Goal: Task Accomplishment & Management: Manage account settings

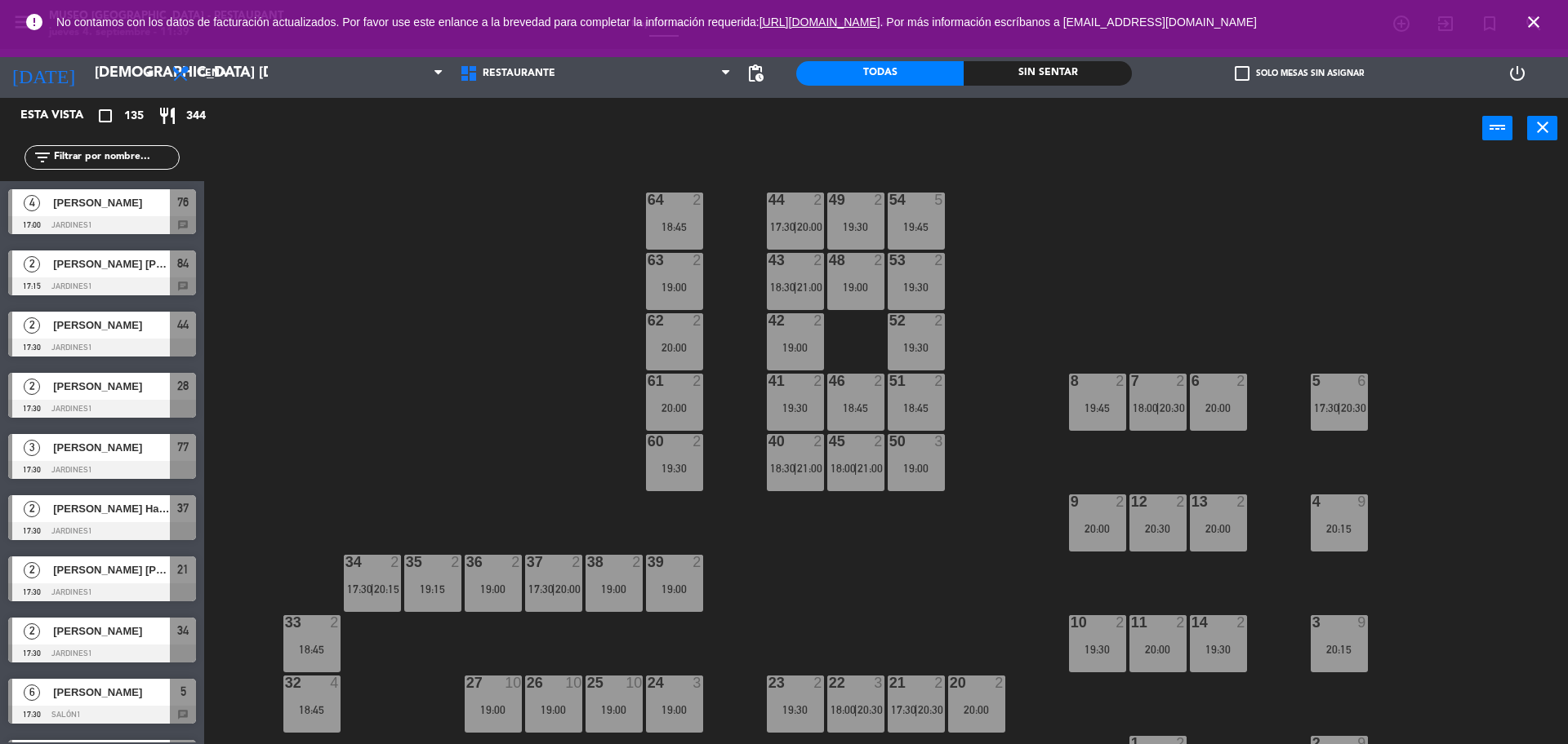
click at [1533, 10] on span "close" at bounding box center [1533, 22] width 44 height 44
click at [1533, 28] on icon "close" at bounding box center [1533, 22] width 20 height 20
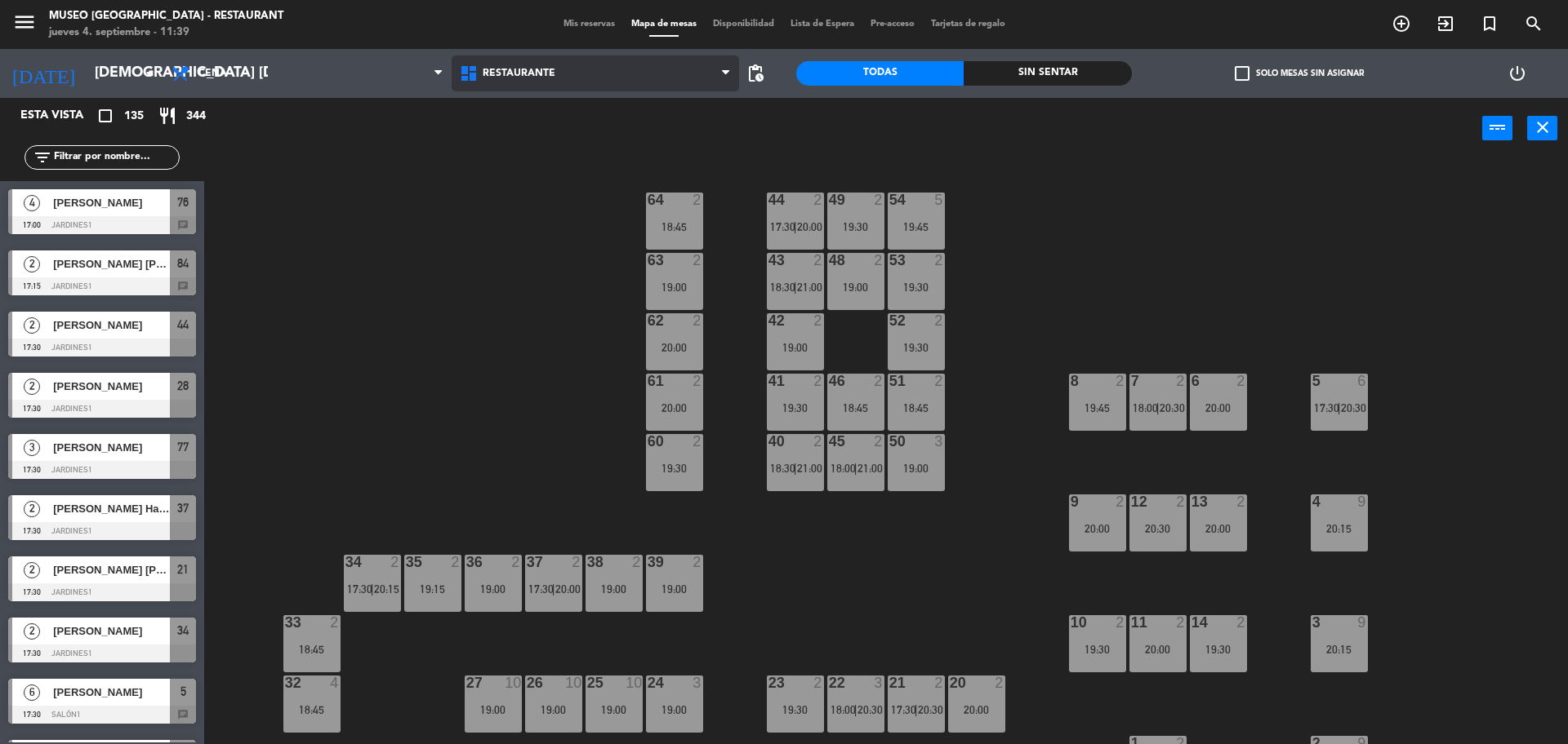
click at [575, 62] on span "Restaurante" at bounding box center [595, 74] width 288 height 36
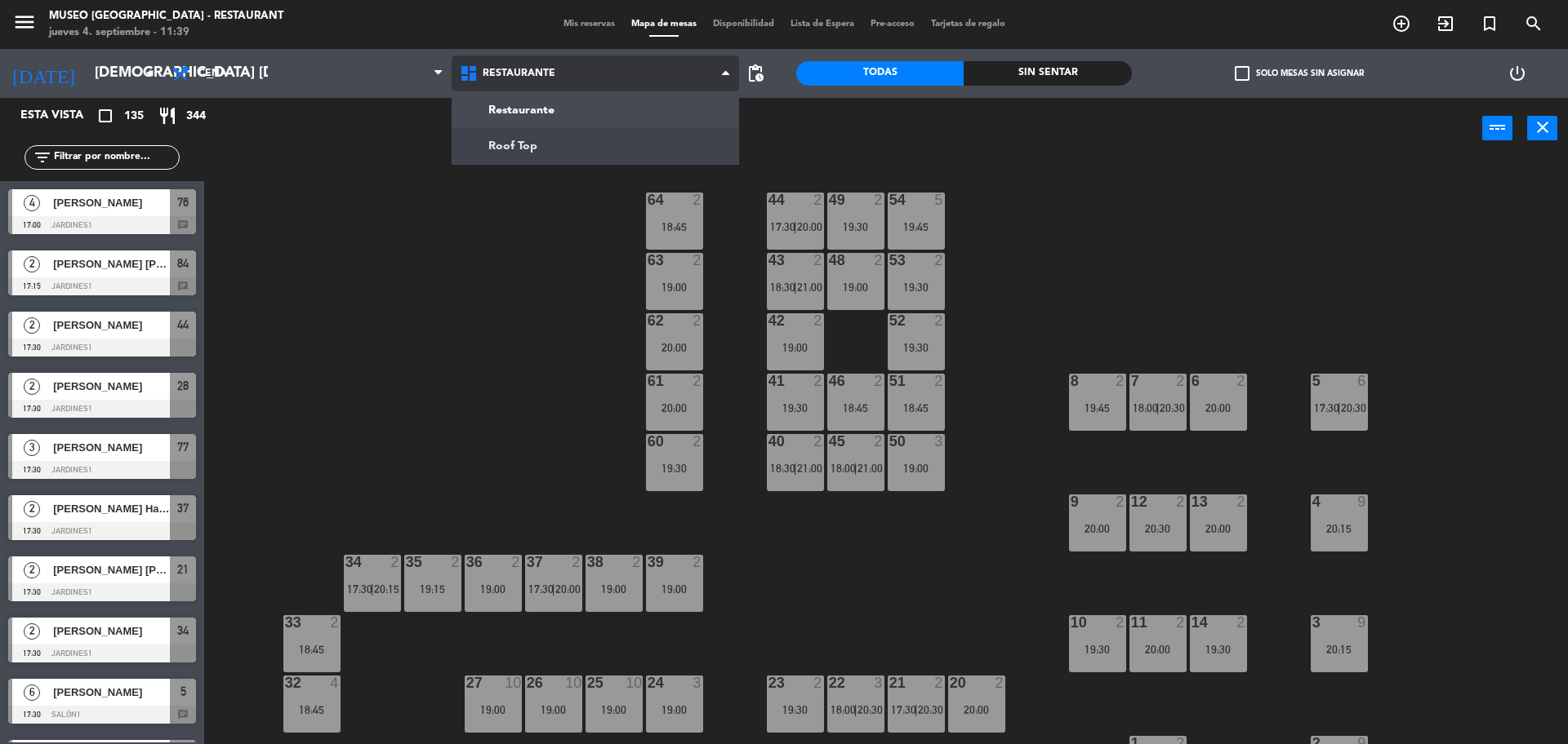
click at [620, 137] on ng-component "menu [GEOGRAPHIC_DATA] - Restaurant jueves 4. septiembre - 11:39 Mis reservas M…" at bounding box center [784, 374] width 1568 height 749
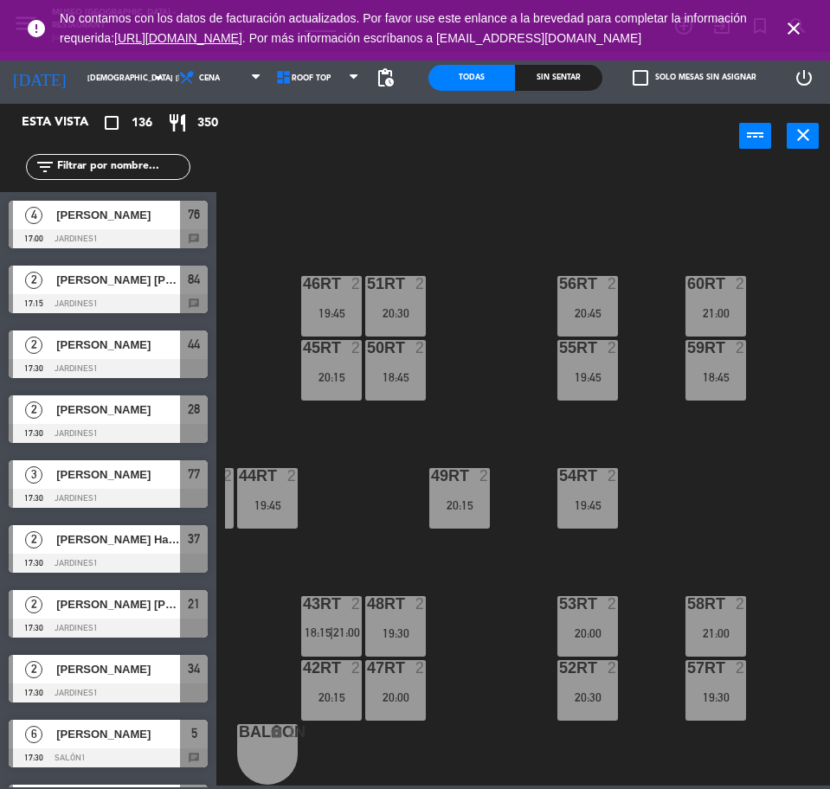
scroll to position [697, 254]
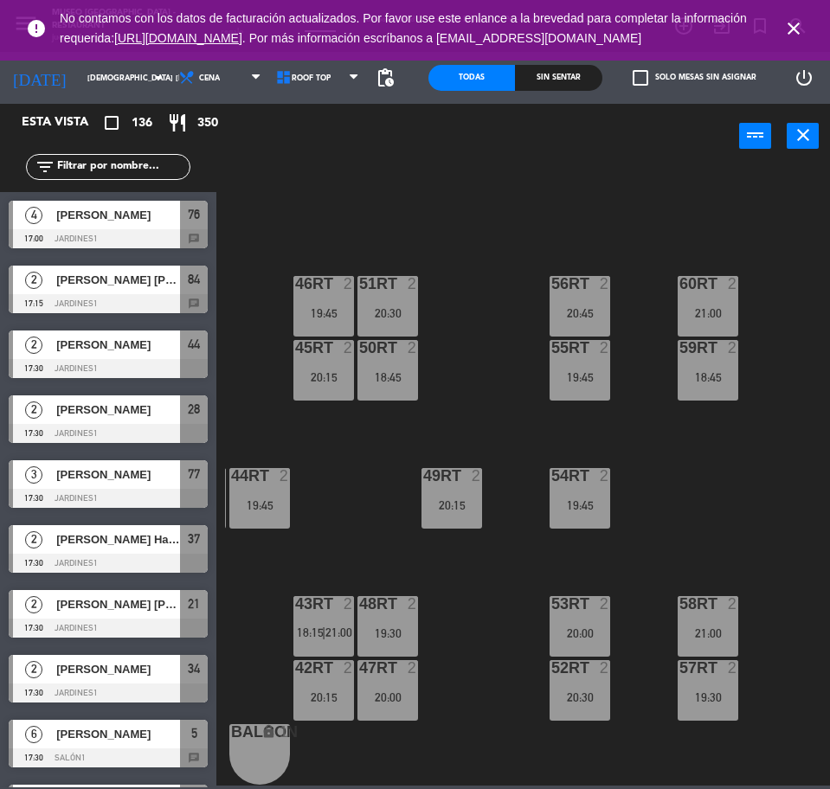
click at [56, 172] on input "text" at bounding box center [122, 166] width 134 height 19
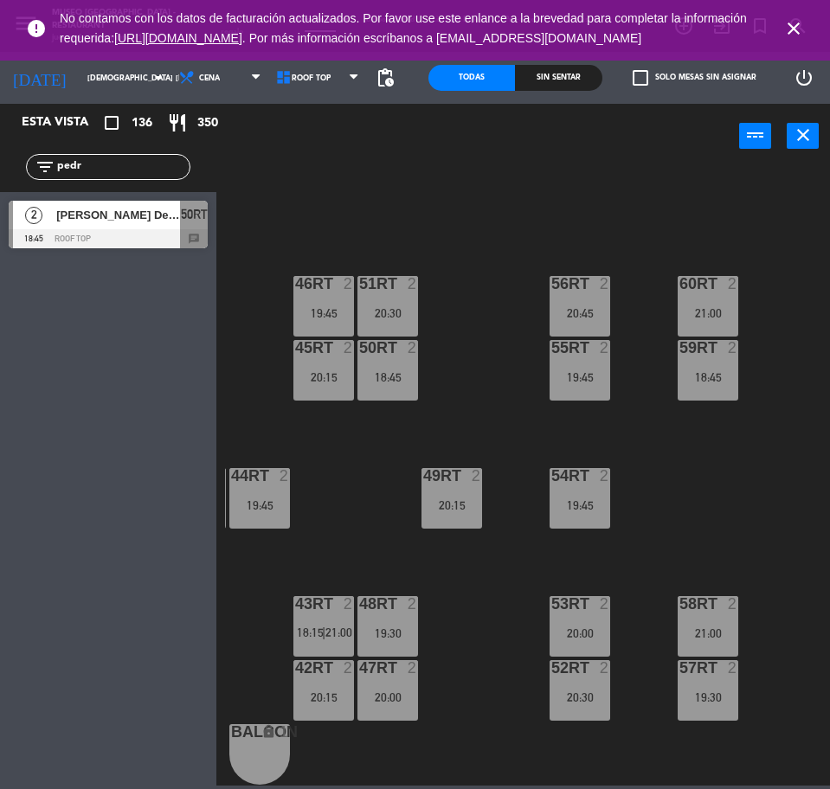
type input "pedr"
click at [135, 215] on span "[PERSON_NAME] De La [PERSON_NAME]" at bounding box center [118, 215] width 124 height 18
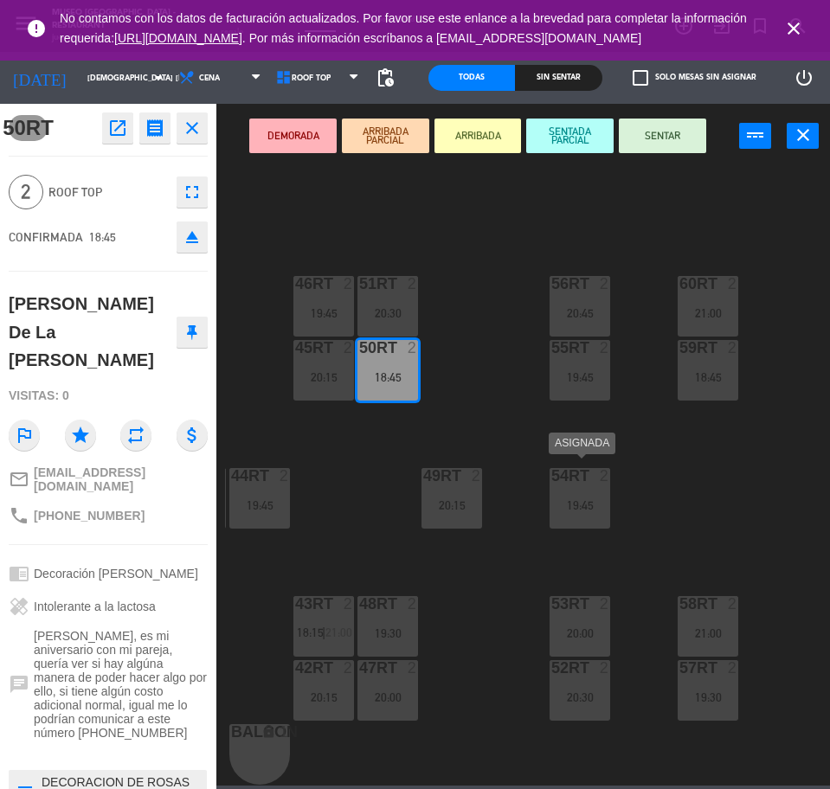
click at [577, 479] on div "54RT 2 19:45" at bounding box center [580, 498] width 61 height 61
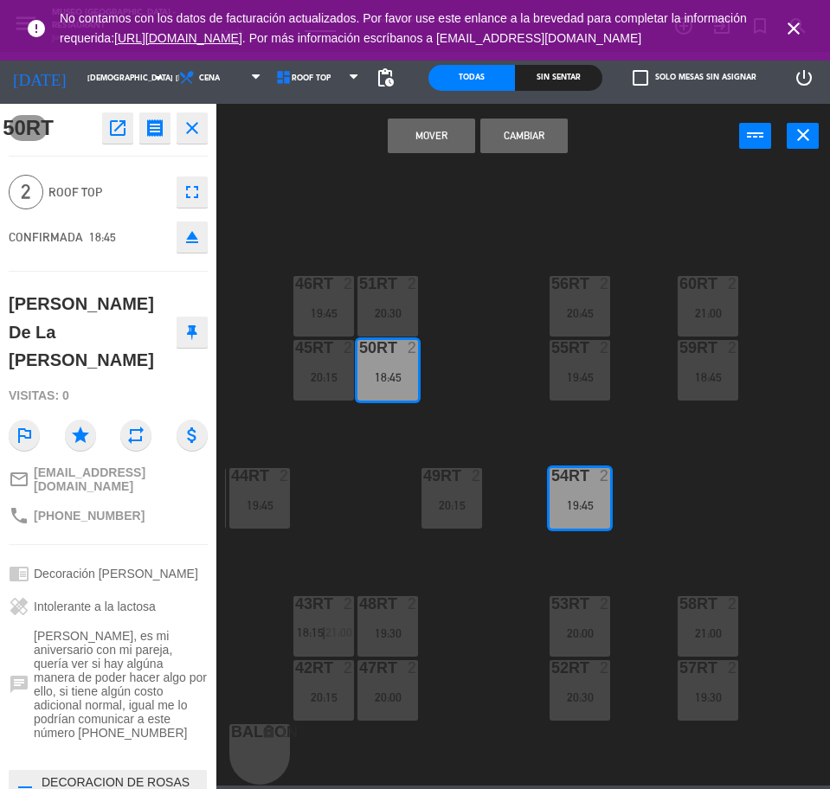
click at [554, 129] on button "Cambiar" at bounding box center [523, 136] width 87 height 35
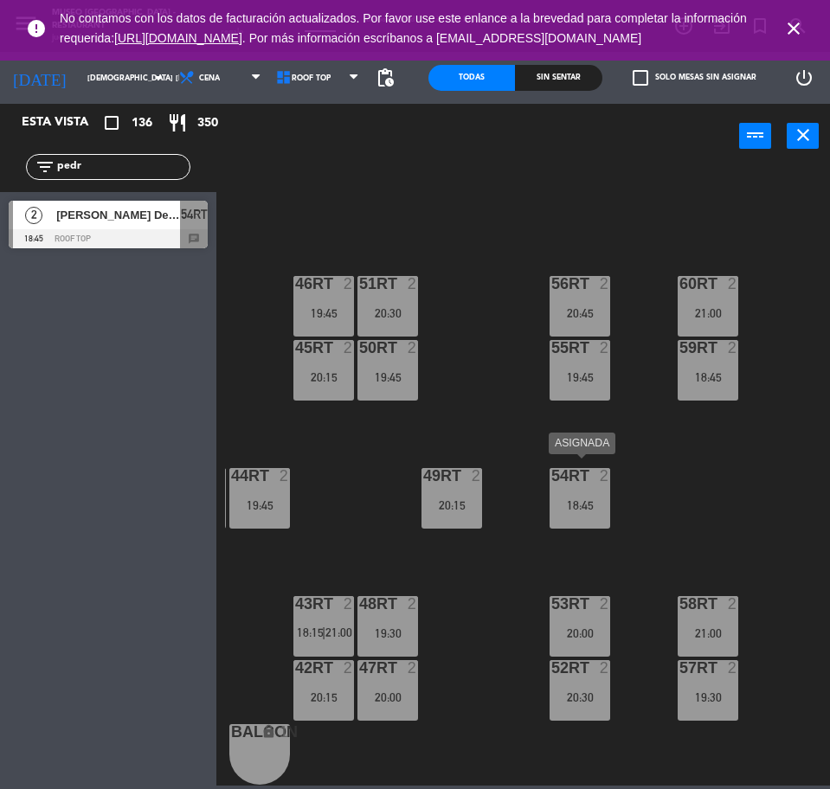
click at [597, 474] on div "2" at bounding box center [609, 476] width 29 height 16
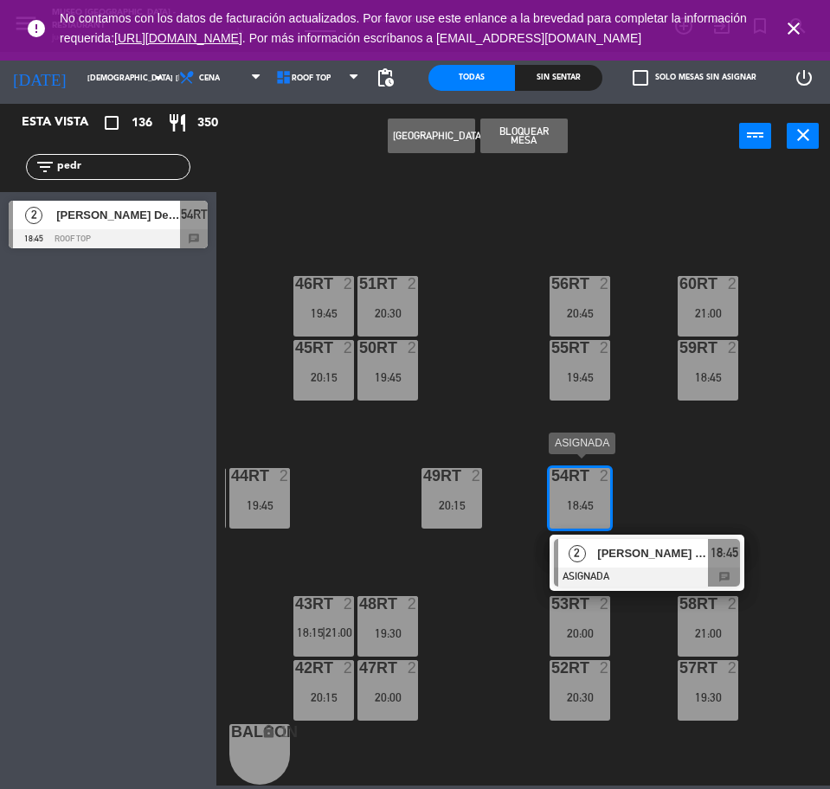
click at [626, 550] on span "[PERSON_NAME] De La [PERSON_NAME]" at bounding box center [652, 553] width 111 height 18
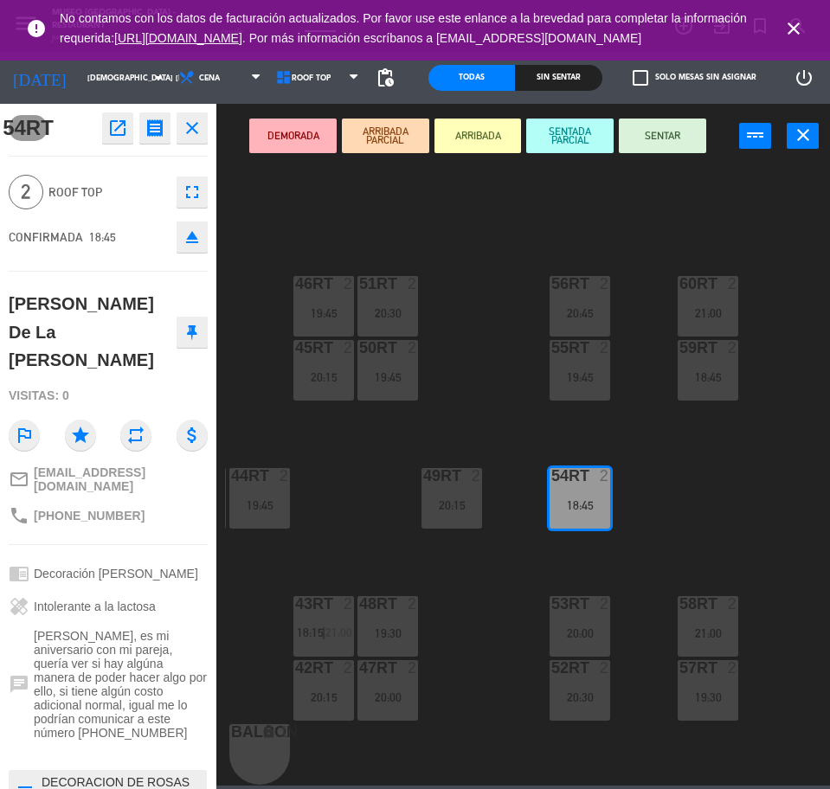
click at [681, 479] on div "18RT 2 19:00 16RT 2 19:00 28RT 2 21:00 80RR lock 2 27RT 5 19:15 7RT 4 19:45 S1R…" at bounding box center [527, 475] width 605 height 620
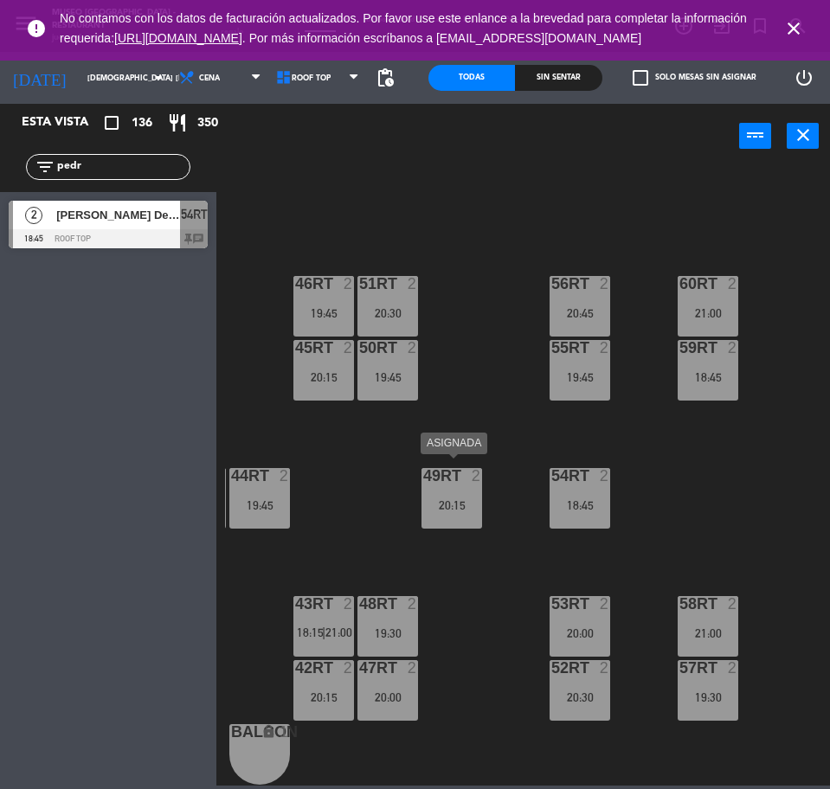
click at [452, 485] on div "49RT 2 20:15" at bounding box center [451, 498] width 61 height 61
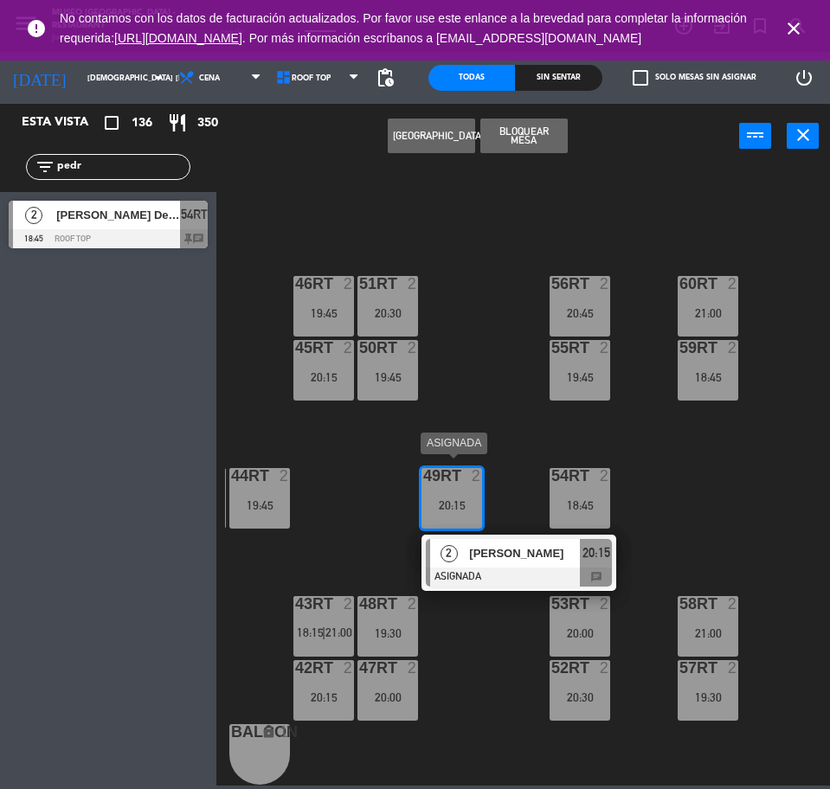
click at [565, 544] on span "[PERSON_NAME]" at bounding box center [524, 553] width 111 height 18
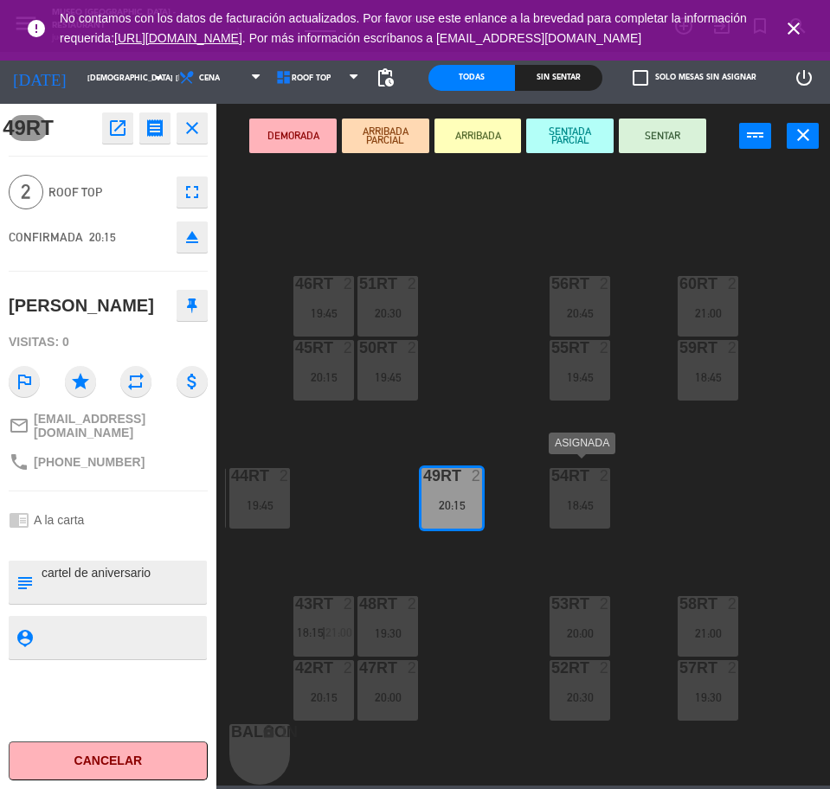
click at [581, 508] on div "54RT 2 18:45" at bounding box center [580, 498] width 61 height 61
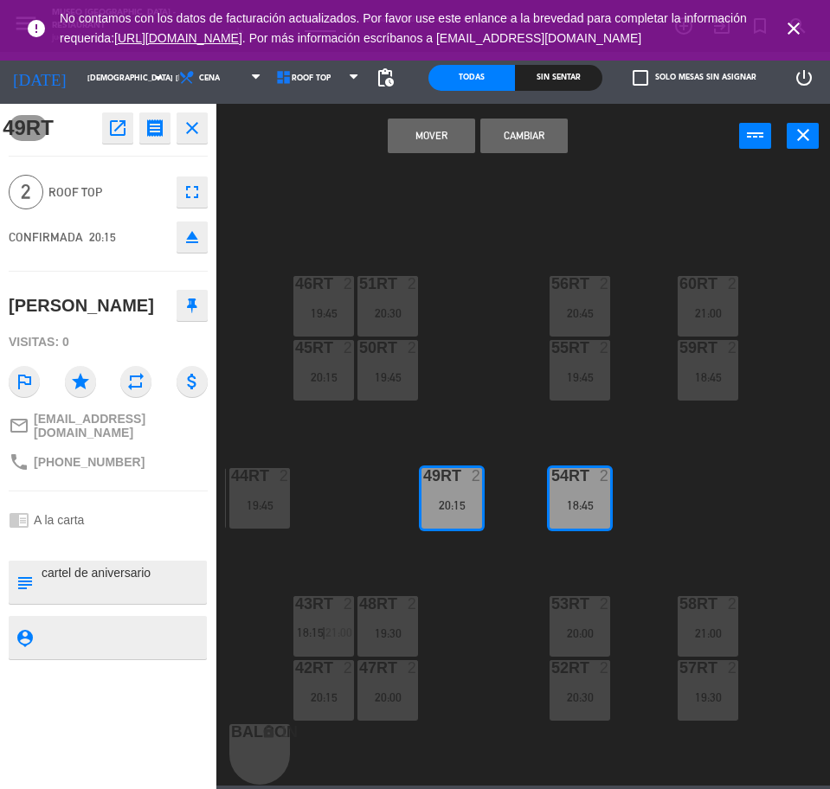
click at [562, 136] on button "Cambiar" at bounding box center [523, 136] width 87 height 35
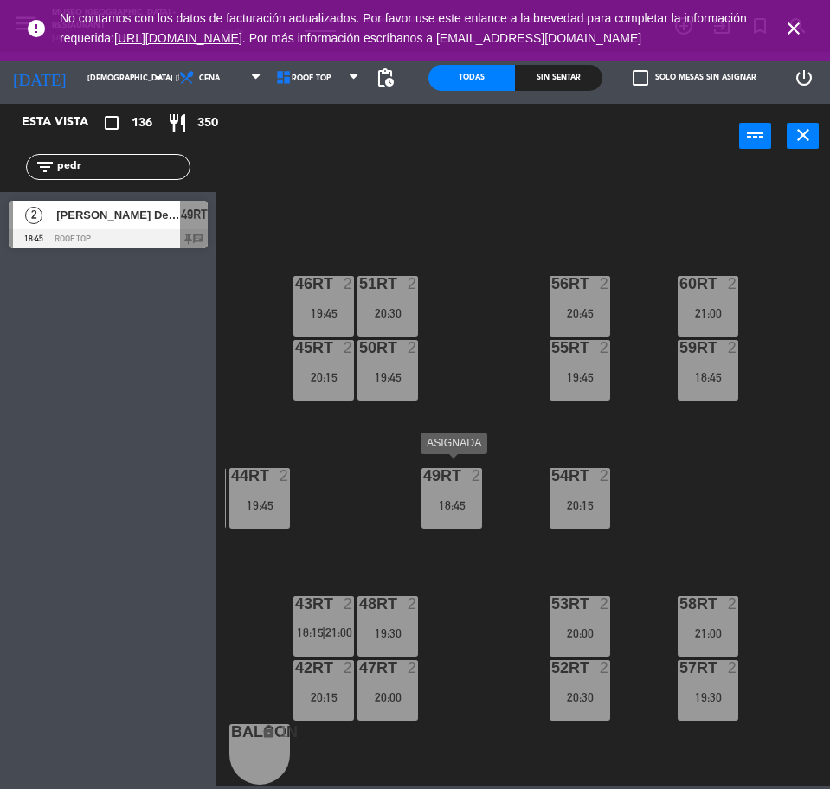
click at [460, 499] on div "18:45" at bounding box center [451, 505] width 61 height 12
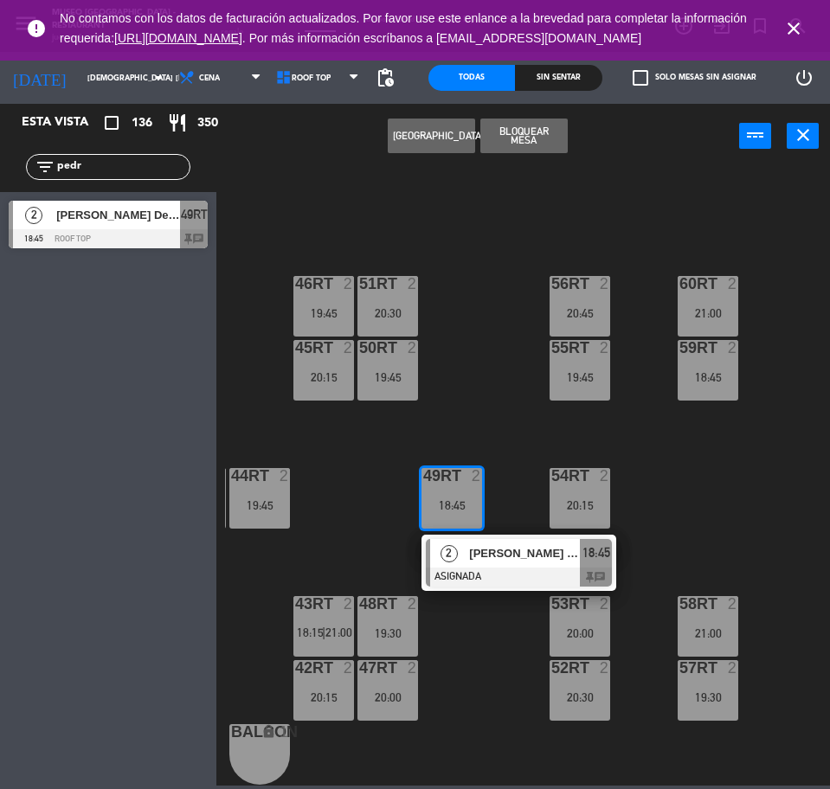
click at [492, 548] on span "[PERSON_NAME] De La [PERSON_NAME]" at bounding box center [524, 553] width 111 height 18
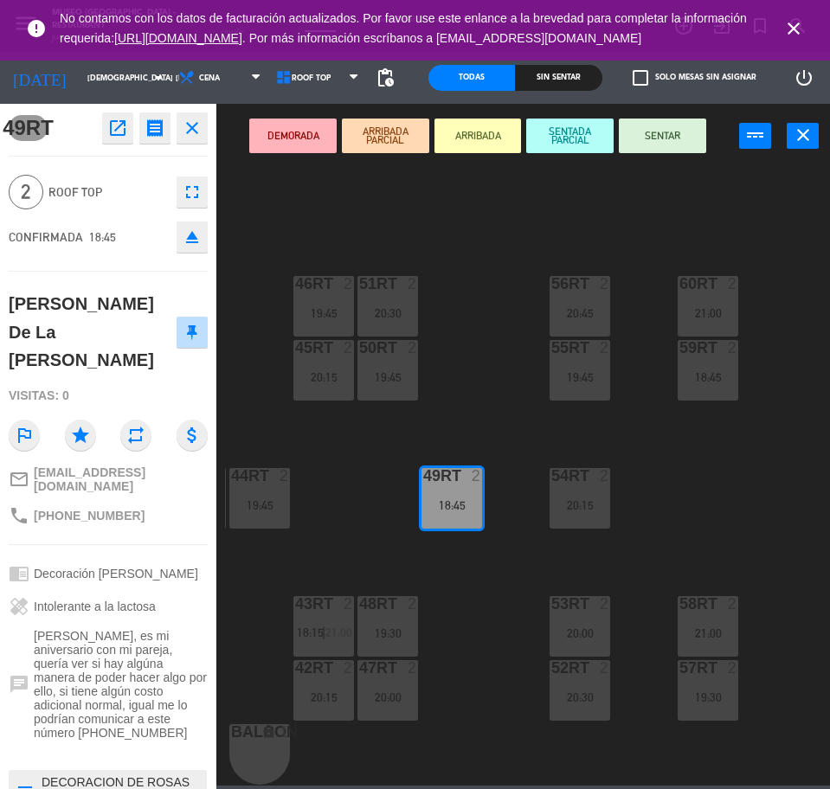
click at [304, 131] on button "DEMORADA" at bounding box center [292, 136] width 87 height 35
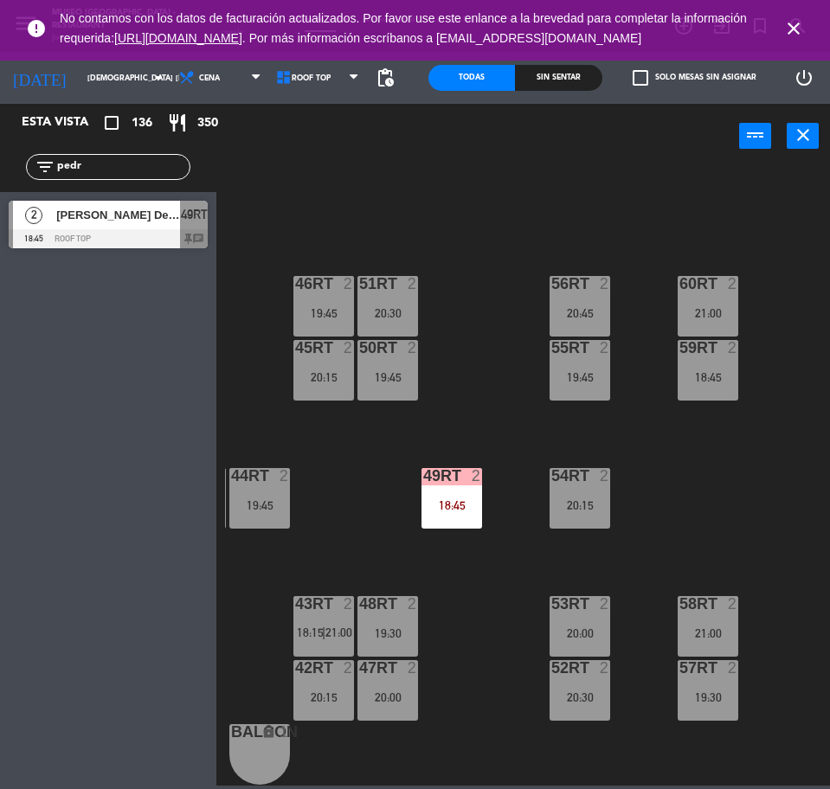
click at [106, 157] on input "pedr" at bounding box center [122, 166] width 134 height 19
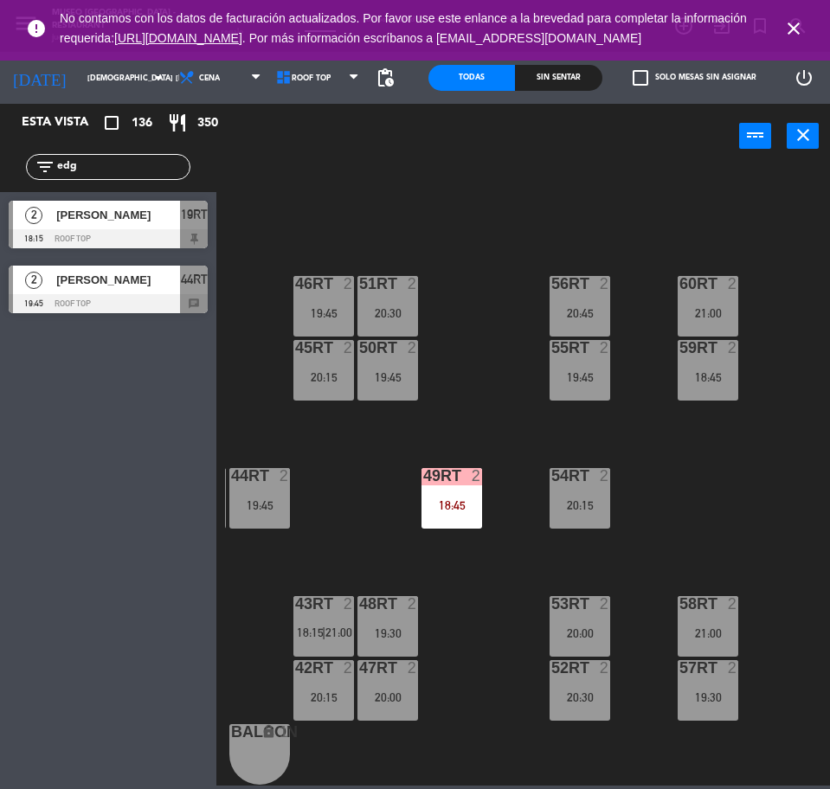
type input "edg"
click at [407, 207] on div "18RT 2 19:00 16RT 2 19:00 28RT 2 21:00 80RR lock 2 27RT 5 19:15 7RT 4 19:45 S1R…" at bounding box center [527, 475] width 605 height 620
click at [163, 234] on div at bounding box center [108, 238] width 199 height 19
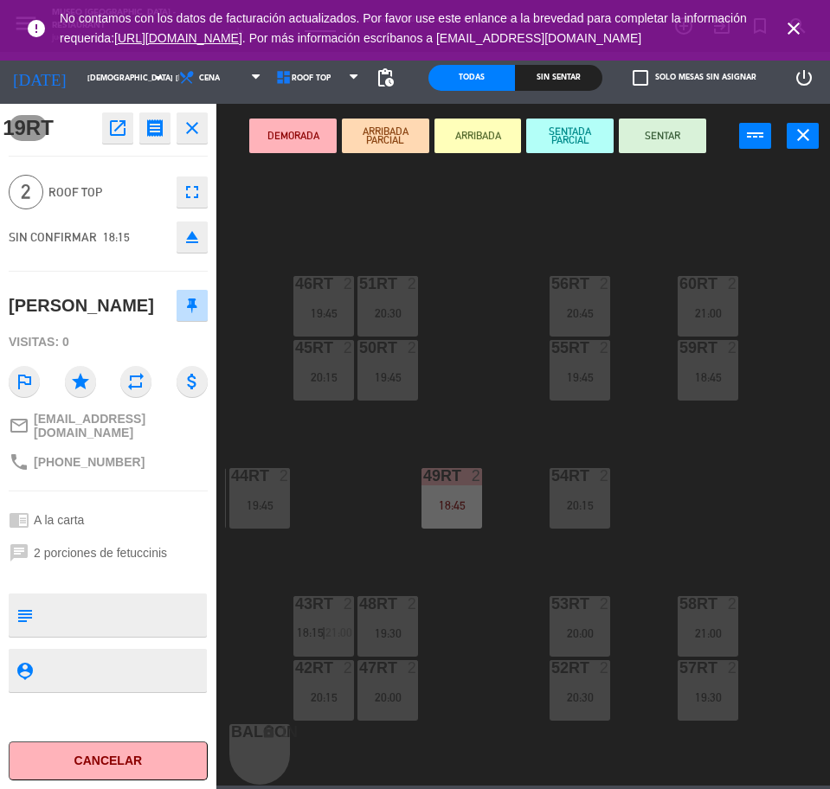
click at [523, 241] on div "18RT 2 19:00 16RT 2 19:00 28RT 2 21:00 80RR lock 2 27RT 5 19:15 7RT 4 19:45 S1R…" at bounding box center [527, 475] width 605 height 620
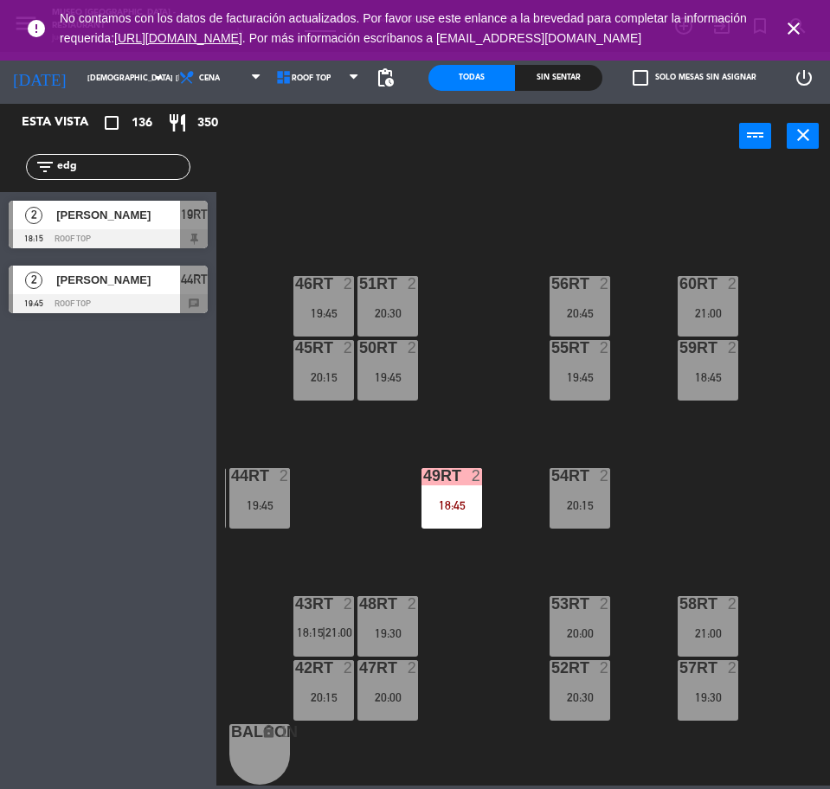
click at [146, 290] on div "[PERSON_NAME]" at bounding box center [117, 280] width 125 height 29
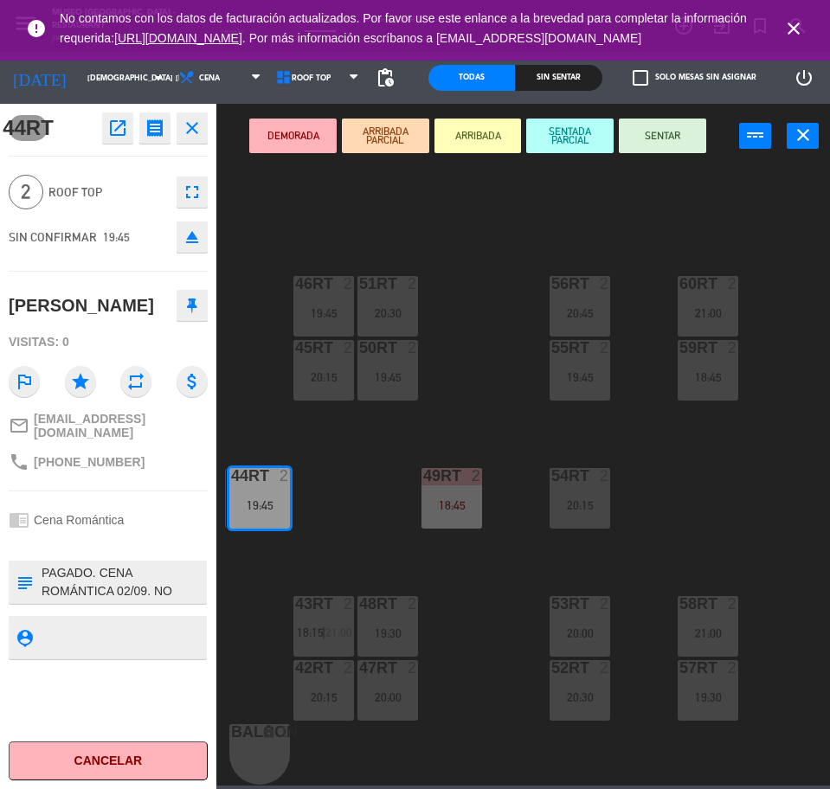
click at [578, 507] on div "54RT 2 20:15" at bounding box center [580, 498] width 61 height 61
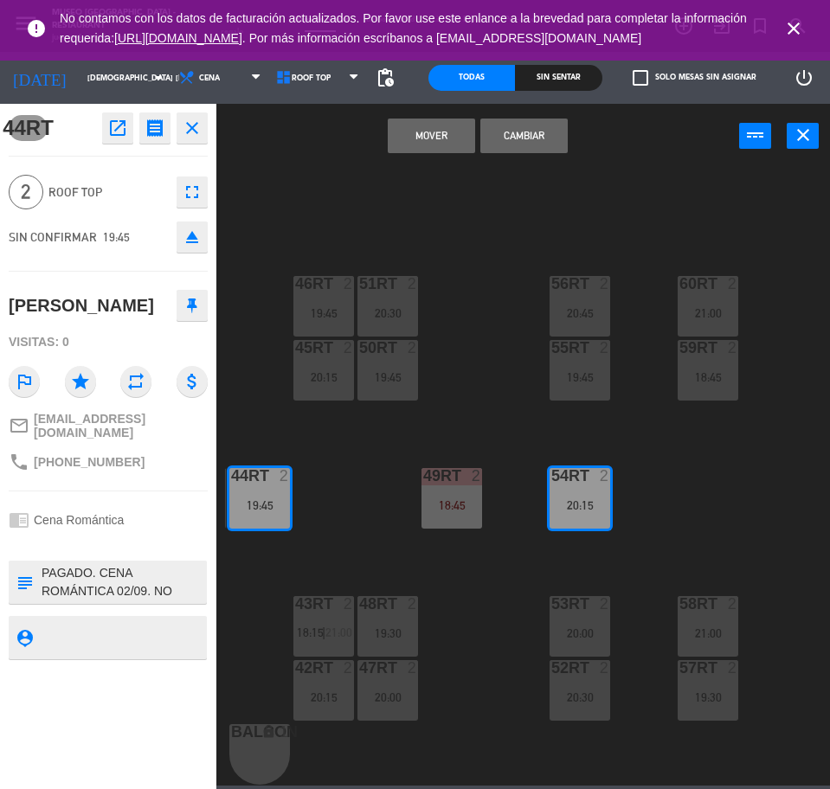
click at [522, 167] on div "18RT 2 19:00 16RT 2 19:00 28RT 2 21:00 80RR lock 2 27RT 5 19:15 7RT 4 19:45 S1R…" at bounding box center [527, 475] width 605 height 620
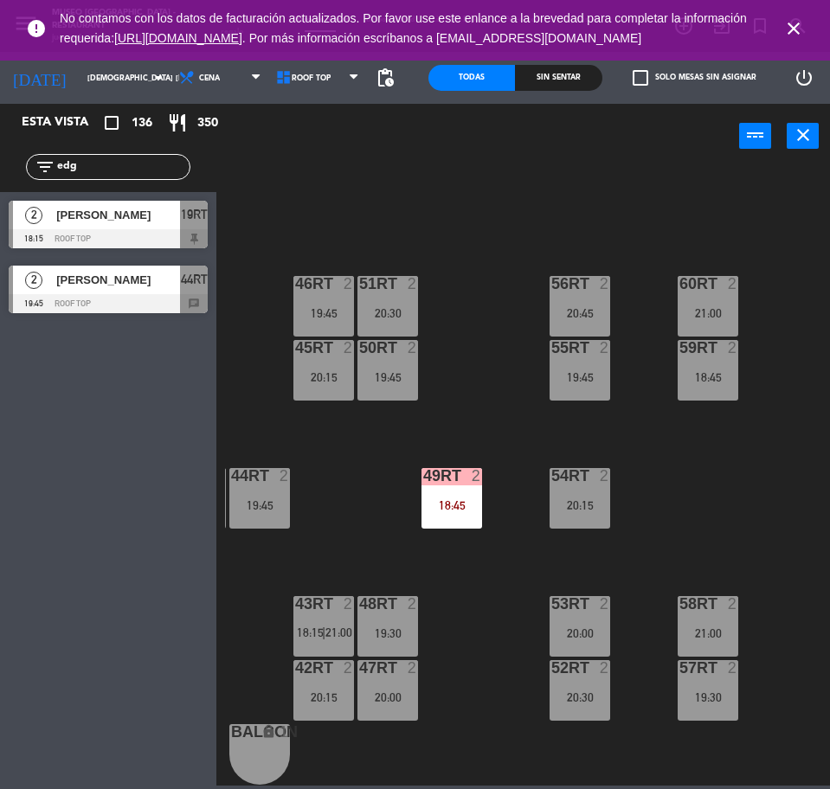
click at [272, 469] on div at bounding box center [259, 476] width 29 height 16
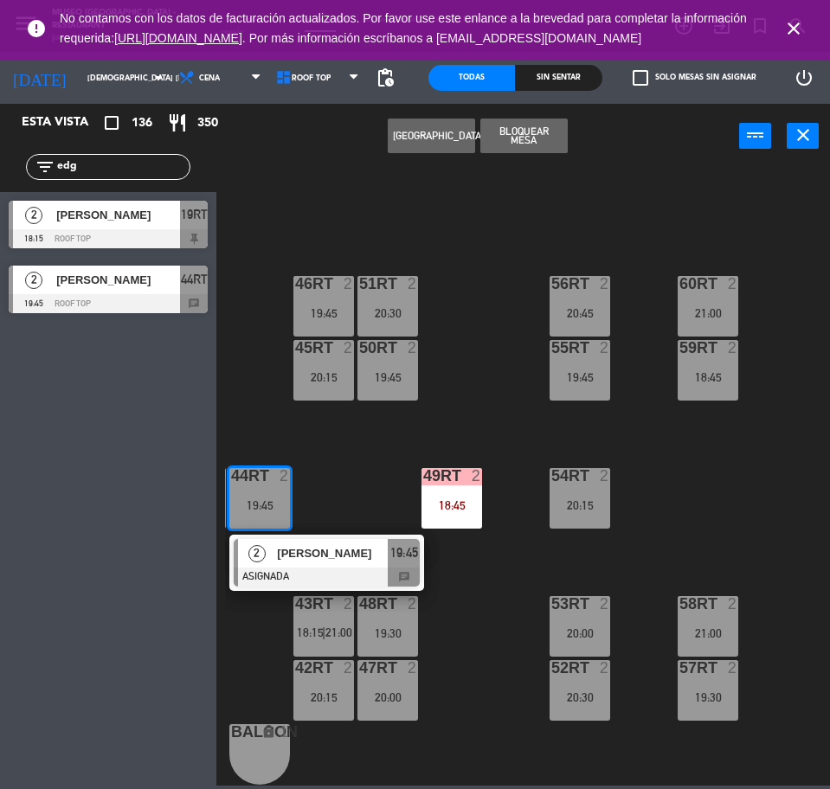
click at [312, 568] on div at bounding box center [327, 577] width 186 height 19
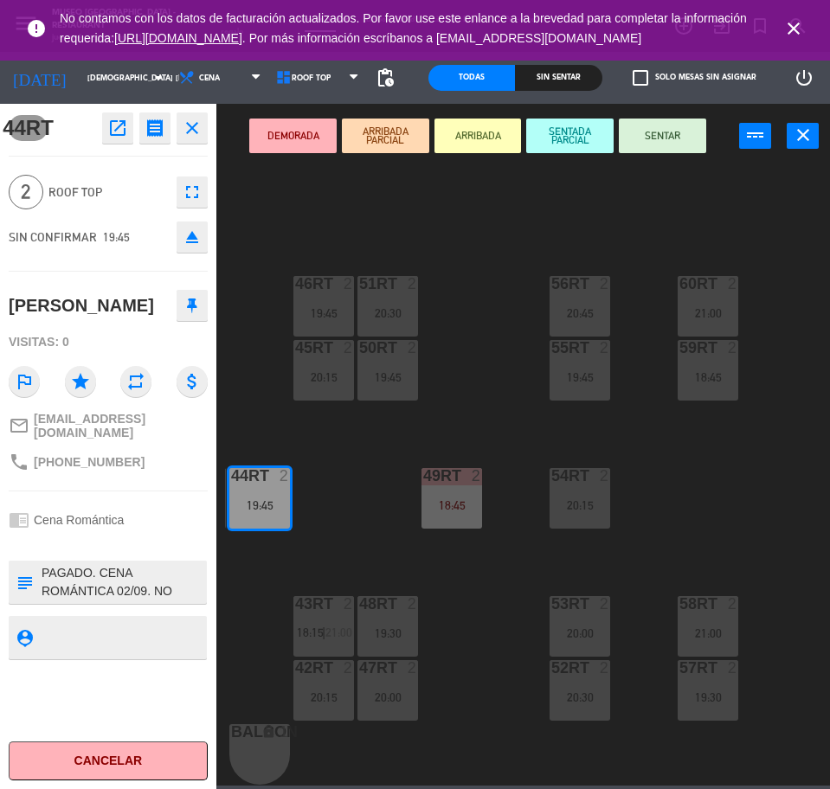
click at [590, 484] on div "54RT 2 20:15" at bounding box center [580, 498] width 61 height 61
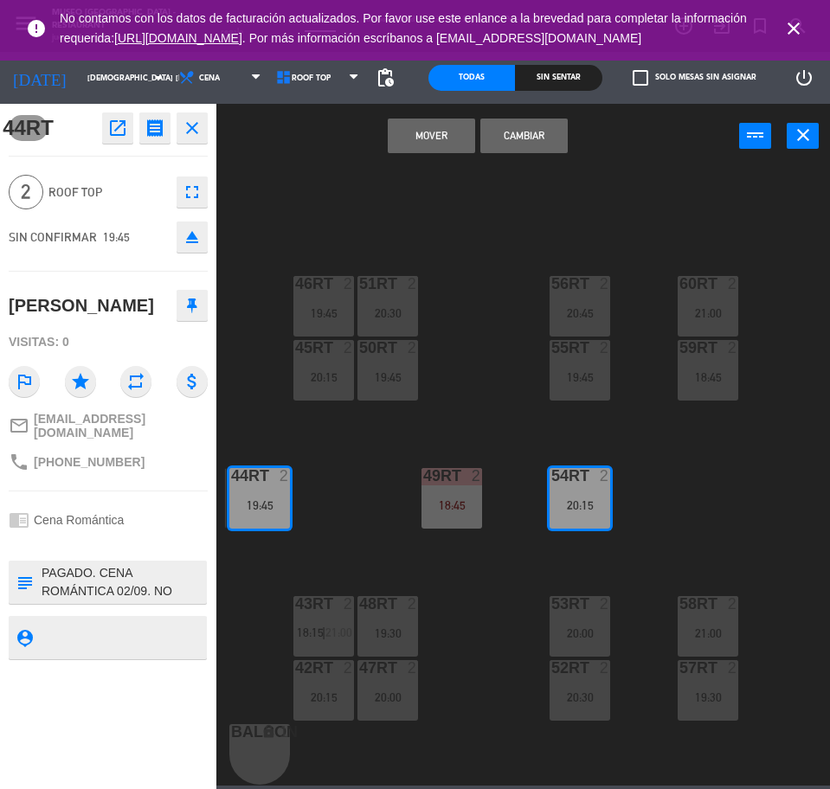
click at [504, 143] on button "Cambiar" at bounding box center [523, 136] width 87 height 35
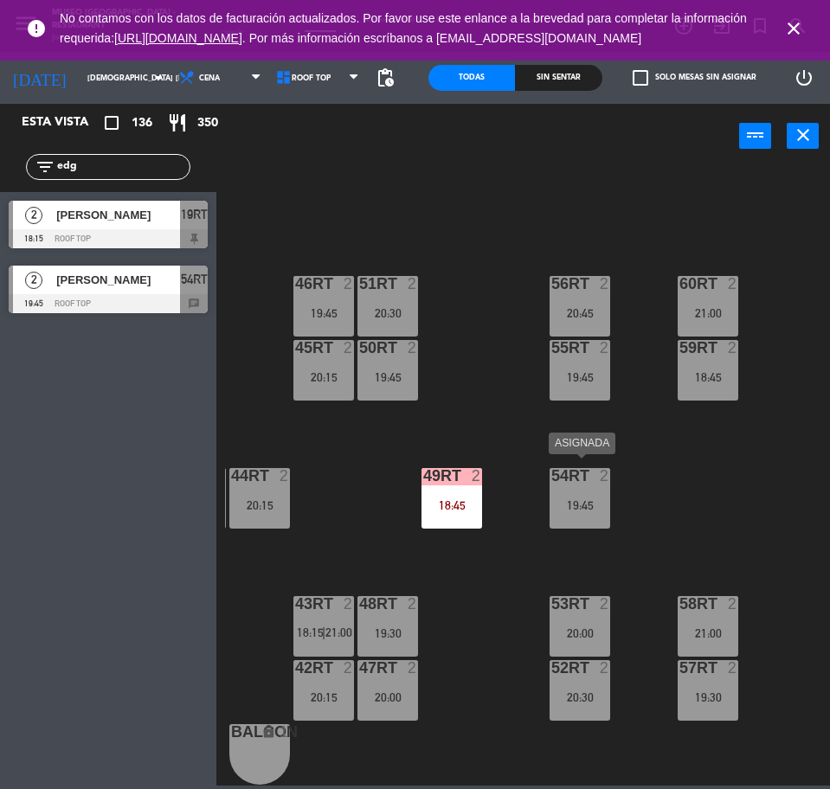
click at [590, 479] on div "54RT 2 19:45" at bounding box center [580, 498] width 61 height 61
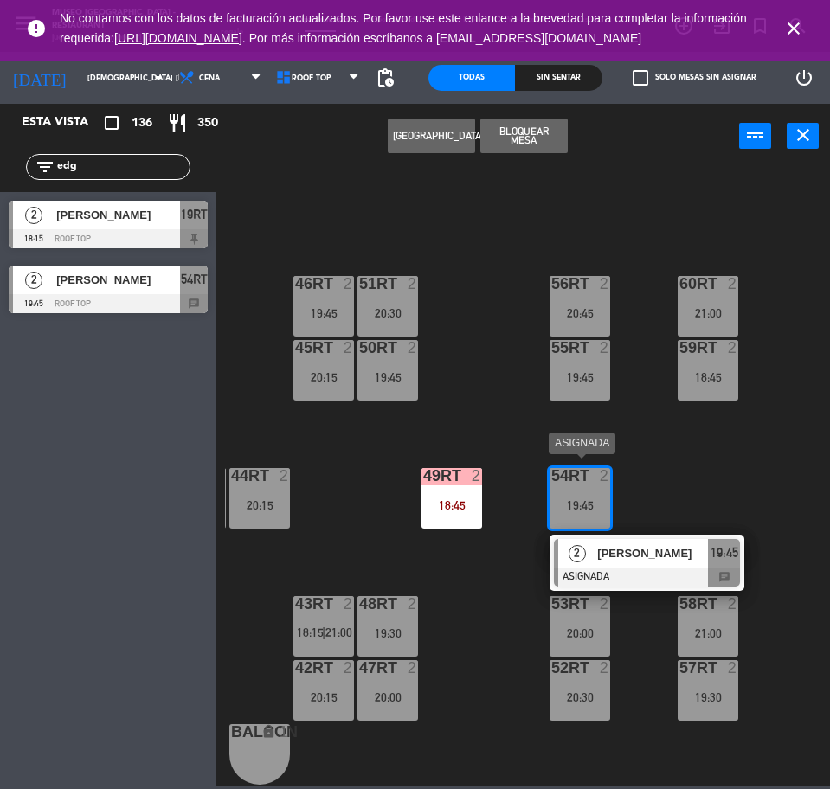
click at [615, 539] on div "[PERSON_NAME]" at bounding box center [651, 553] width 112 height 29
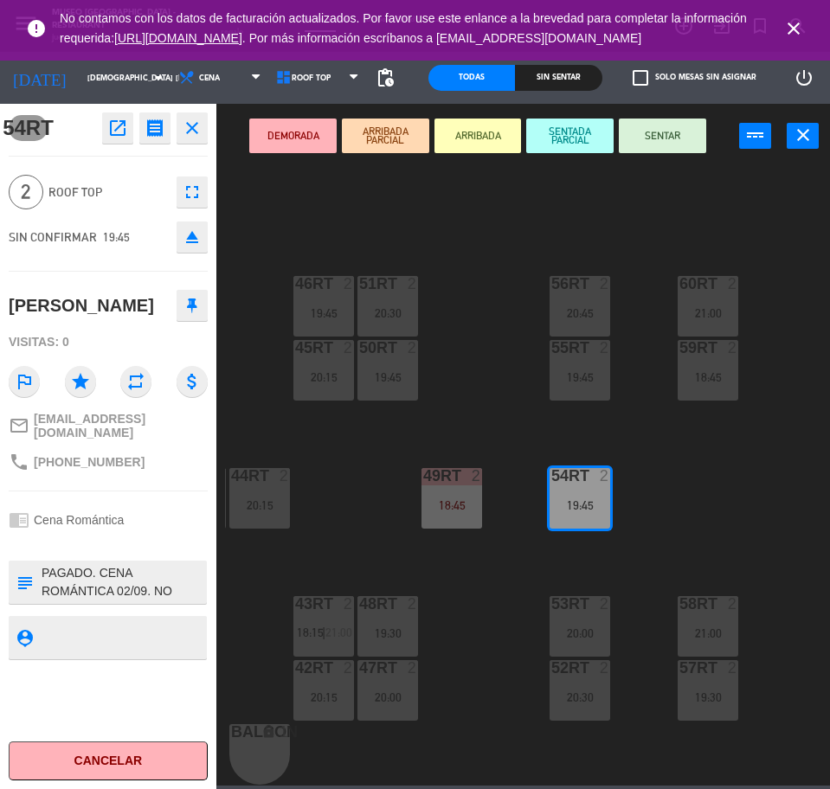
click at [299, 139] on button "DEMORADA" at bounding box center [292, 136] width 87 height 35
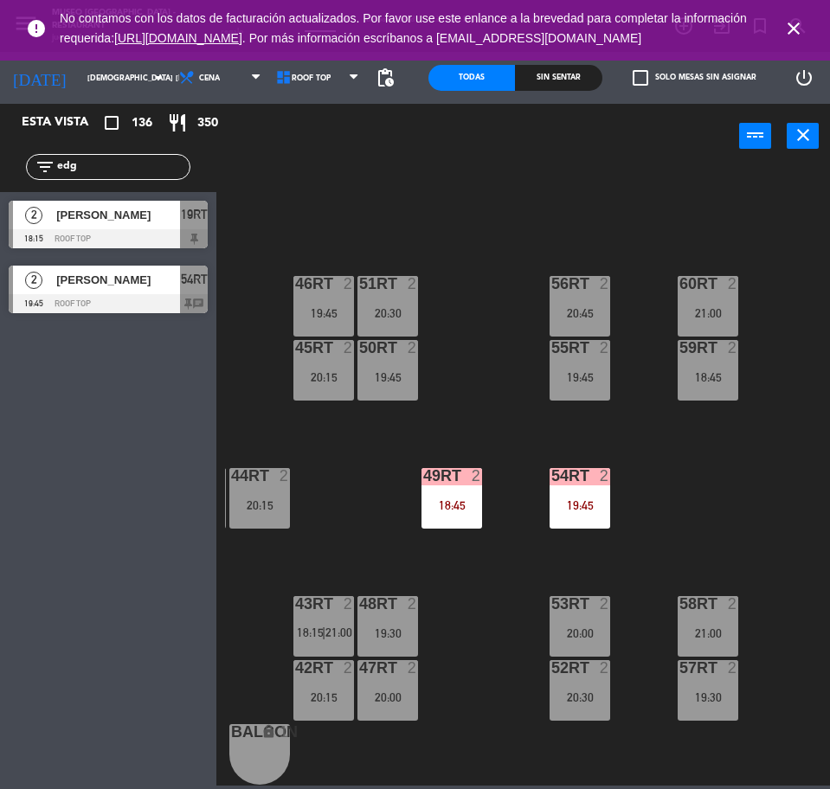
click at [125, 164] on input "edg" at bounding box center [122, 166] width 134 height 19
type input "jho"
click at [159, 206] on span "[PERSON_NAME]" at bounding box center [118, 215] width 124 height 18
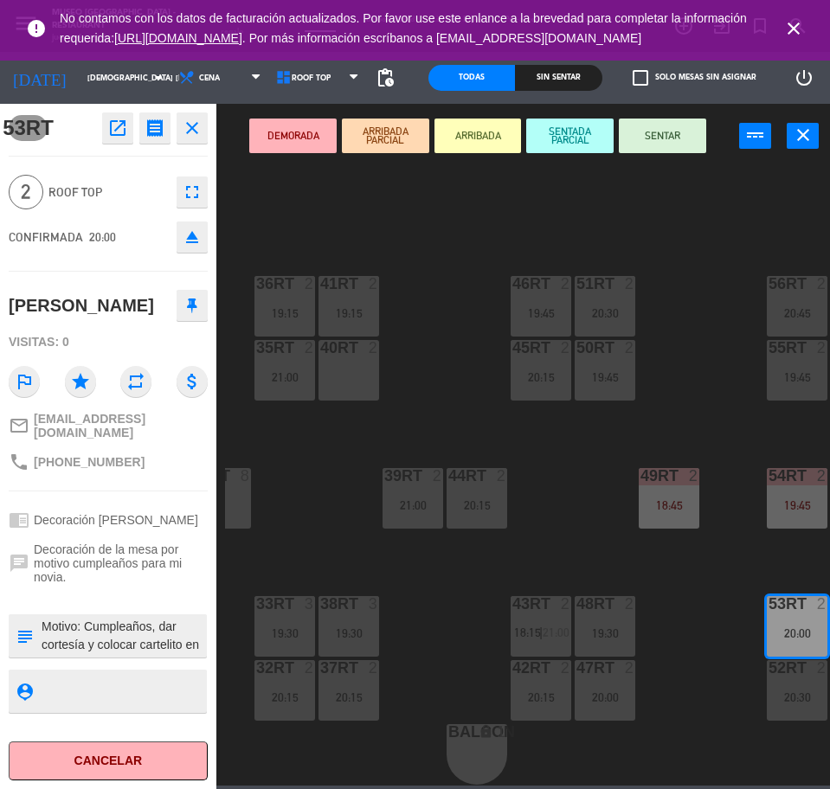
scroll to position [697, 34]
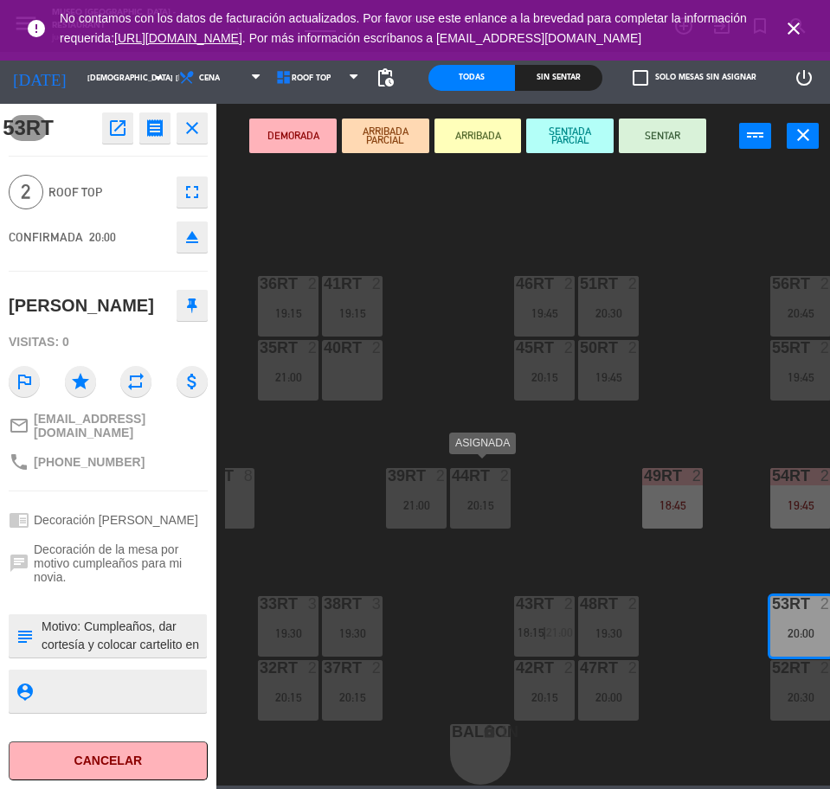
click at [474, 499] on div "20:15" at bounding box center [480, 505] width 61 height 12
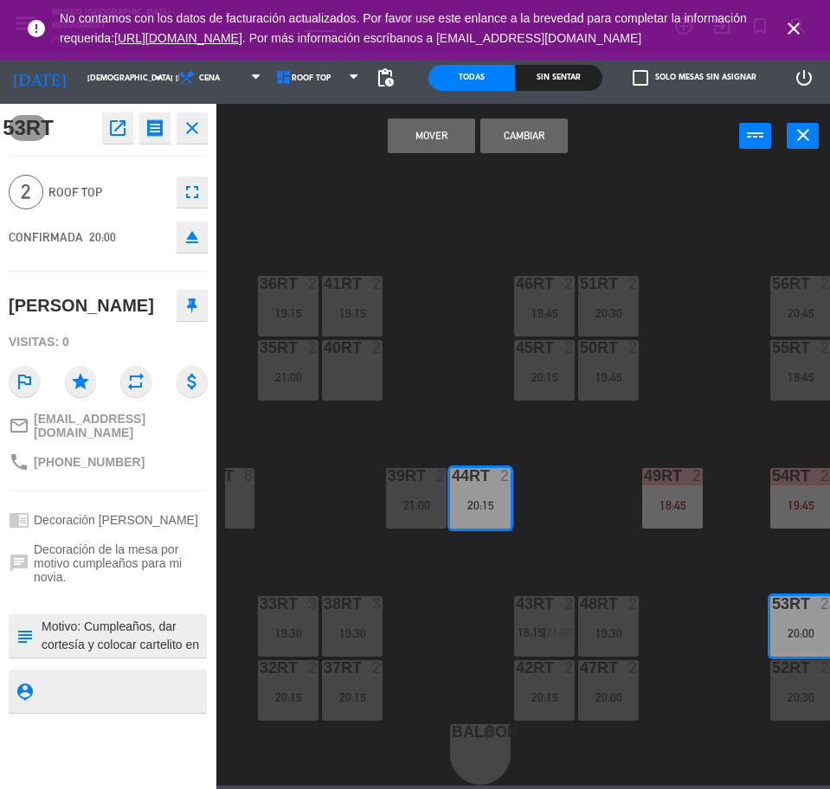
click at [556, 141] on button "Cambiar" at bounding box center [523, 136] width 87 height 35
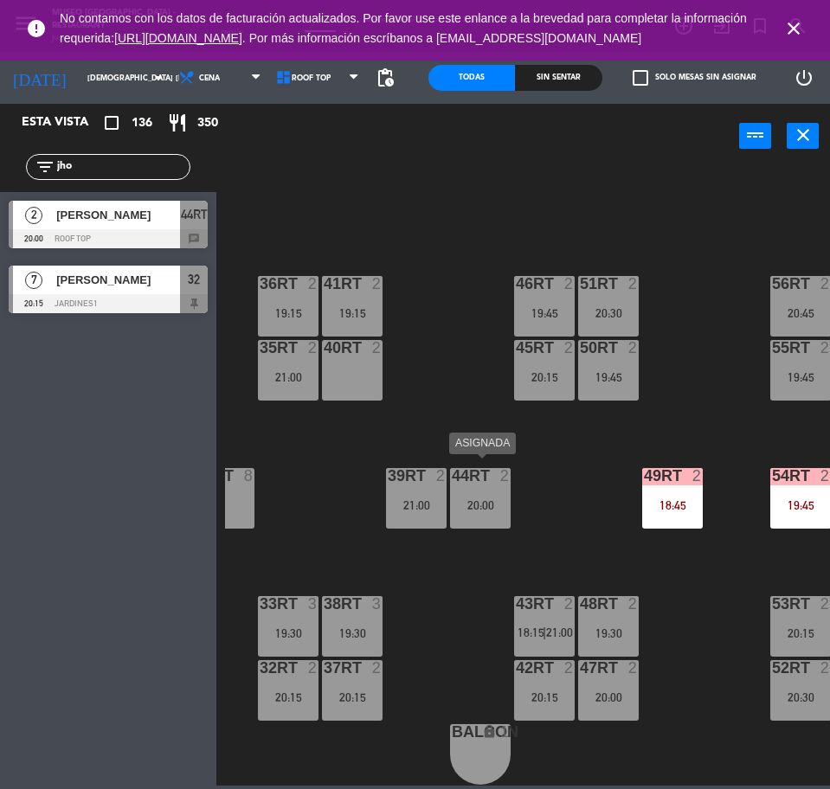
click at [498, 504] on div "44RT 2 20:00" at bounding box center [480, 498] width 61 height 61
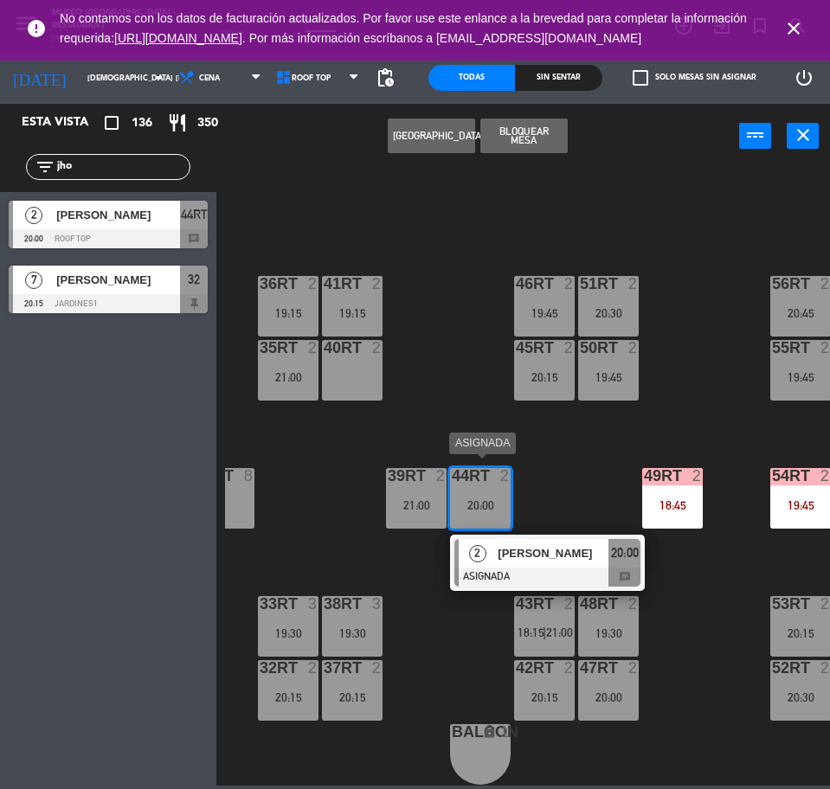
click at [517, 535] on div "2 [PERSON_NAME] ASIGNADA 20:00 chat" at bounding box center [547, 563] width 195 height 56
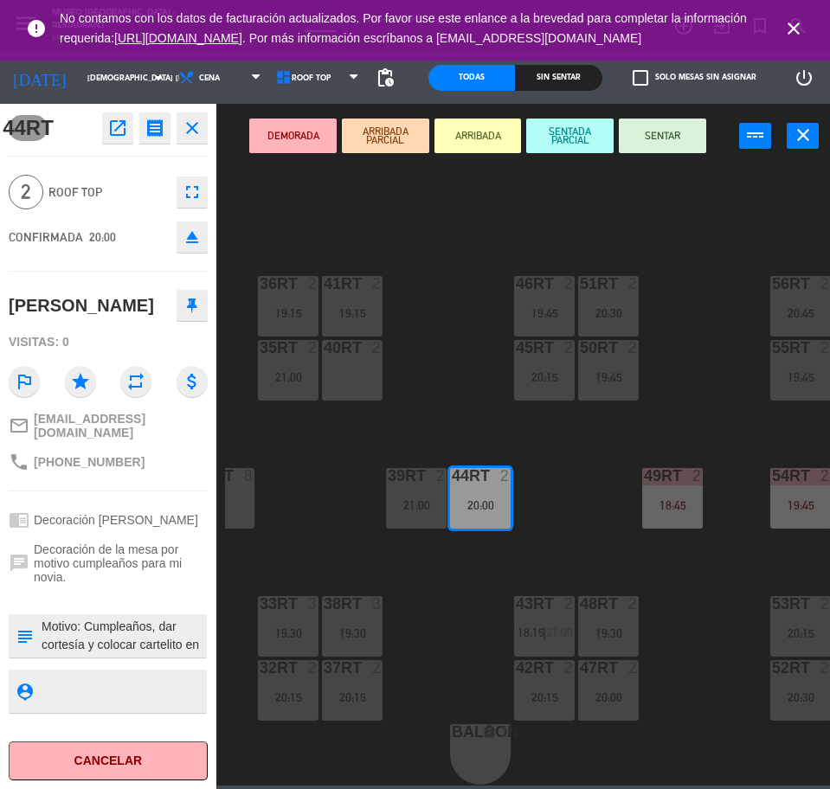
click at [305, 149] on button "DEMORADA" at bounding box center [292, 136] width 87 height 35
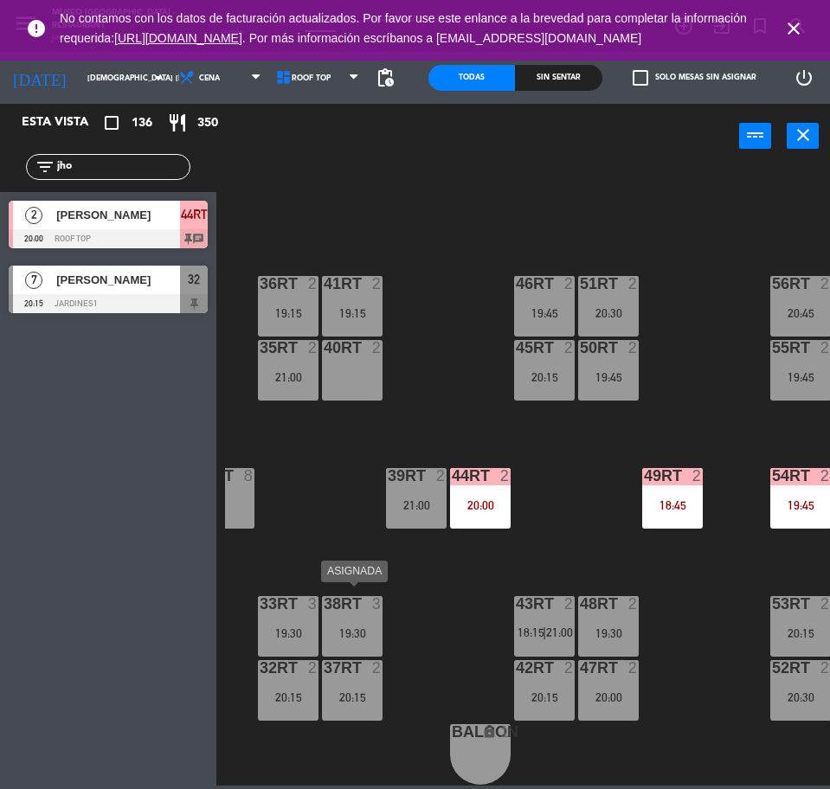
click at [349, 627] on div "19:30" at bounding box center [352, 633] width 61 height 12
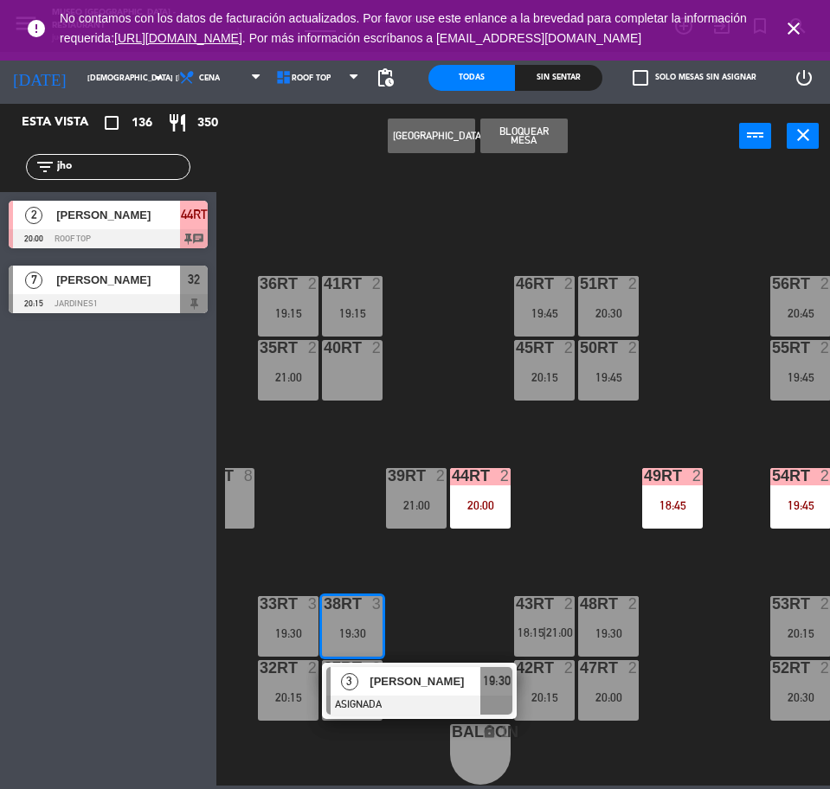
click at [415, 679] on span "[PERSON_NAME]" at bounding box center [425, 681] width 111 height 18
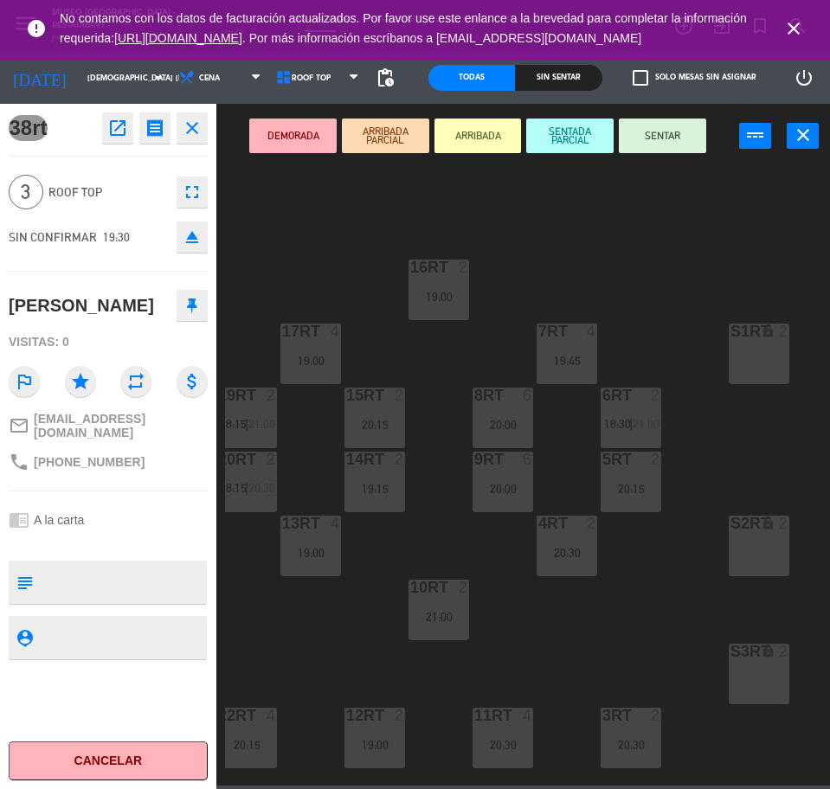
scroll to position [0, 271]
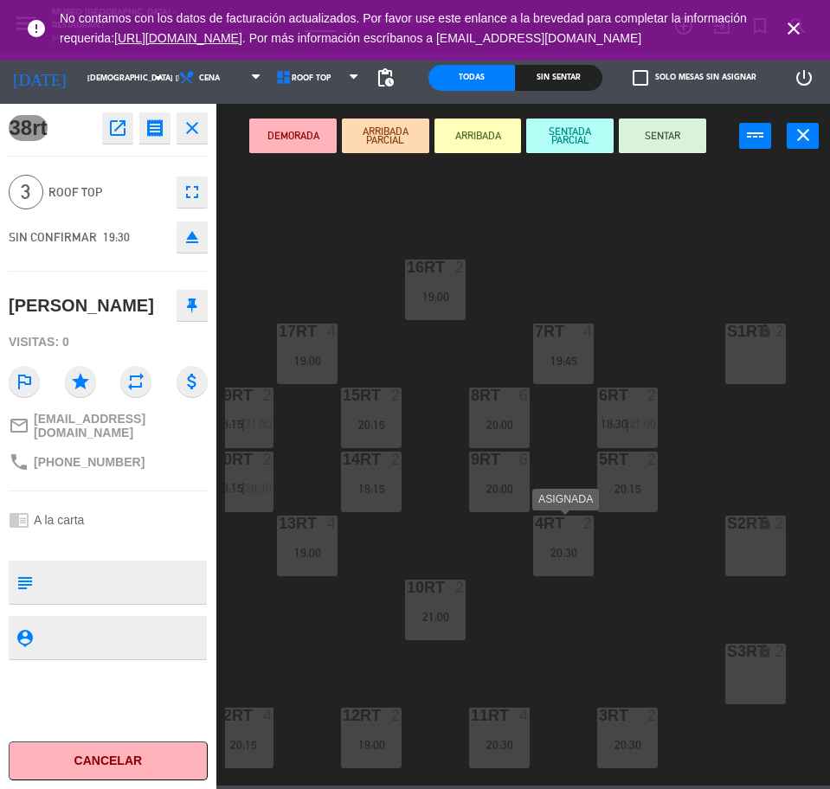
click at [567, 560] on div "4RT 2 20:30" at bounding box center [563, 546] width 61 height 61
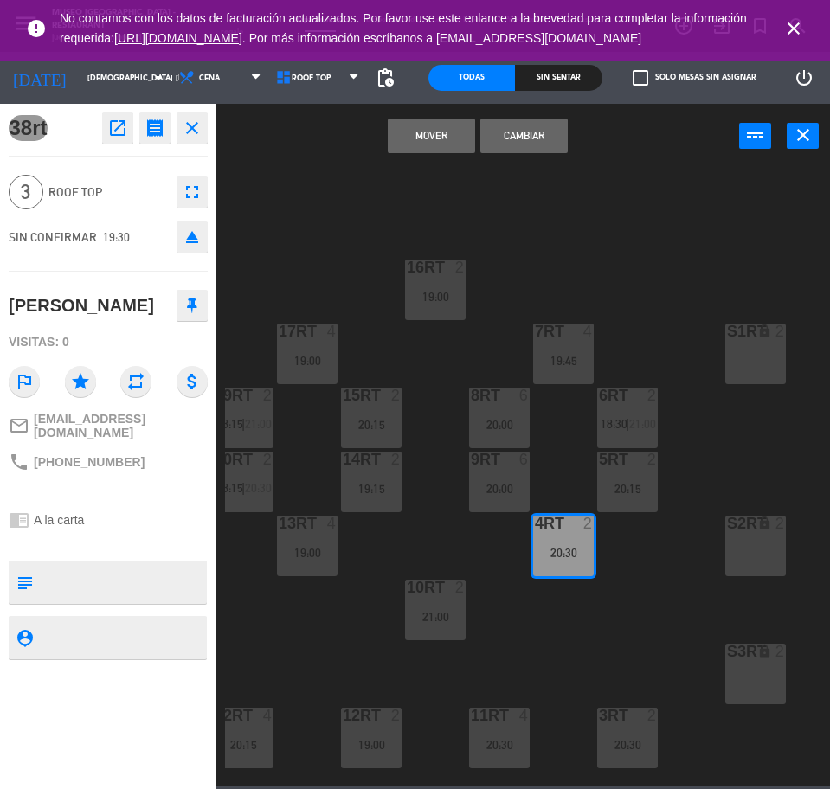
click at [536, 133] on button "Cambiar" at bounding box center [523, 136] width 87 height 35
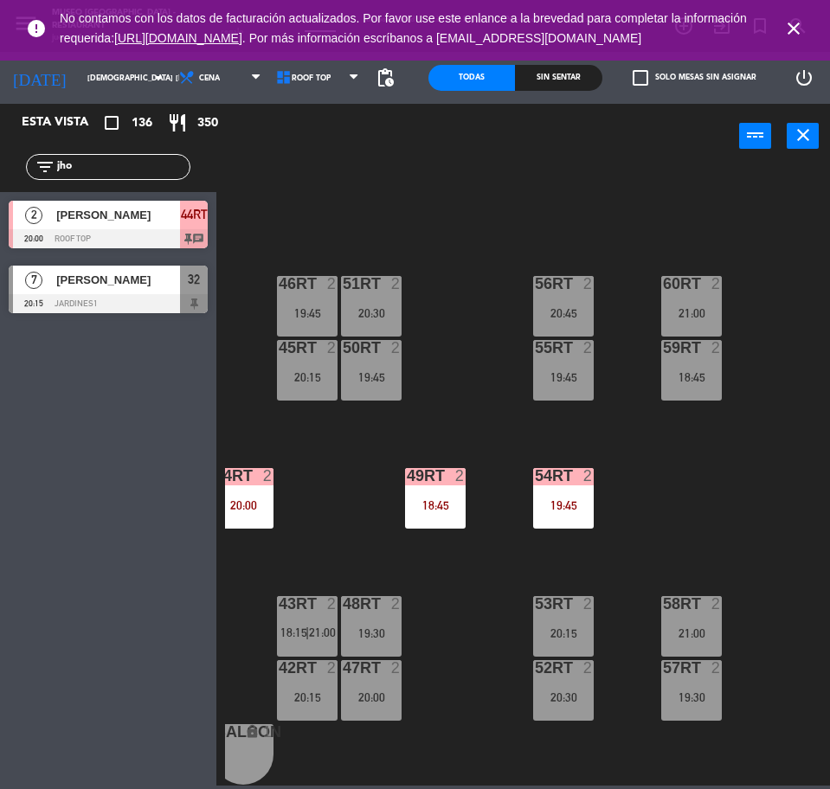
scroll to position [697, 0]
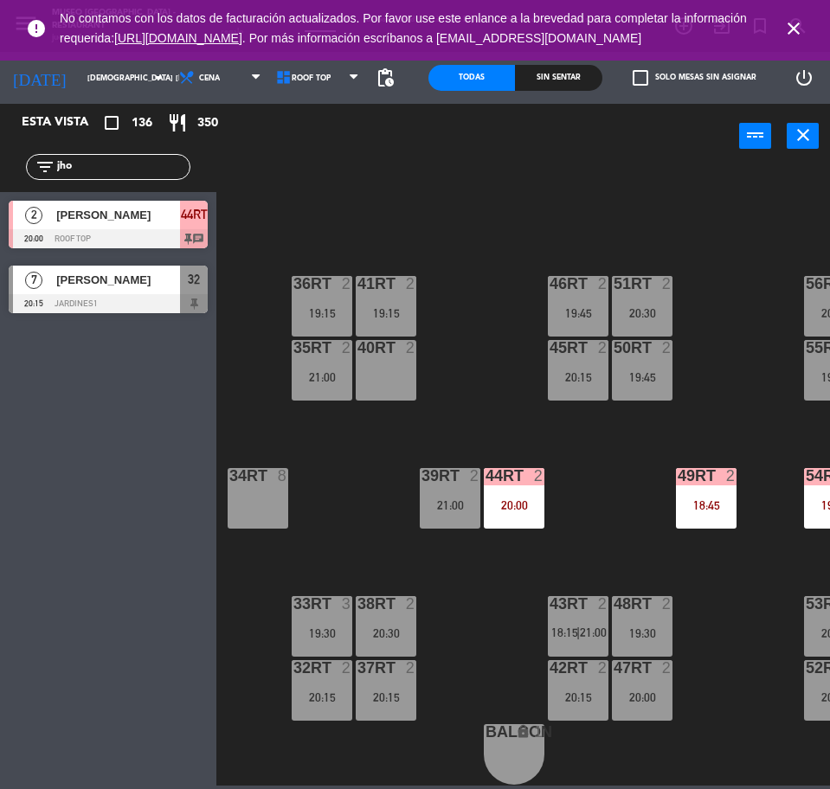
click at [325, 628] on div "19:30" at bounding box center [322, 633] width 61 height 12
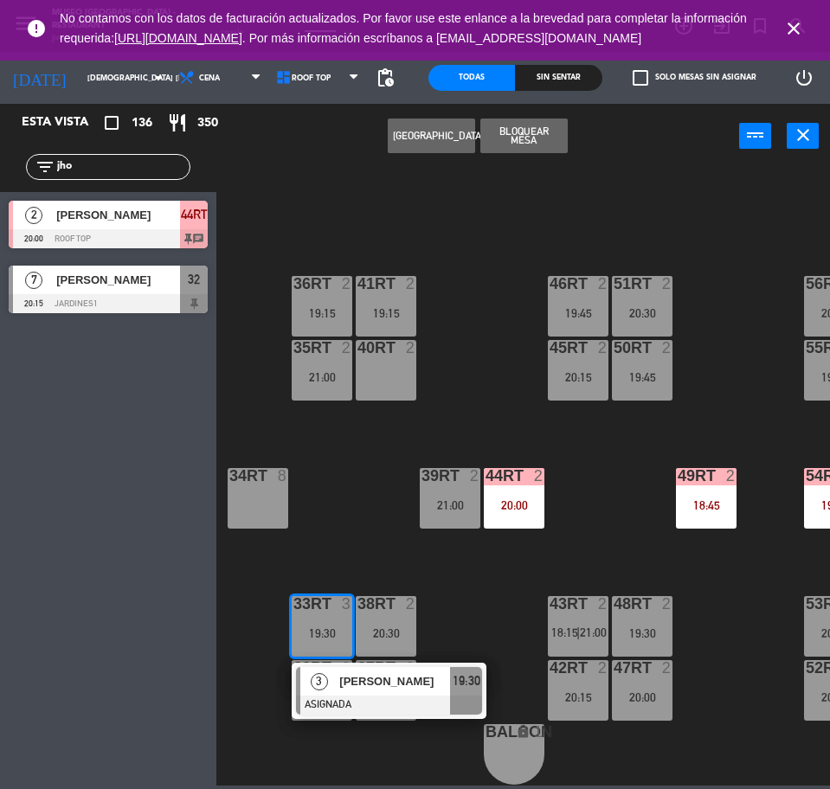
click at [388, 684] on div "[PERSON_NAME]" at bounding box center [393, 681] width 112 height 29
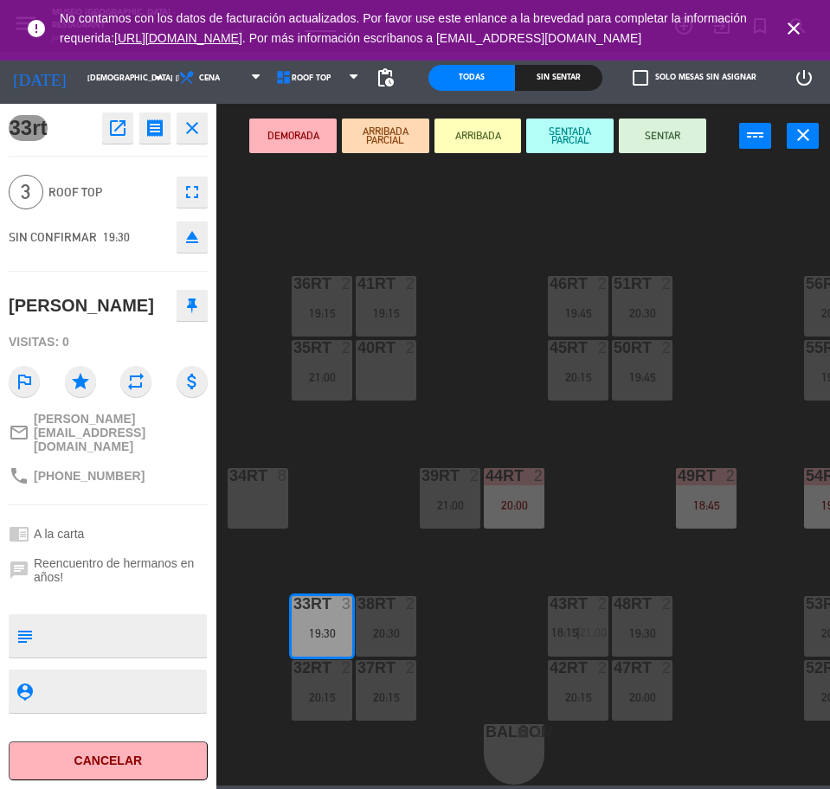
scroll to position [0, 0]
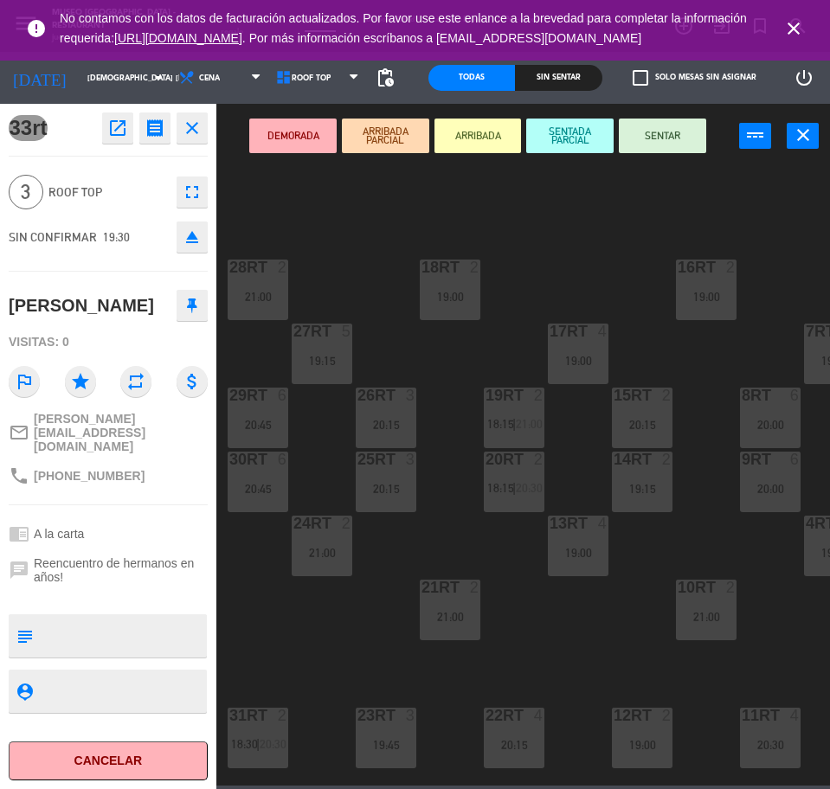
click at [316, 571] on div "24RT 2 21:00" at bounding box center [322, 546] width 61 height 61
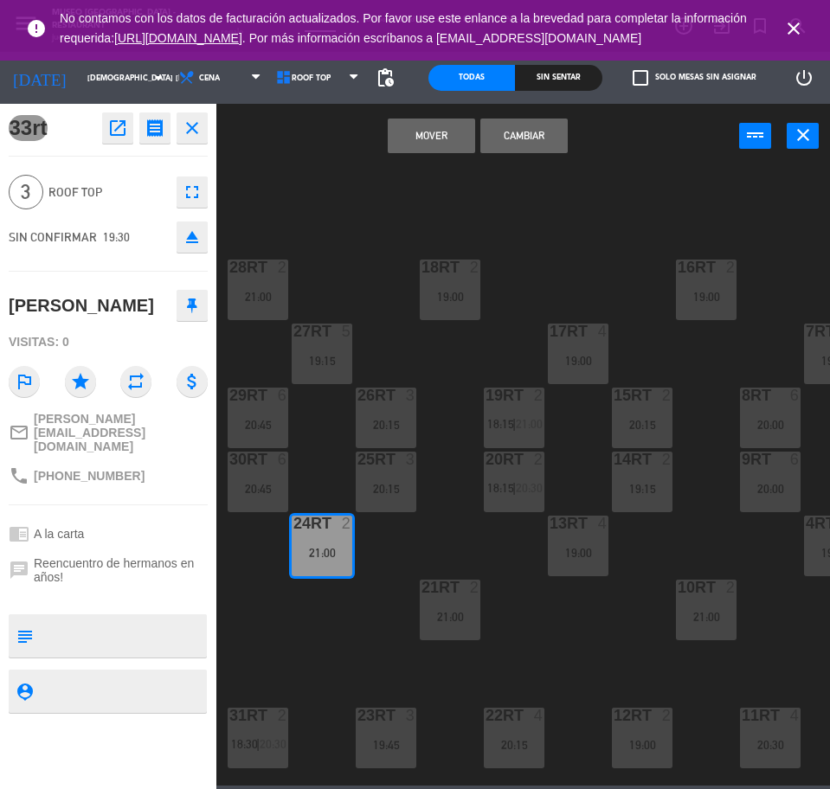
click at [531, 138] on button "Cambiar" at bounding box center [523, 136] width 87 height 35
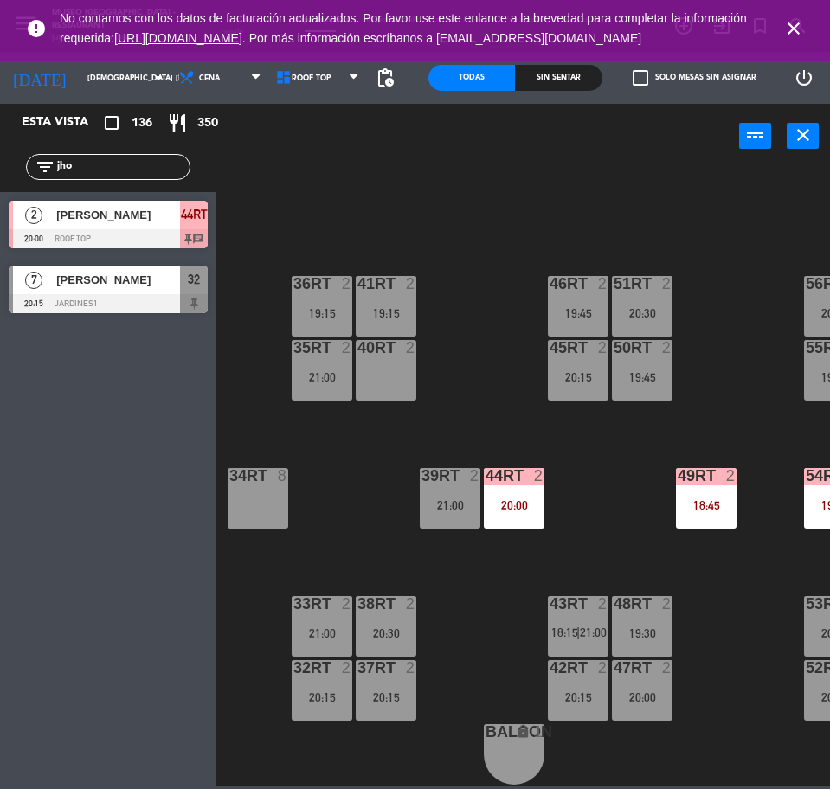
scroll to position [696, 0]
click at [312, 627] on div "21:00" at bounding box center [322, 633] width 61 height 12
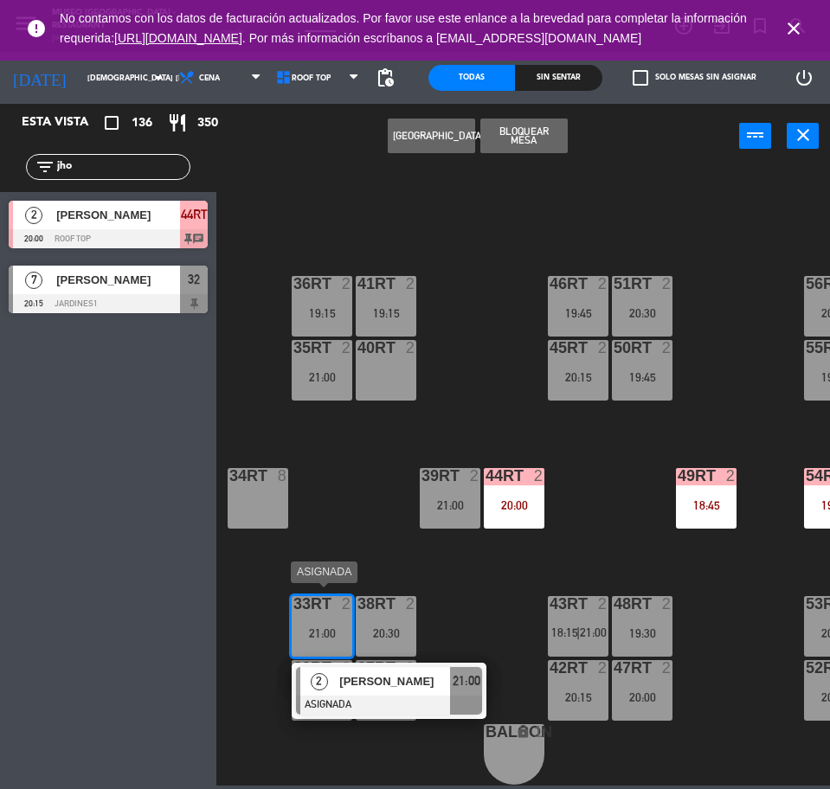
click at [350, 672] on span "[PERSON_NAME]" at bounding box center [394, 681] width 111 height 18
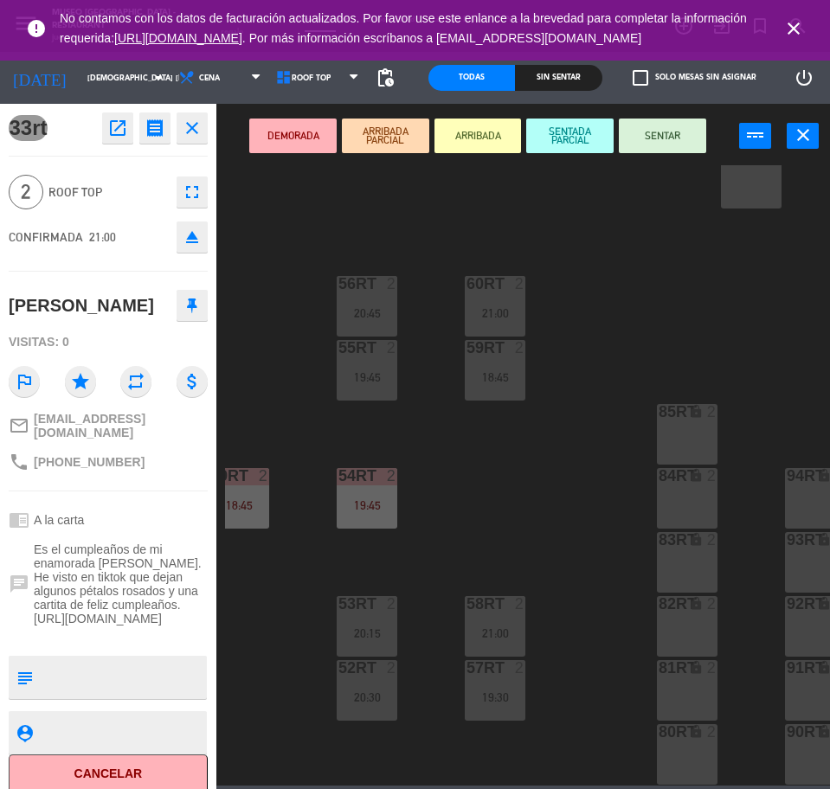
scroll to position [696, 483]
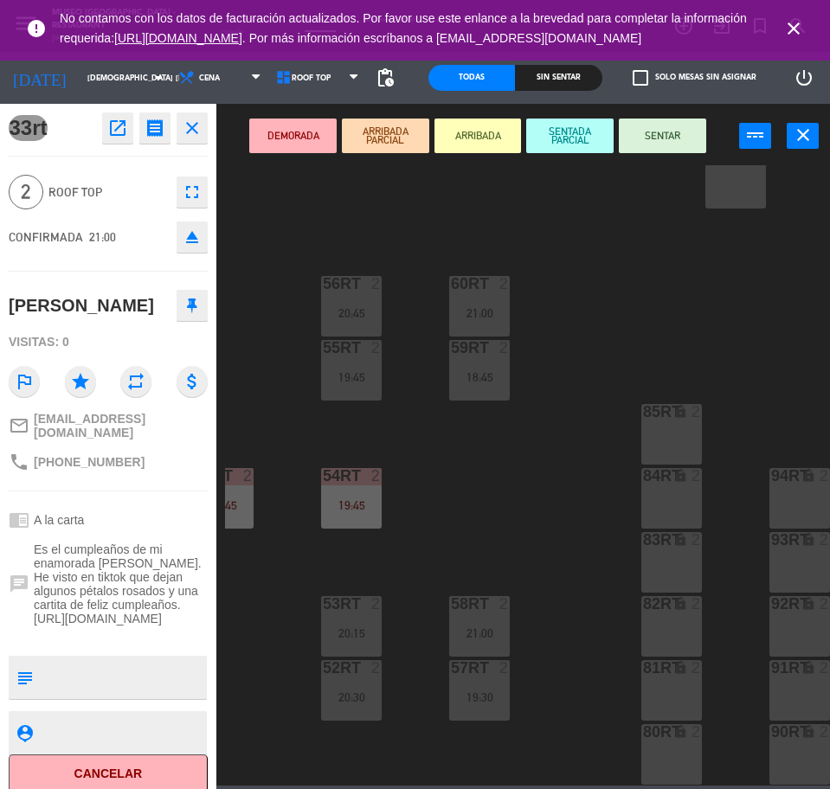
click at [649, 498] on div "84RT lock 2" at bounding box center [671, 498] width 61 height 61
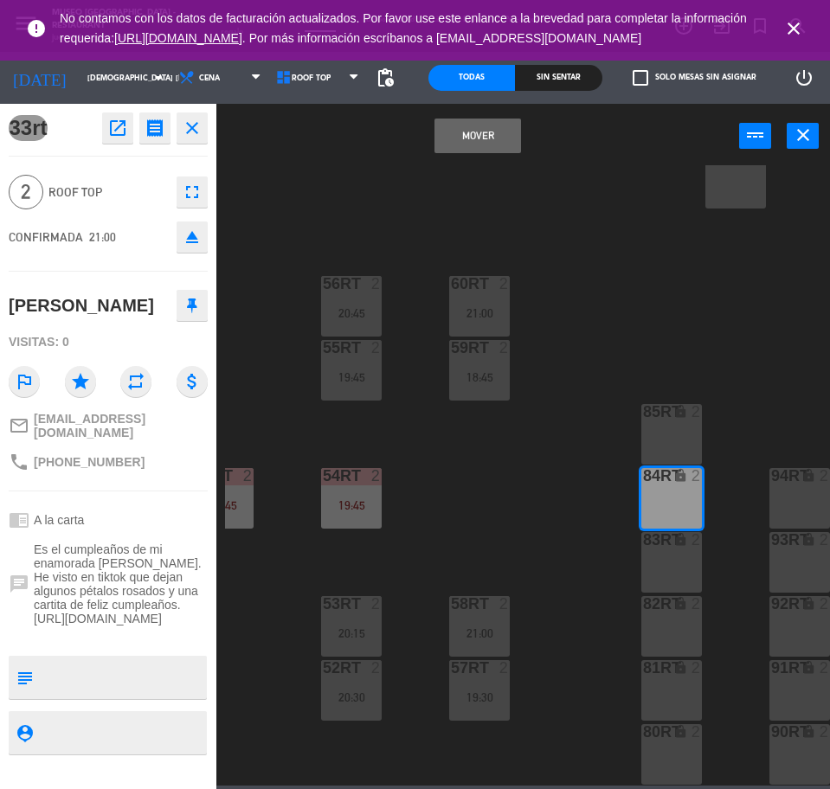
click at [482, 151] on button "Mover" at bounding box center [477, 136] width 87 height 35
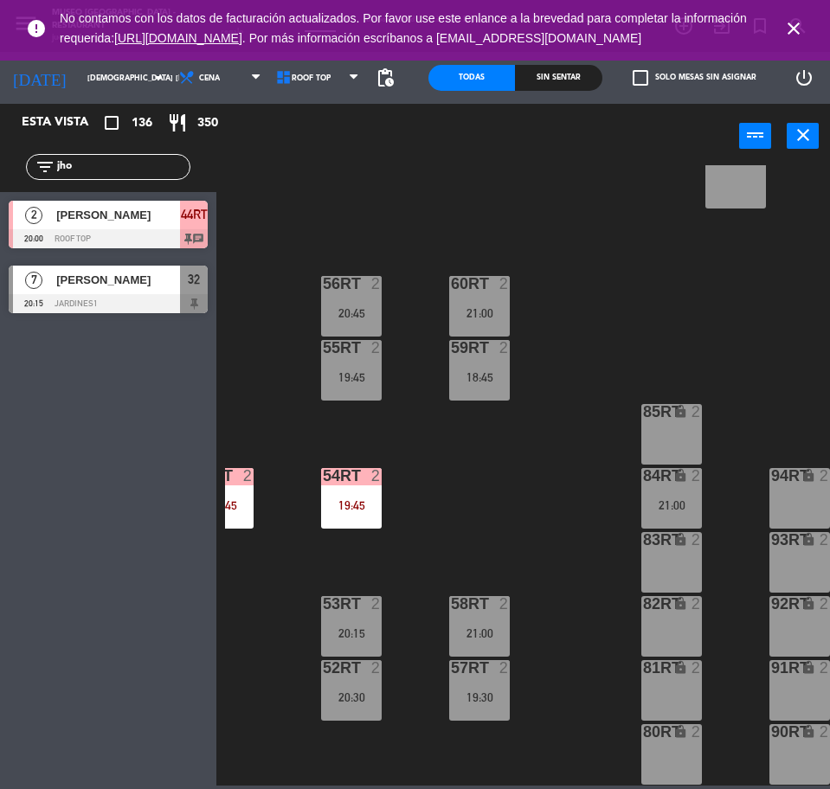
scroll to position [696, 0]
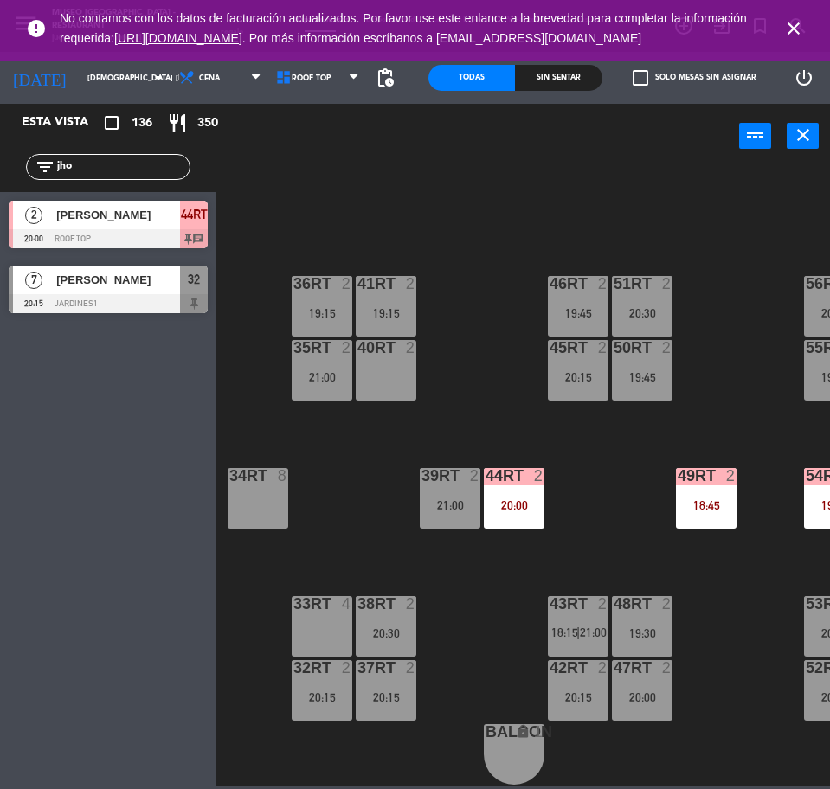
click at [299, 627] on div "33rt 4" at bounding box center [322, 626] width 61 height 61
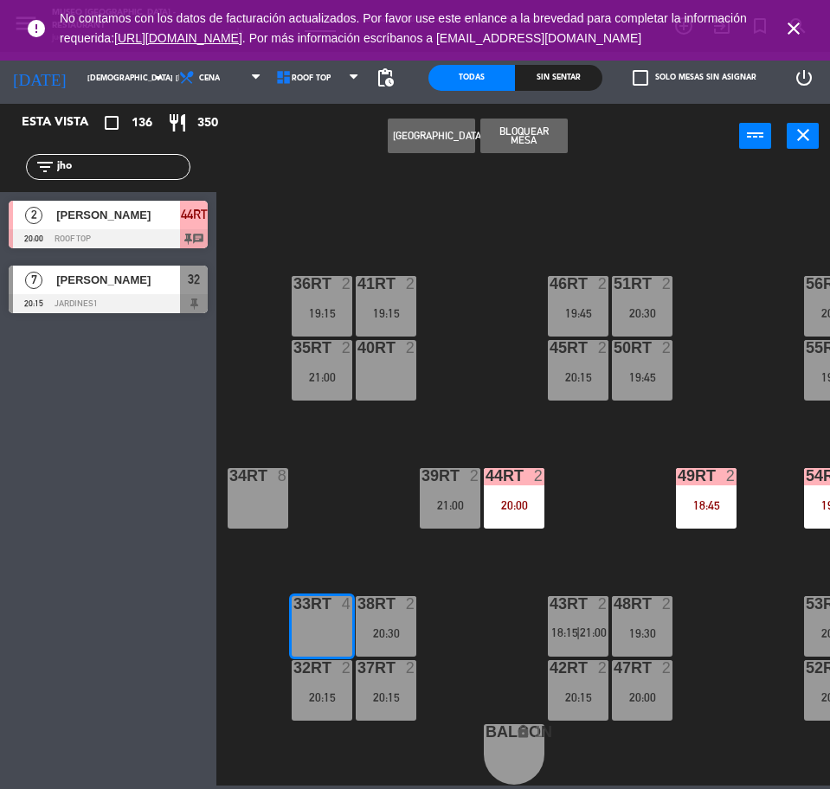
click at [316, 700] on div "32rt 2 20:15" at bounding box center [322, 690] width 61 height 61
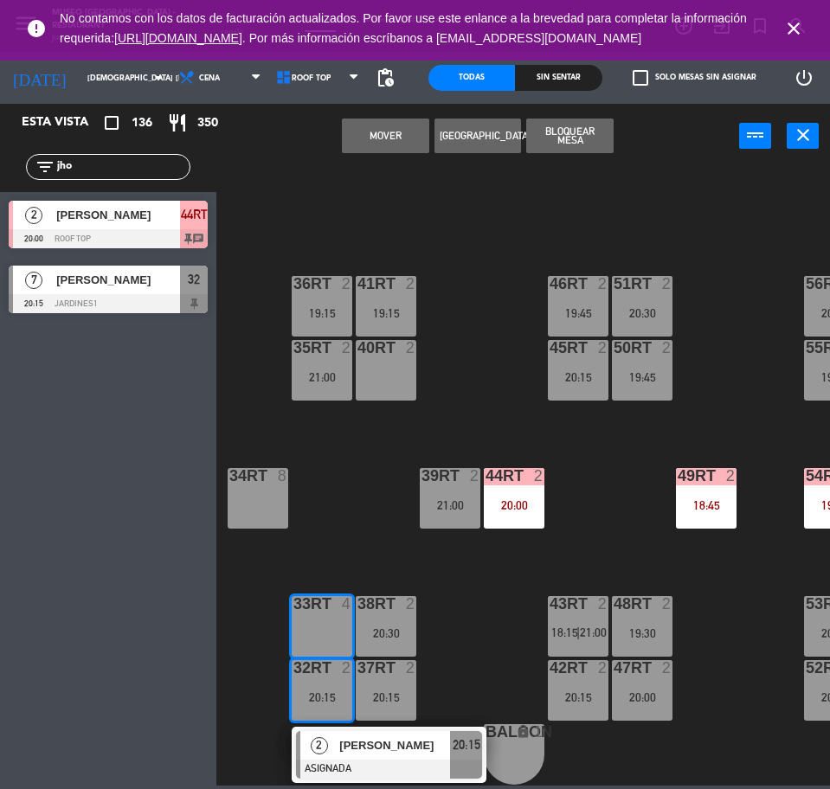
click at [357, 738] on span "[PERSON_NAME]" at bounding box center [394, 745] width 111 height 18
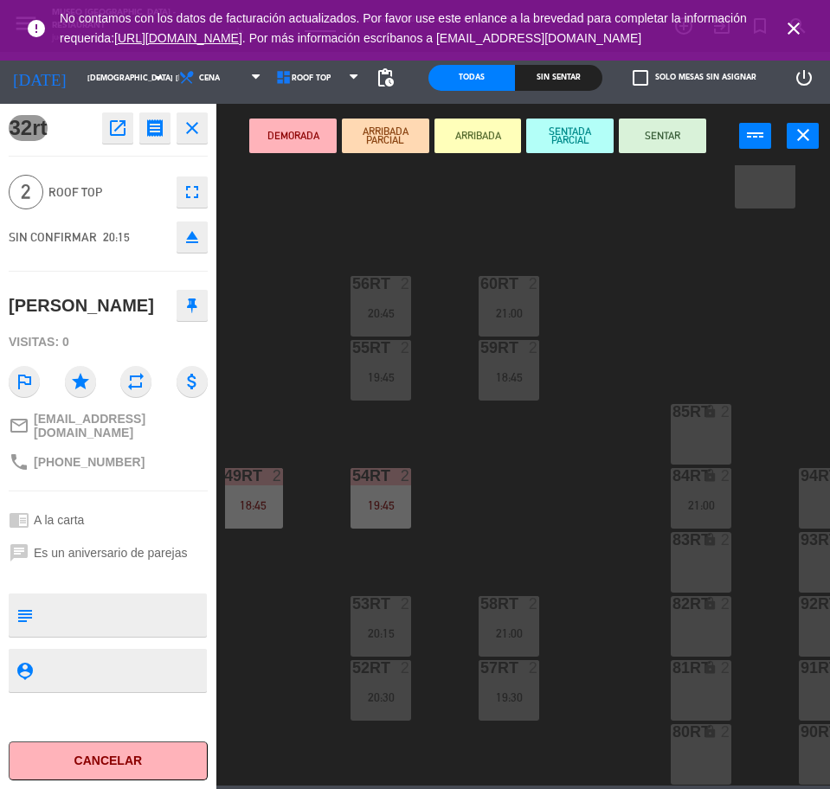
scroll to position [696, 496]
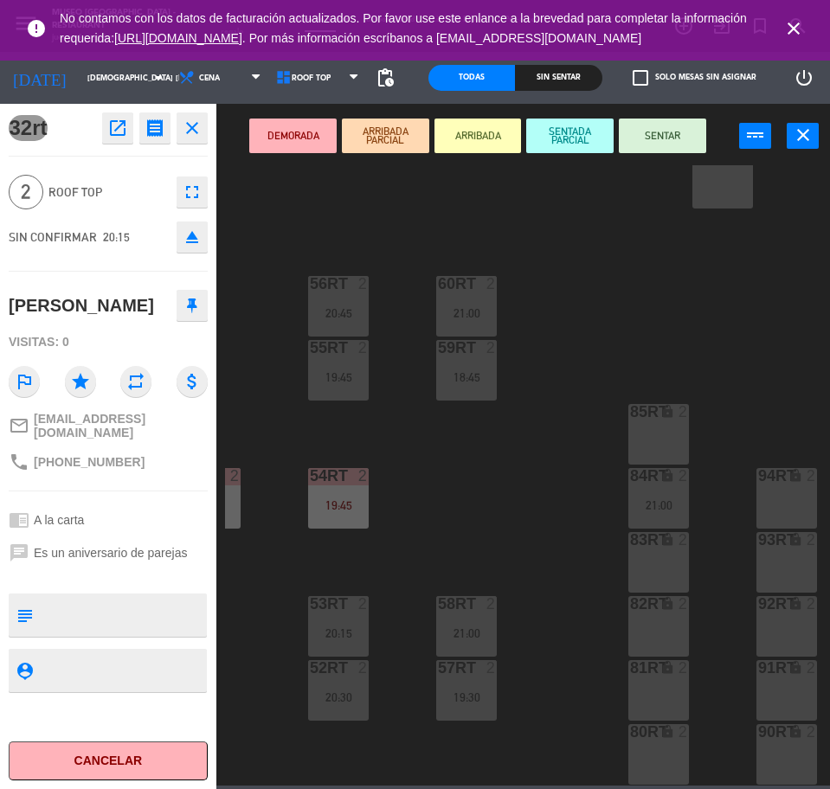
click at [642, 574] on div "83RT lock 2" at bounding box center [658, 562] width 61 height 61
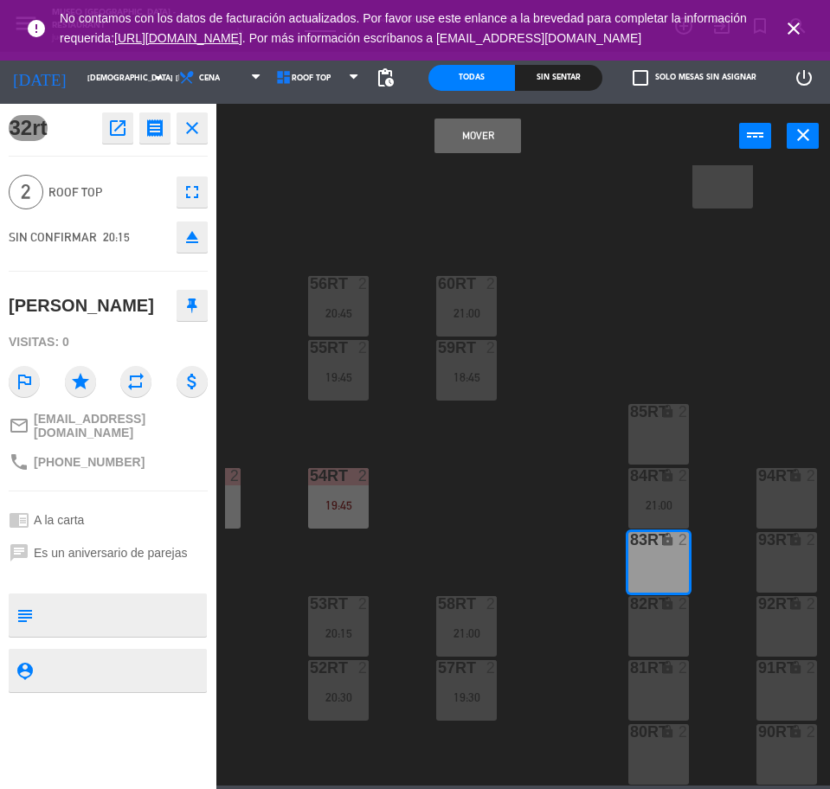
click at [459, 127] on button "Mover" at bounding box center [477, 136] width 87 height 35
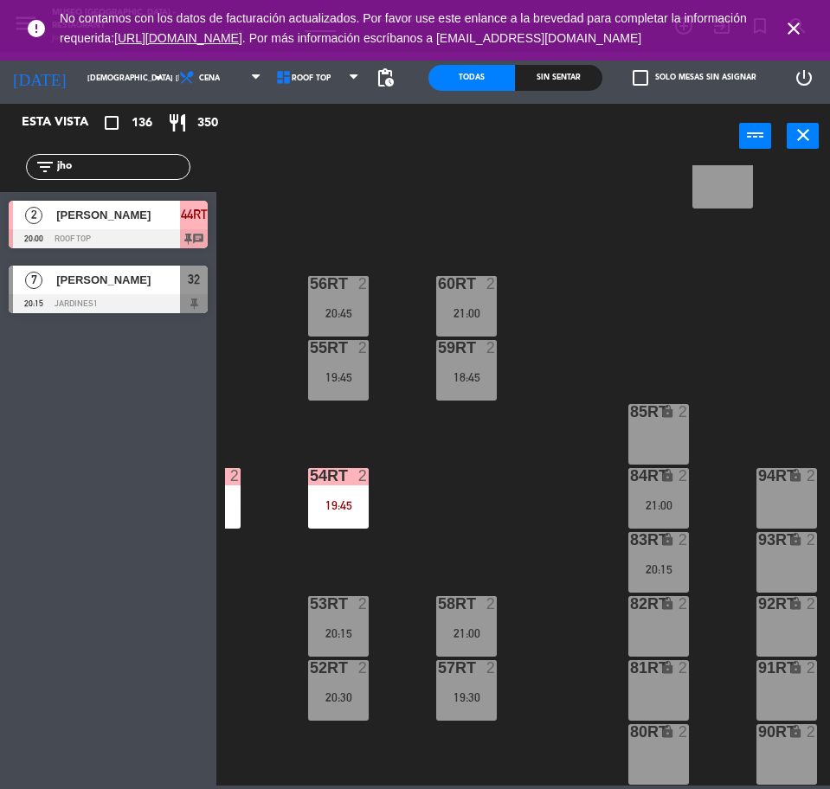
scroll to position [696, 0]
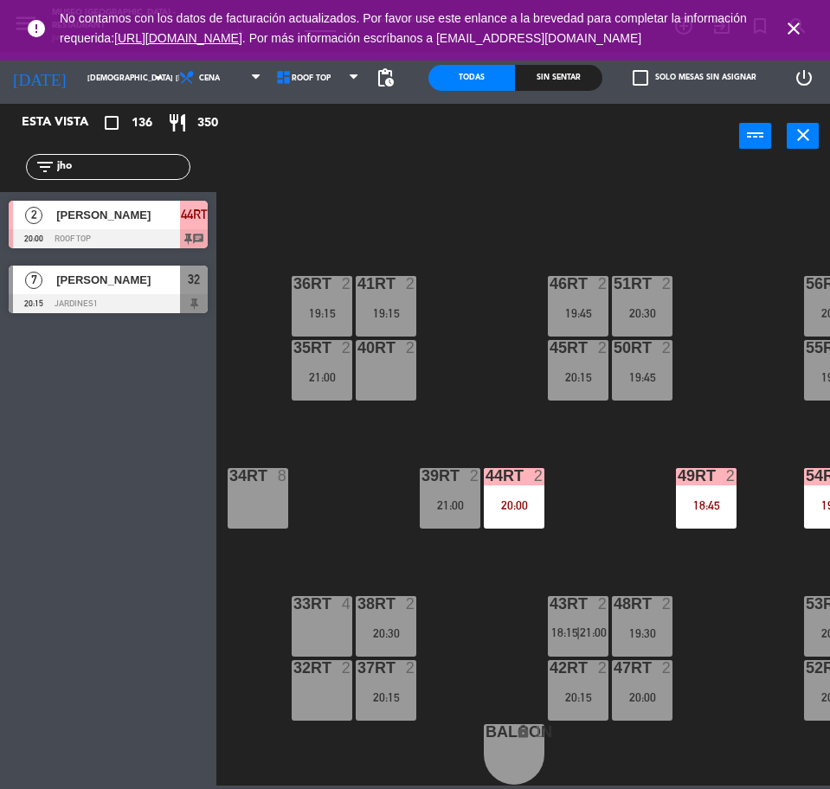
click at [151, 177] on div "filter_list jho" at bounding box center [108, 167] width 164 height 26
click at [137, 167] on input "jho" at bounding box center [122, 166] width 134 height 19
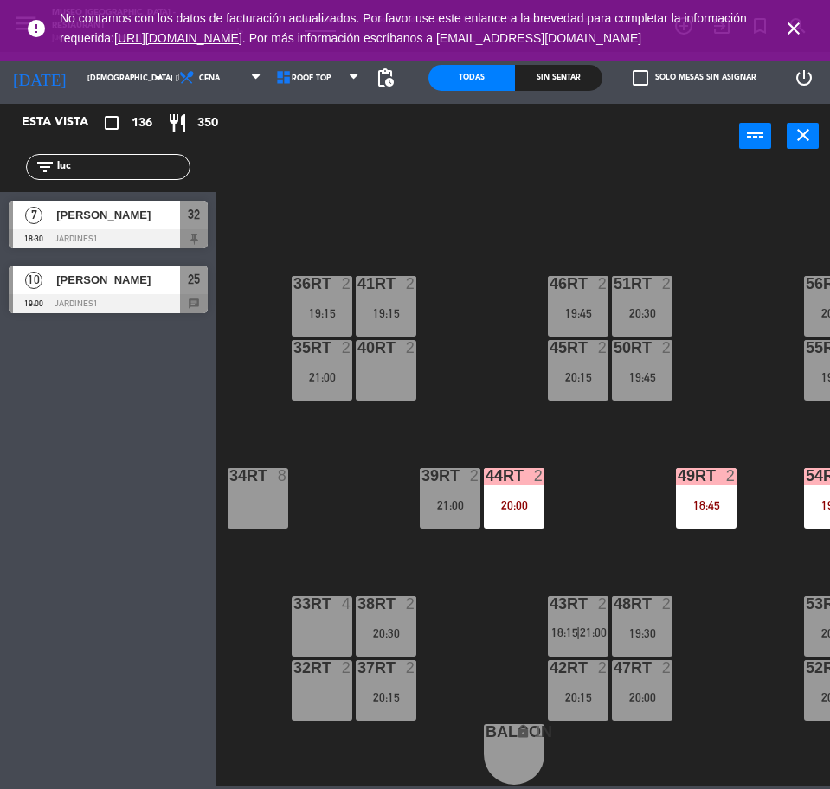
type input "luc"
click at [100, 280] on div "10 [PERSON_NAME] 19:00 Jardines1 25 chat" at bounding box center [108, 289] width 216 height 65
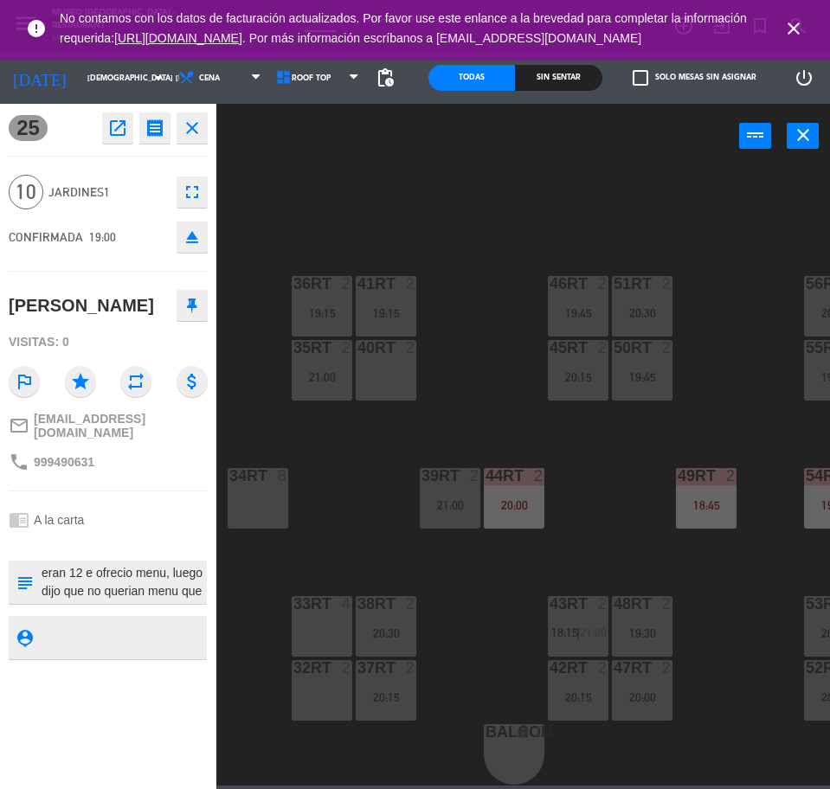
click at [294, 671] on div "32rt 2" at bounding box center [322, 690] width 61 height 61
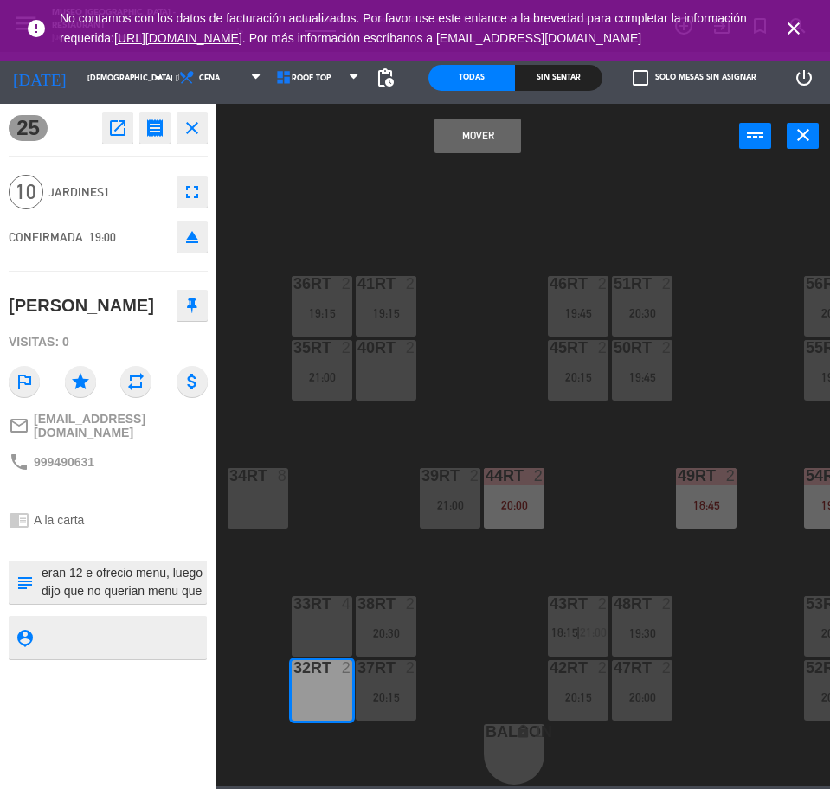
click at [324, 631] on div "33rt 4" at bounding box center [322, 626] width 61 height 61
click at [447, 181] on div "18RT 2 19:00 16RT 2 19:00 28RT 2 21:00 80RR lock 2 27RT 5 19:15 7RT 4 19:45 S1R…" at bounding box center [527, 475] width 605 height 620
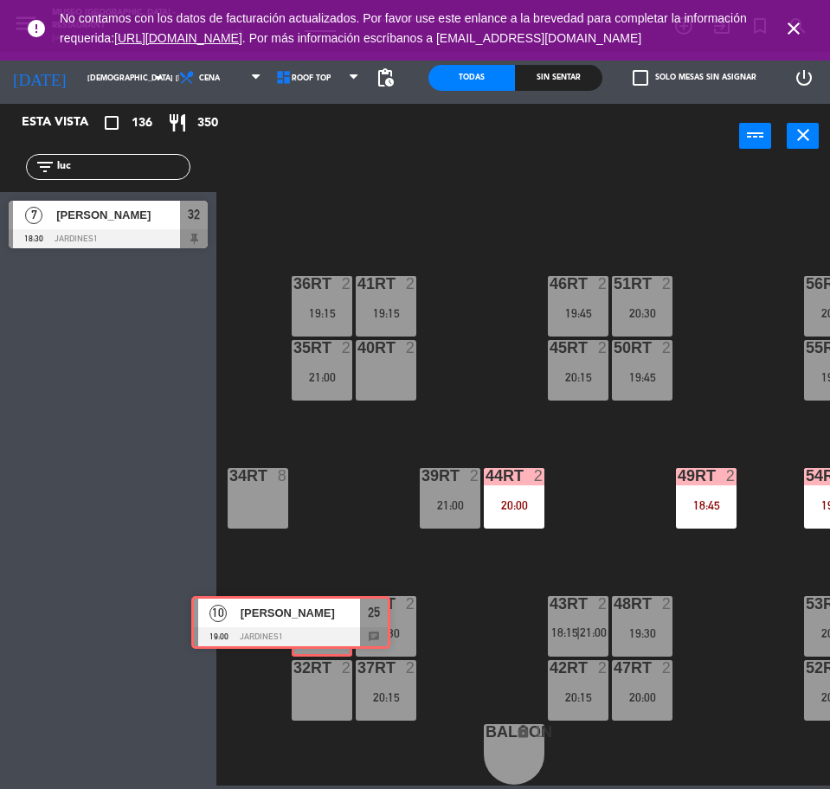
drag, startPoint x: 140, startPoint y: 293, endPoint x: 318, endPoint y: 618, distance: 370.3
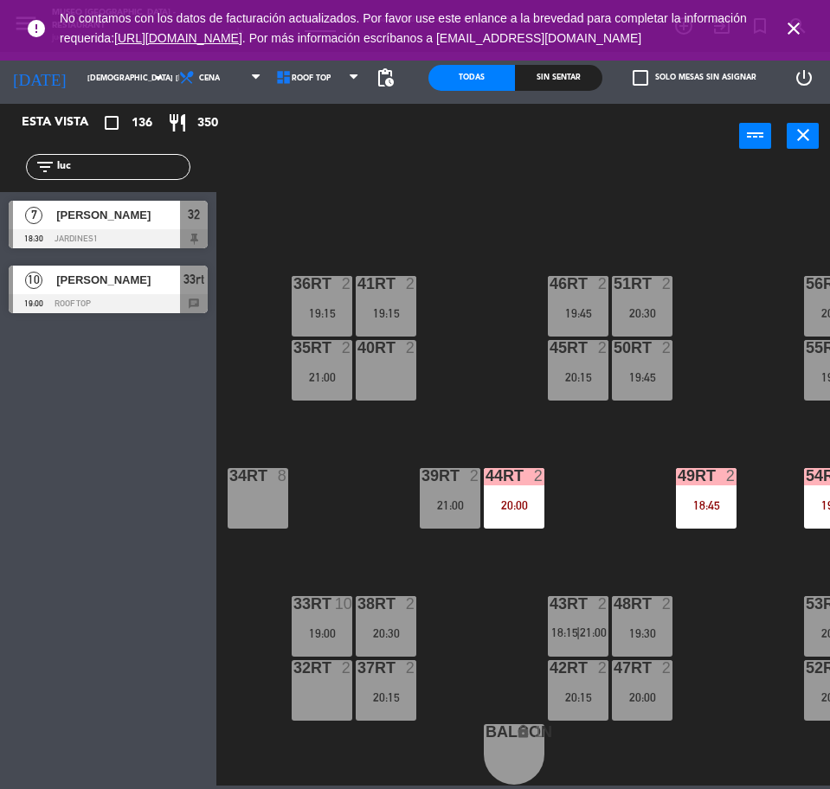
click at [363, 505] on div "18RT 2 19:00 16RT 2 19:00 28RT 2 21:00 80RR lock 2 27RT 5 19:15 7RT 4 19:45 S1R…" at bounding box center [527, 475] width 605 height 620
click at [162, 316] on div "10 [PERSON_NAME] 19:00 Roof Top 33rt chat" at bounding box center [108, 289] width 216 height 65
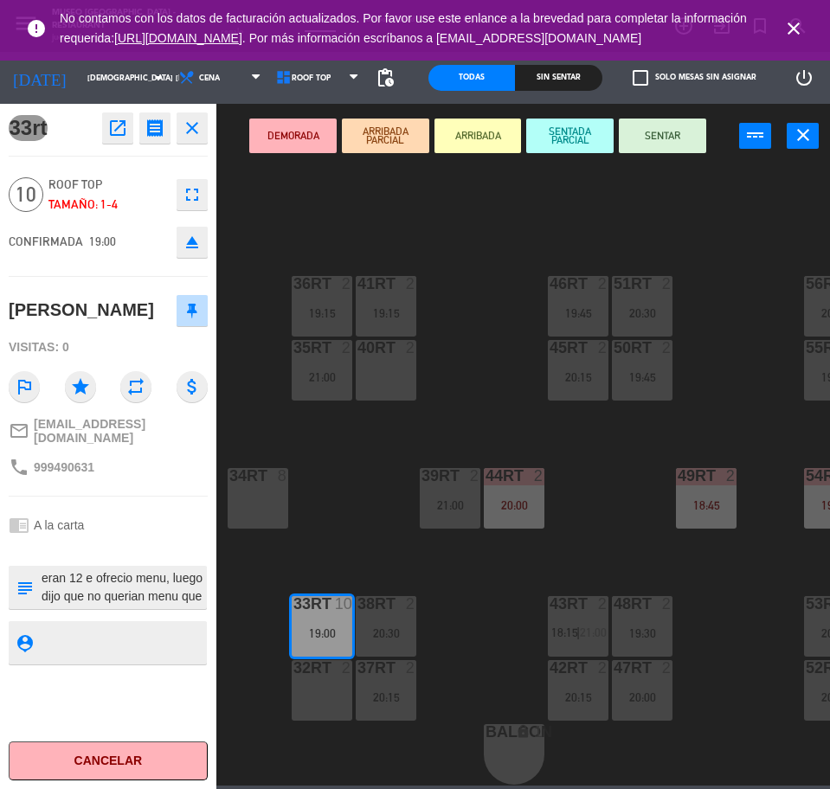
click at [308, 676] on div "32rt 2" at bounding box center [322, 690] width 61 height 61
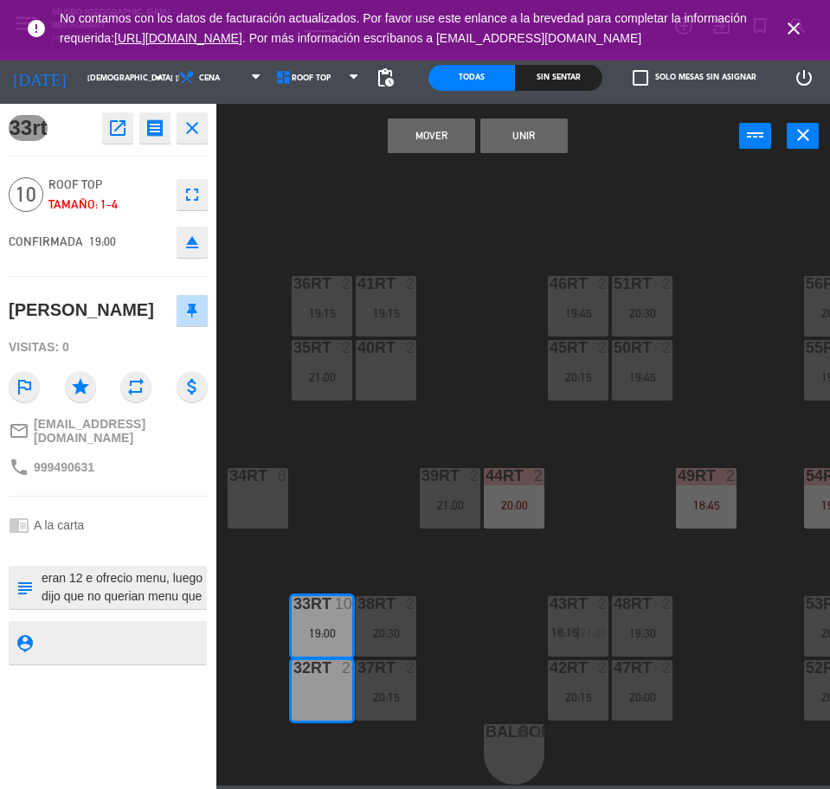
click at [526, 142] on button "Unir" at bounding box center [523, 136] width 87 height 35
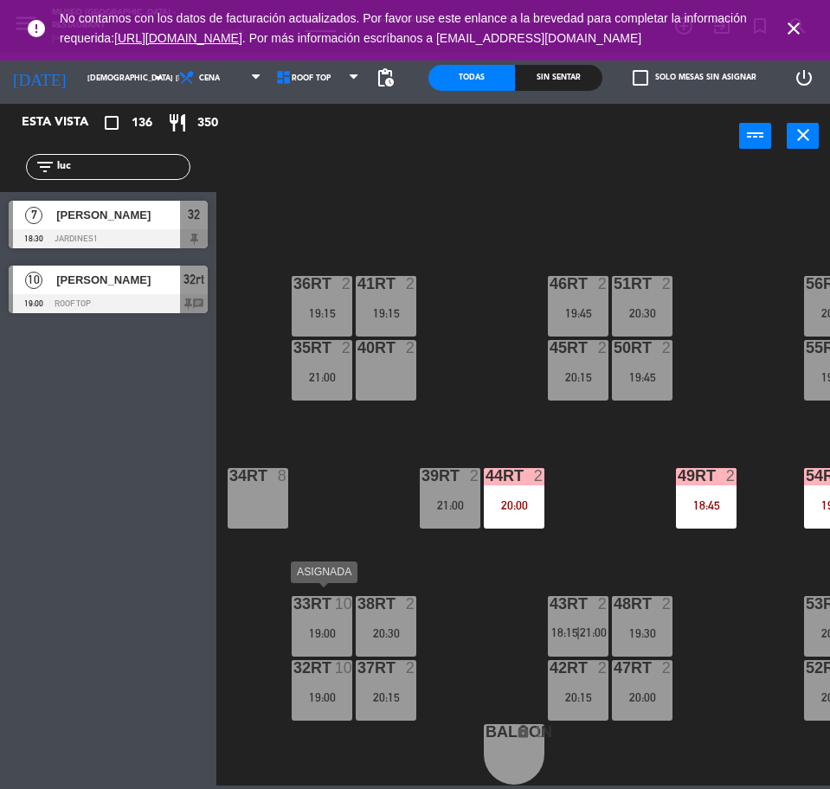
click at [332, 609] on div "33rt 10 19:00" at bounding box center [322, 626] width 61 height 61
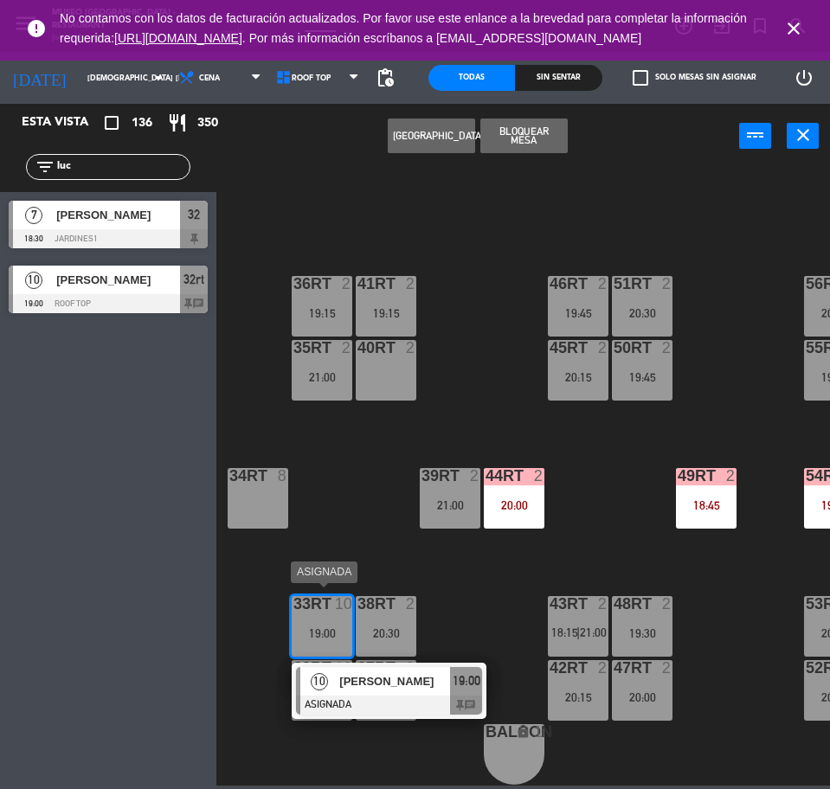
click at [368, 673] on span "[PERSON_NAME]" at bounding box center [394, 681] width 111 height 18
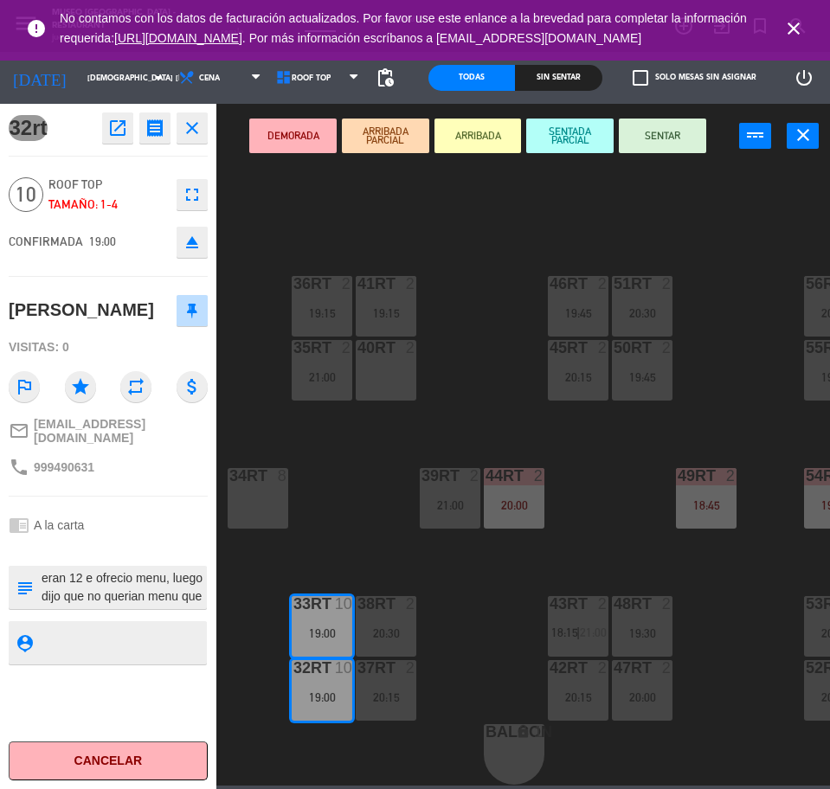
click at [304, 132] on button "DEMORADA" at bounding box center [292, 136] width 87 height 35
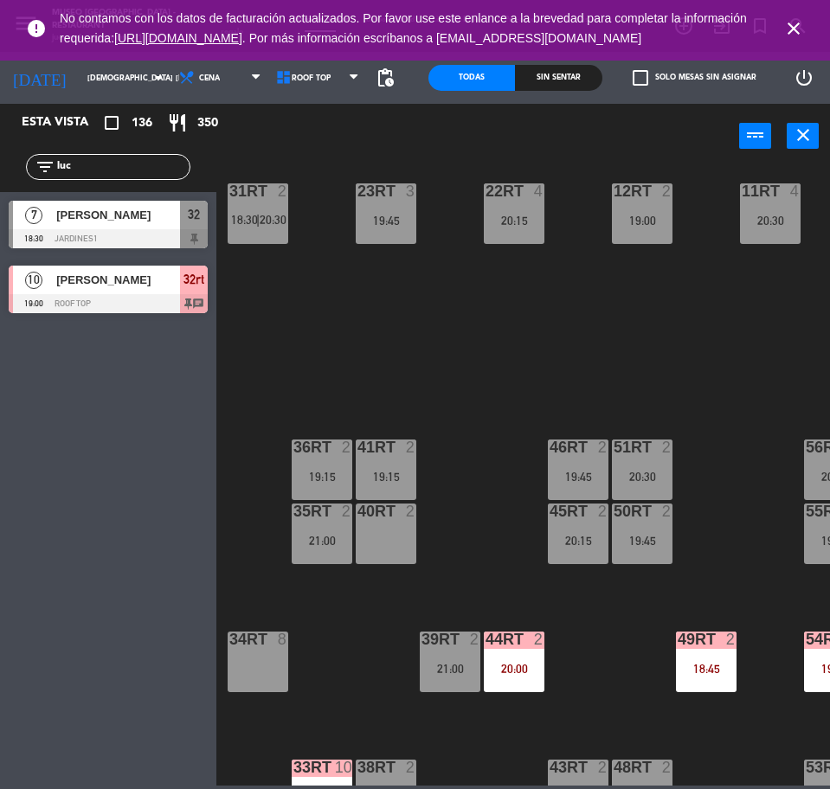
scroll to position [523, 0]
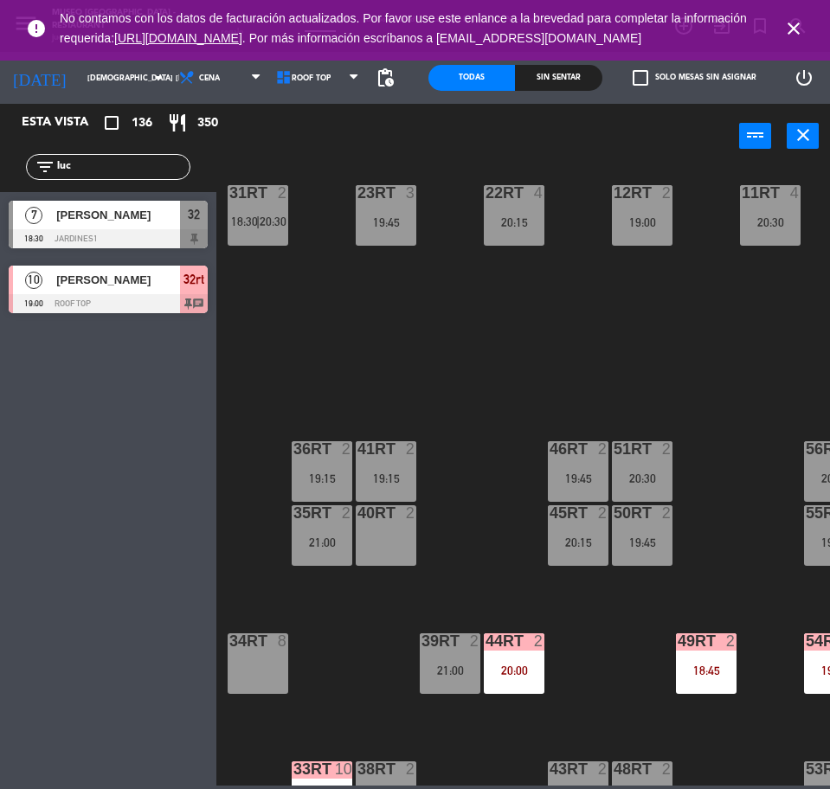
click at [112, 175] on input "luc" at bounding box center [122, 166] width 134 height 19
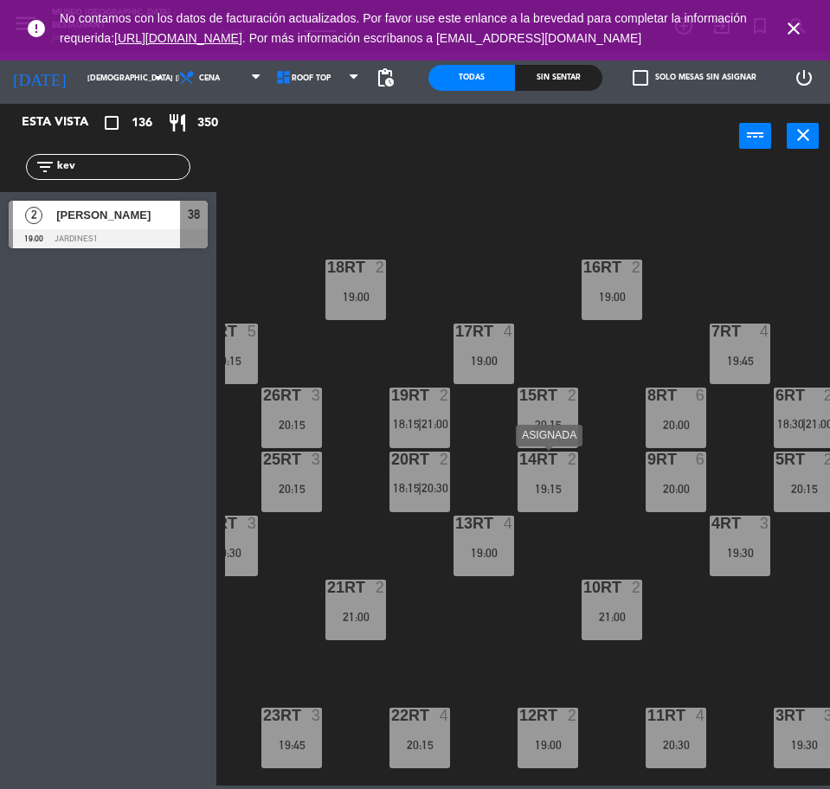
scroll to position [0, 95]
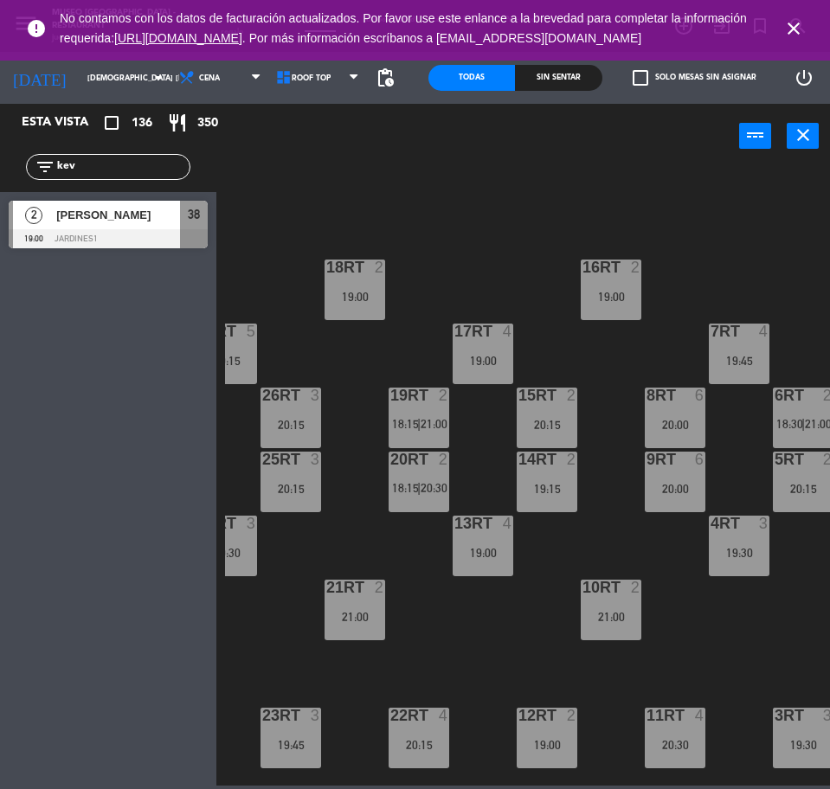
type input "kev"
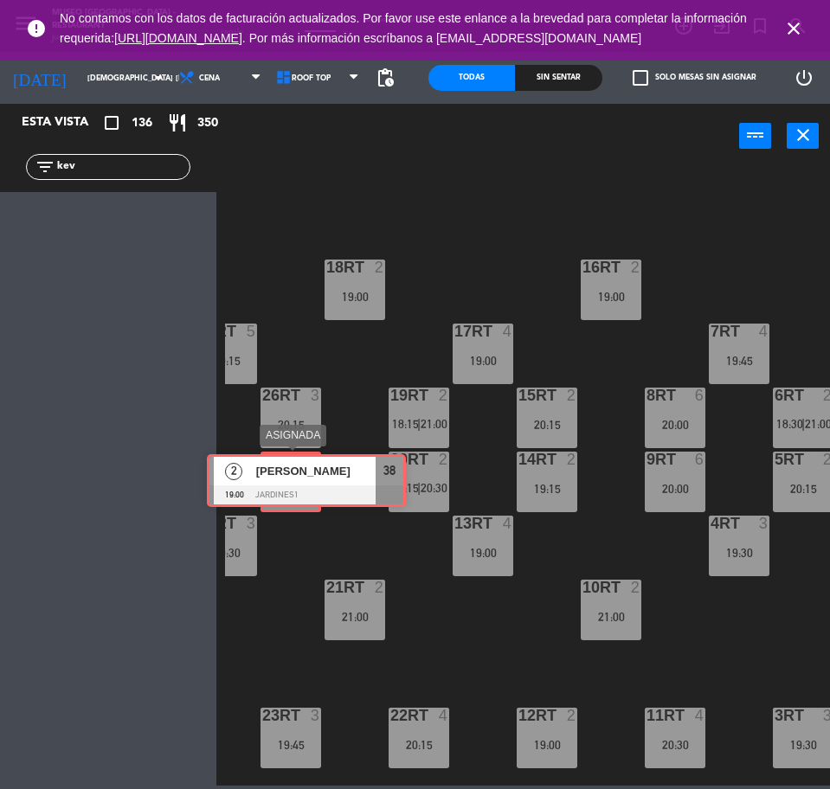
drag, startPoint x: 100, startPoint y: 230, endPoint x: 299, endPoint y: 485, distance: 322.5
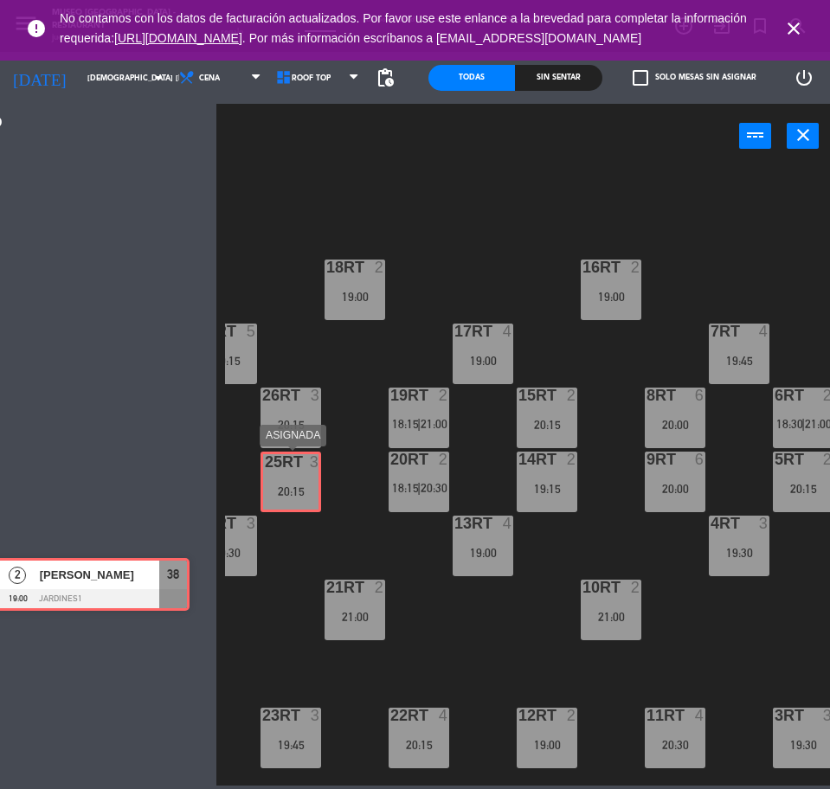
click at [299, 485] on div "Esta vista crop_square 136 restaurant 350 filter_list kev 2 [PERSON_NAME] 19:00…" at bounding box center [415, 445] width 830 height 682
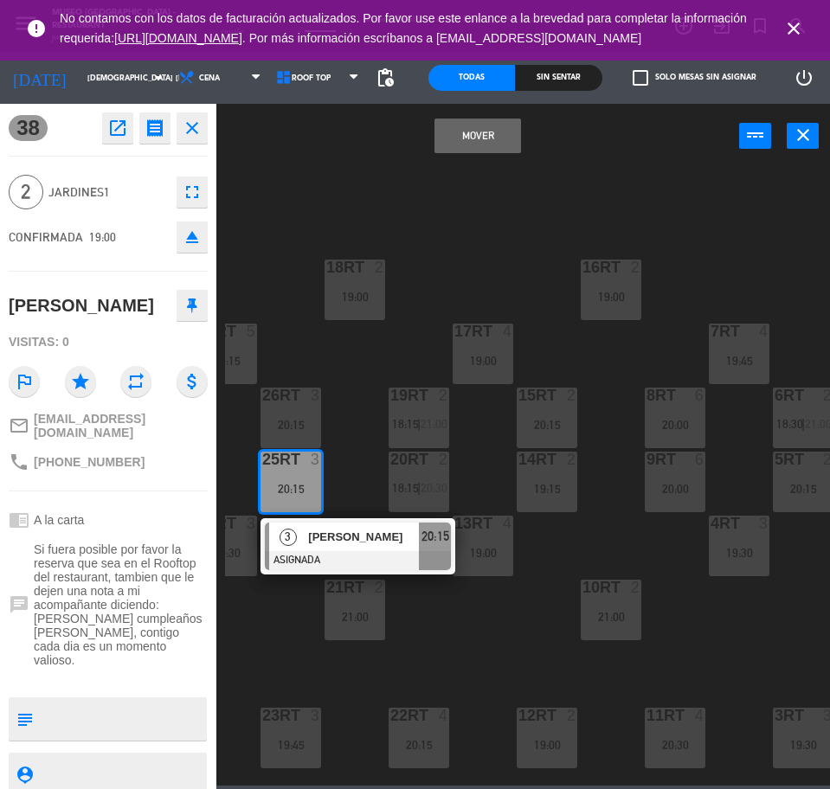
click at [470, 130] on button "Mover" at bounding box center [477, 136] width 87 height 35
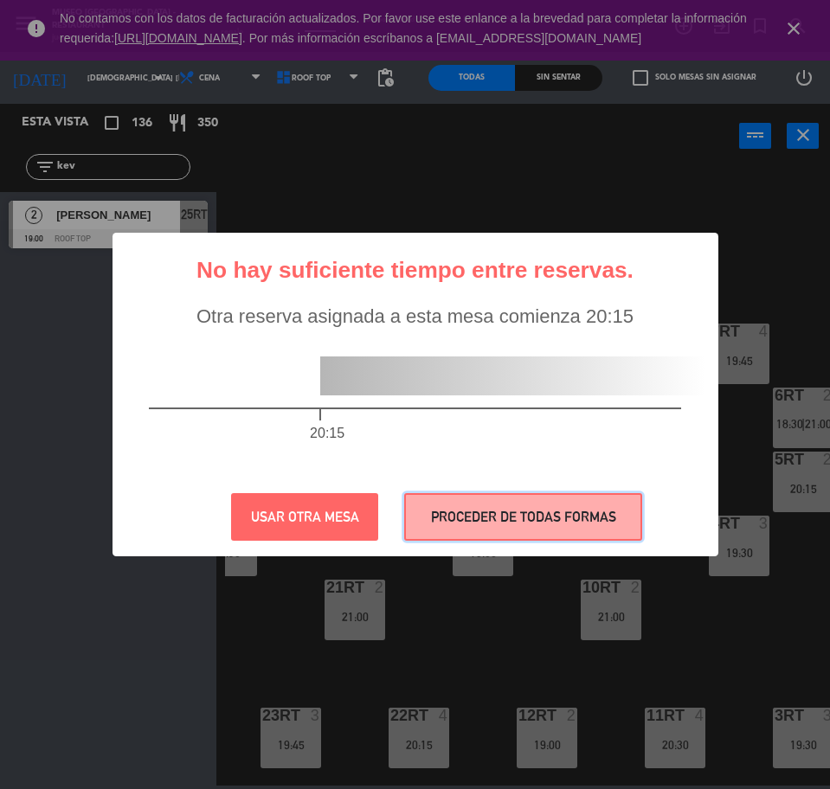
click at [565, 530] on button "PROCEDER DE TODAS FORMAS" at bounding box center [523, 517] width 238 height 48
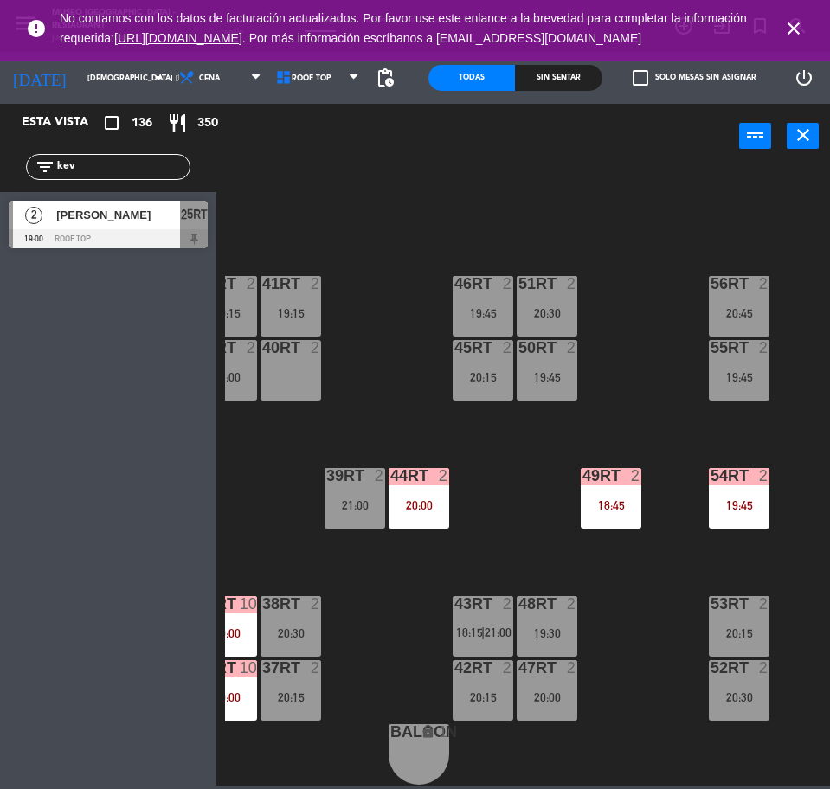
scroll to position [697, 95]
click at [103, 173] on input "kev" at bounding box center [122, 166] width 134 height 19
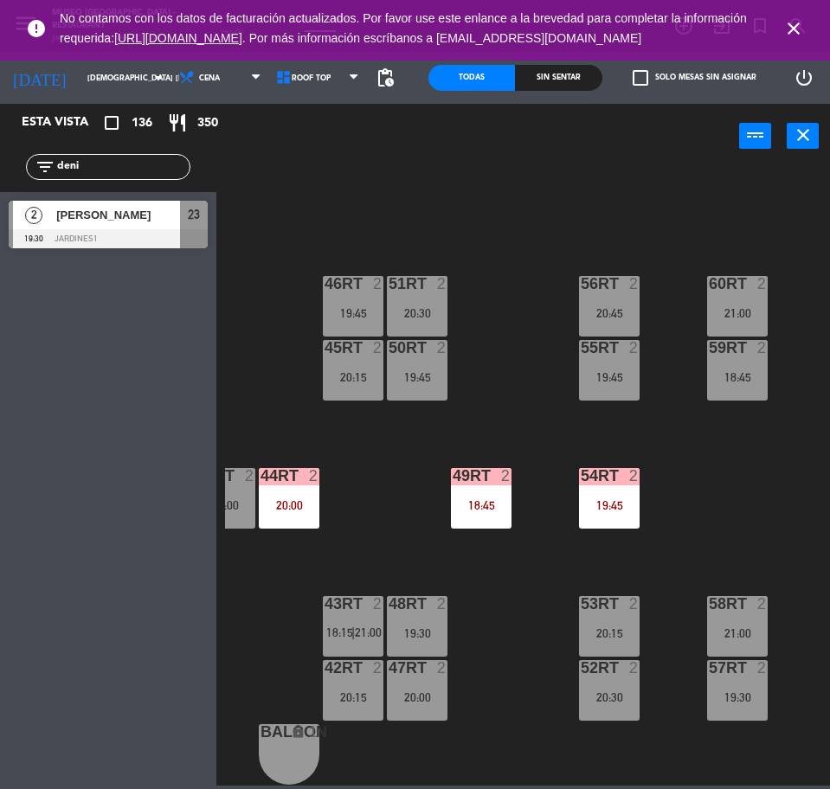
type input "deni"
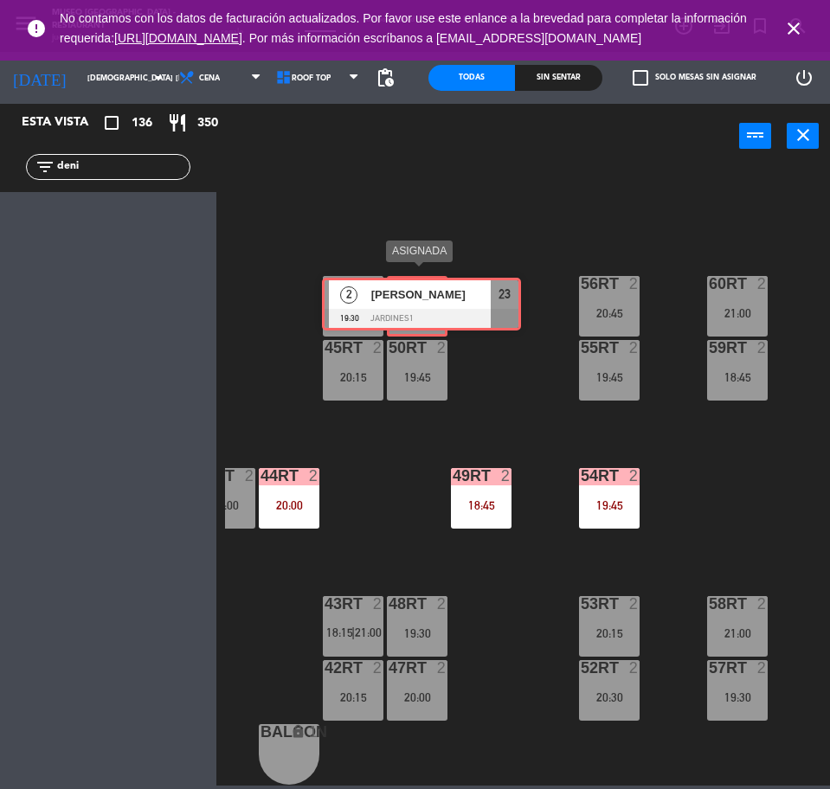
drag, startPoint x: 101, startPoint y: 228, endPoint x: 419, endPoint y: 305, distance: 327.0
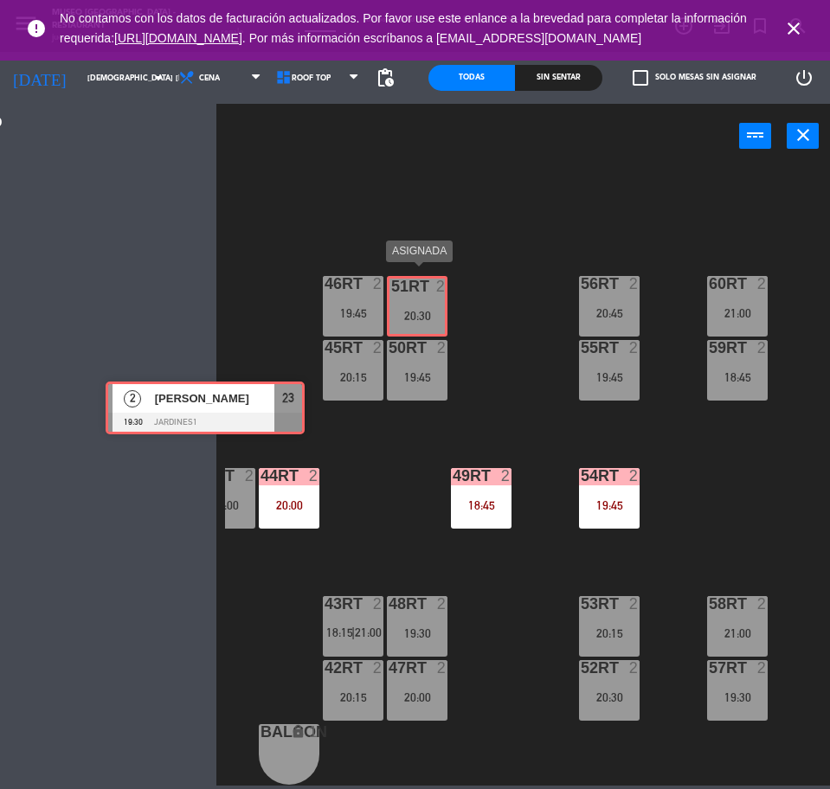
click at [419, 305] on div "Esta vista crop_square 136 restaurant 350 filter_list deni 2 [PERSON_NAME] 19:3…" at bounding box center [415, 445] width 830 height 682
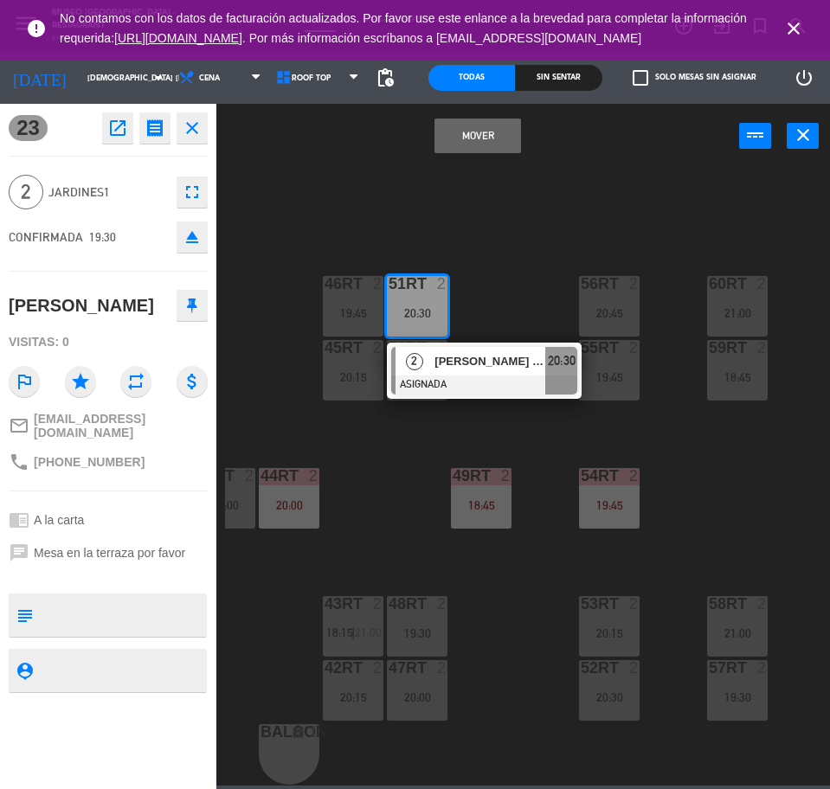
click at [486, 147] on button "Mover" at bounding box center [477, 136] width 87 height 35
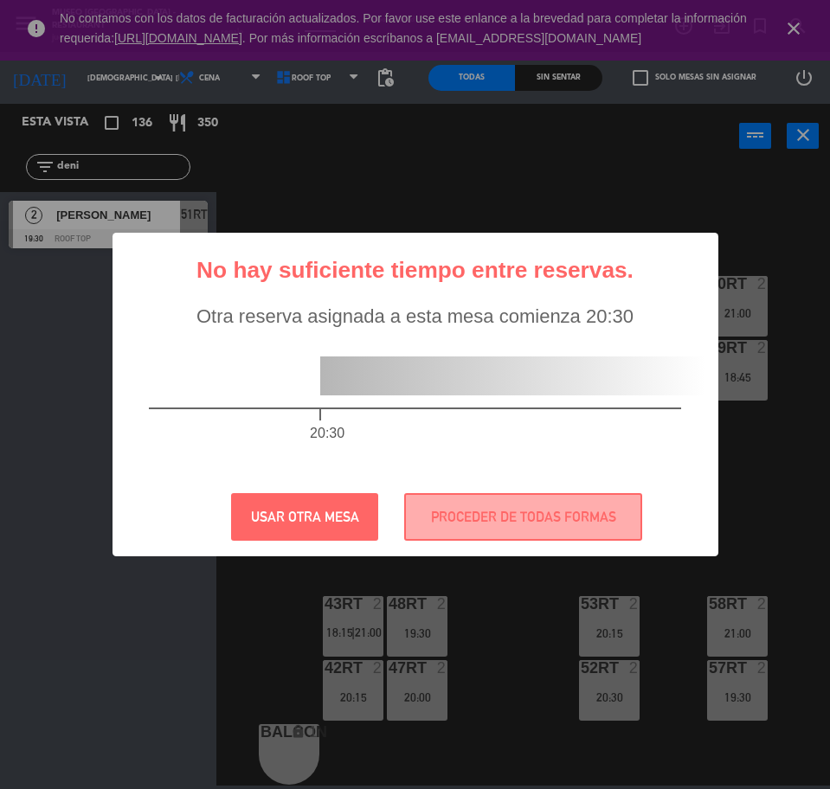
click at [616, 492] on div "? ! i No hay suficiente tiempo entre reservas. × Otra reserva asignada a esta m…" at bounding box center [415, 395] width 606 height 324
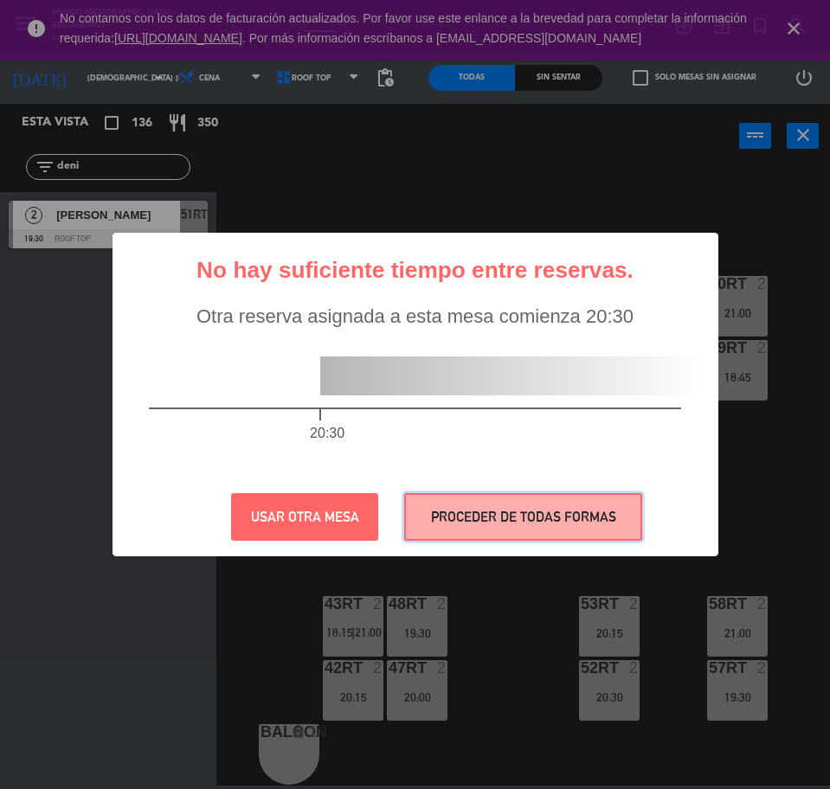
click at [594, 527] on button "PROCEDER DE TODAS FORMAS" at bounding box center [523, 517] width 238 height 48
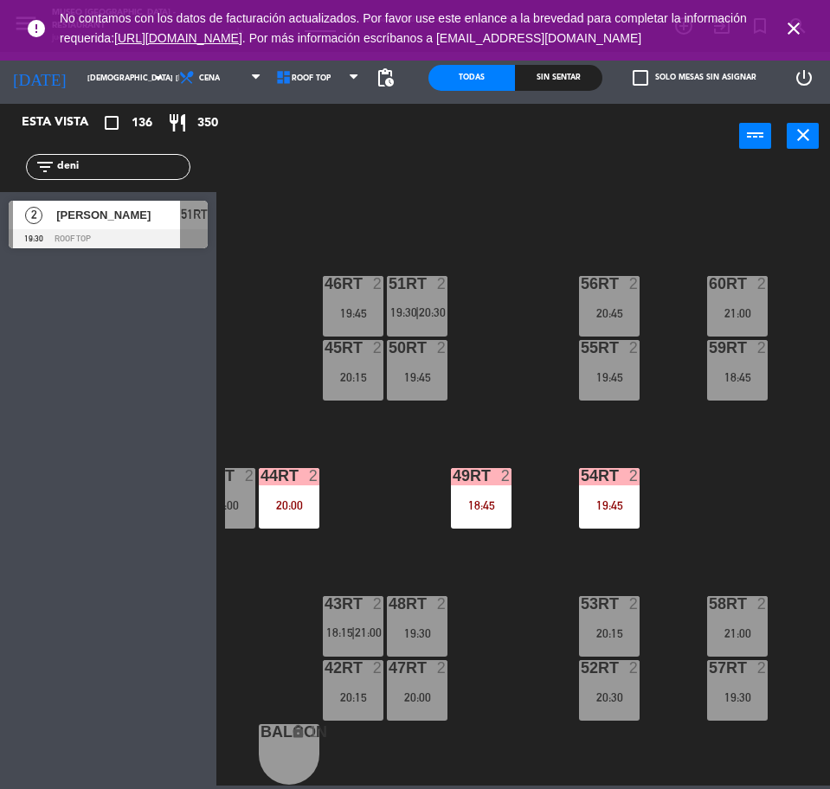
click at [122, 163] on input "deni" at bounding box center [122, 166] width 134 height 19
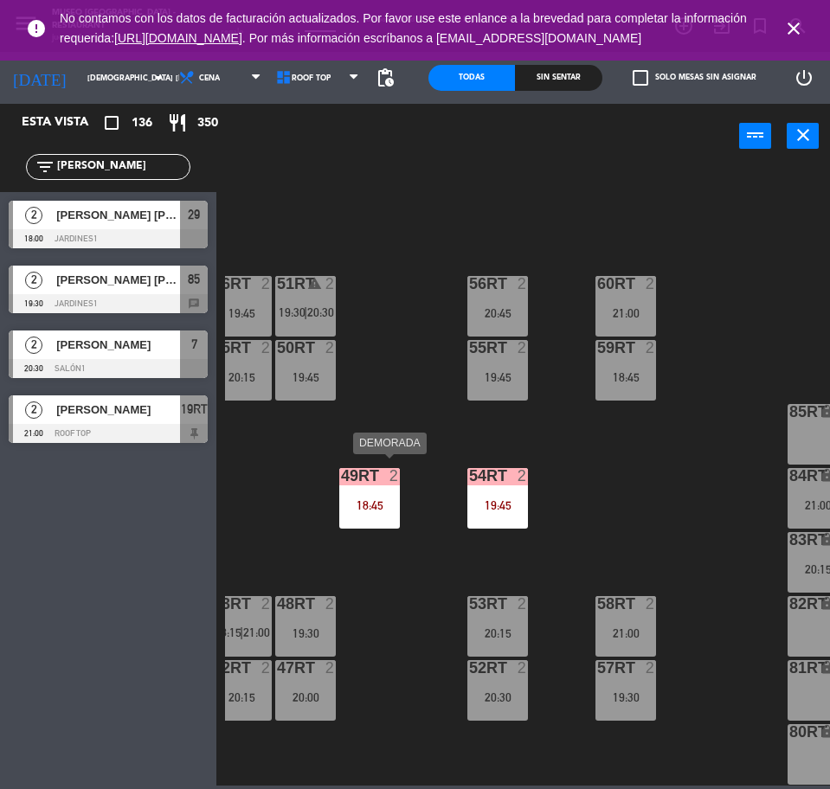
scroll to position [697, 337]
type input "[PERSON_NAME]"
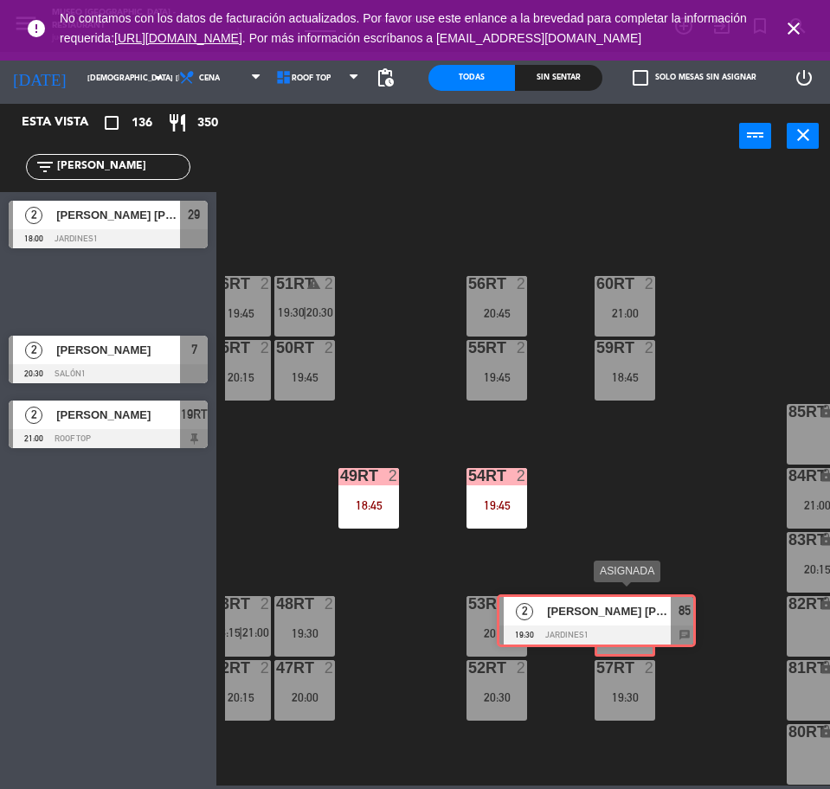
drag, startPoint x: 162, startPoint y: 294, endPoint x: 651, endPoint y: 623, distance: 589.2
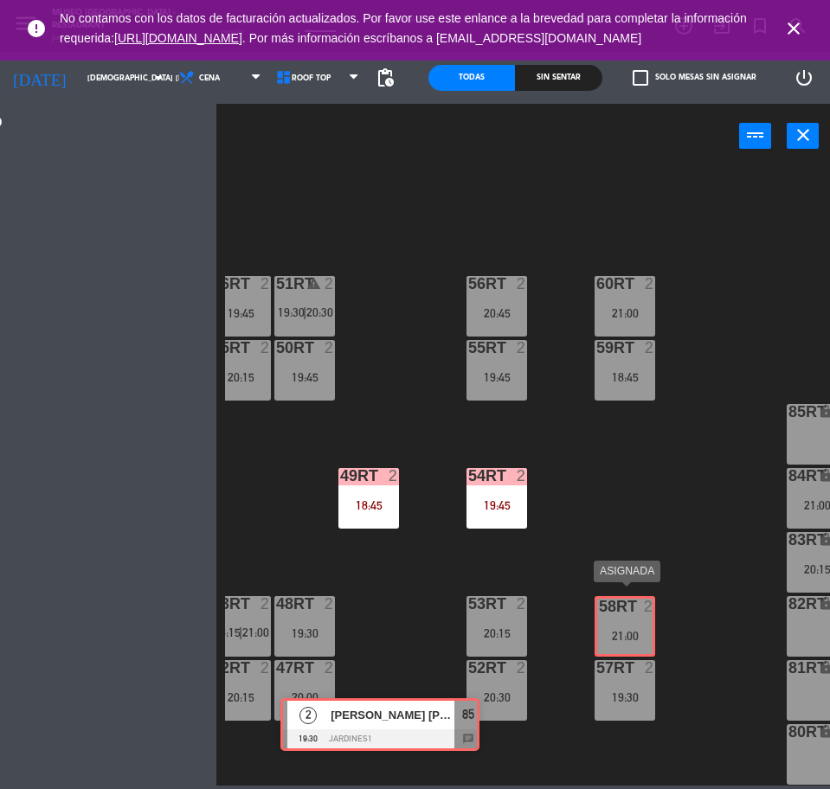
click at [651, 623] on div "Esta vista crop_square 136 restaurant 350 filter_list [PERSON_NAME] 2 [PERSON_N…" at bounding box center [415, 445] width 830 height 682
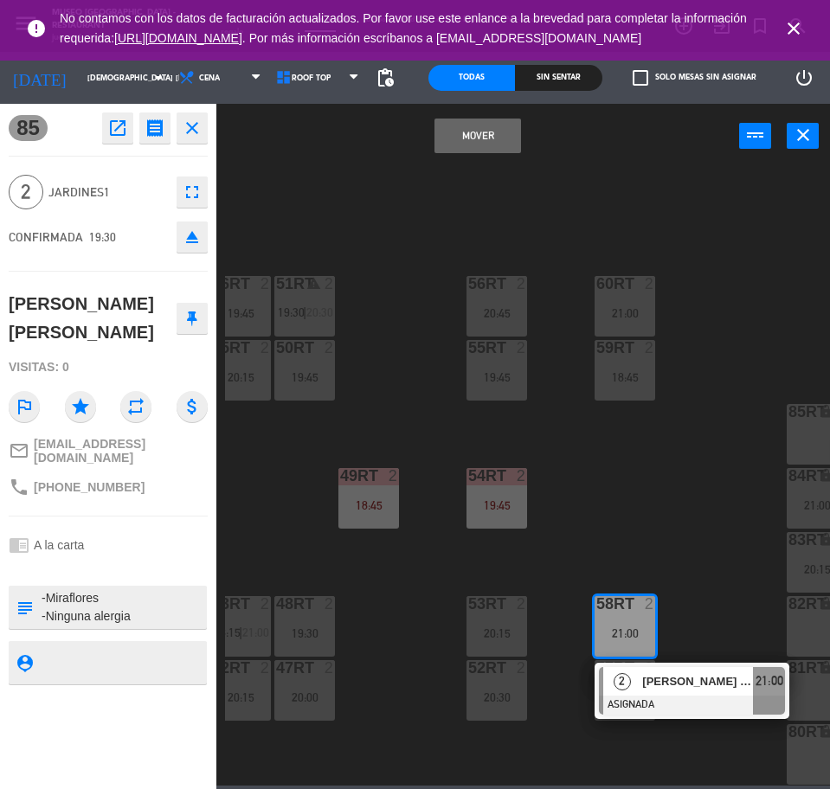
click at [466, 136] on button "Mover" at bounding box center [477, 136] width 87 height 35
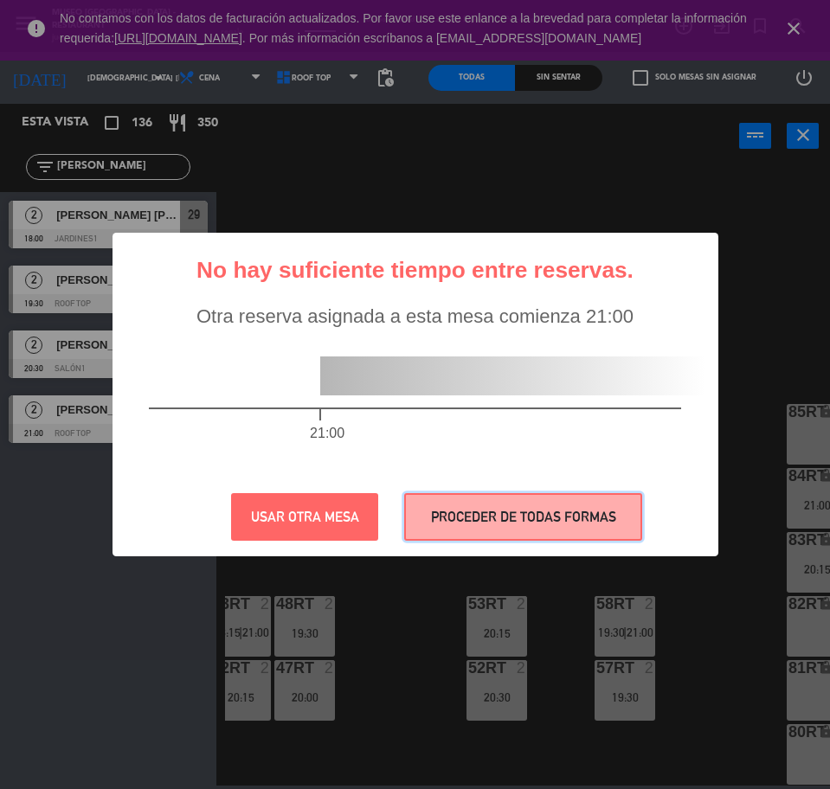
click at [592, 535] on button "PROCEDER DE TODAS FORMAS" at bounding box center [523, 517] width 238 height 48
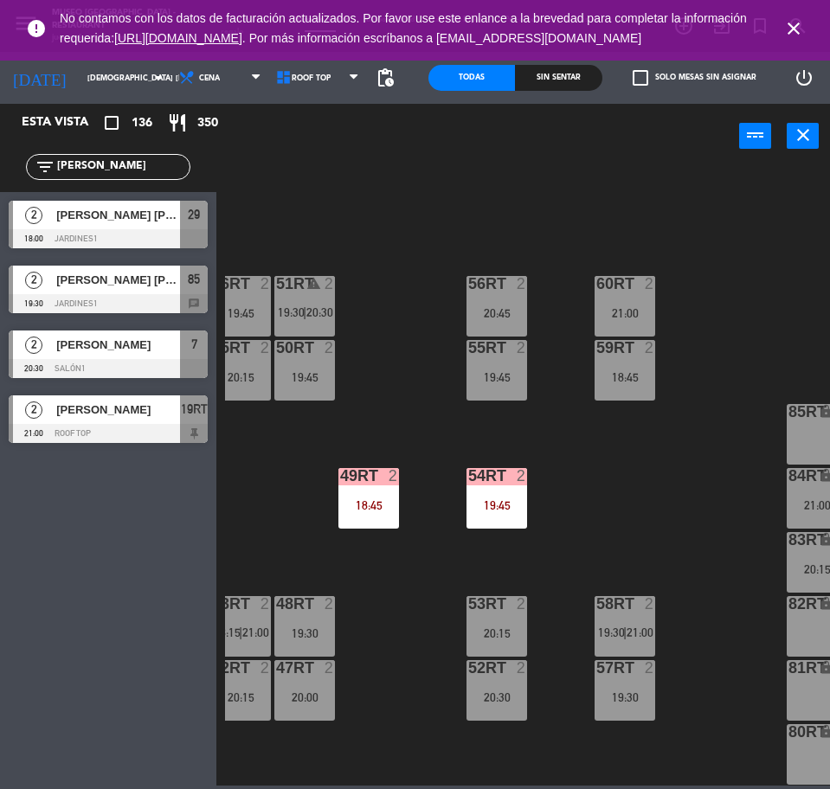
click at [153, 166] on input "[PERSON_NAME]" at bounding box center [122, 166] width 134 height 19
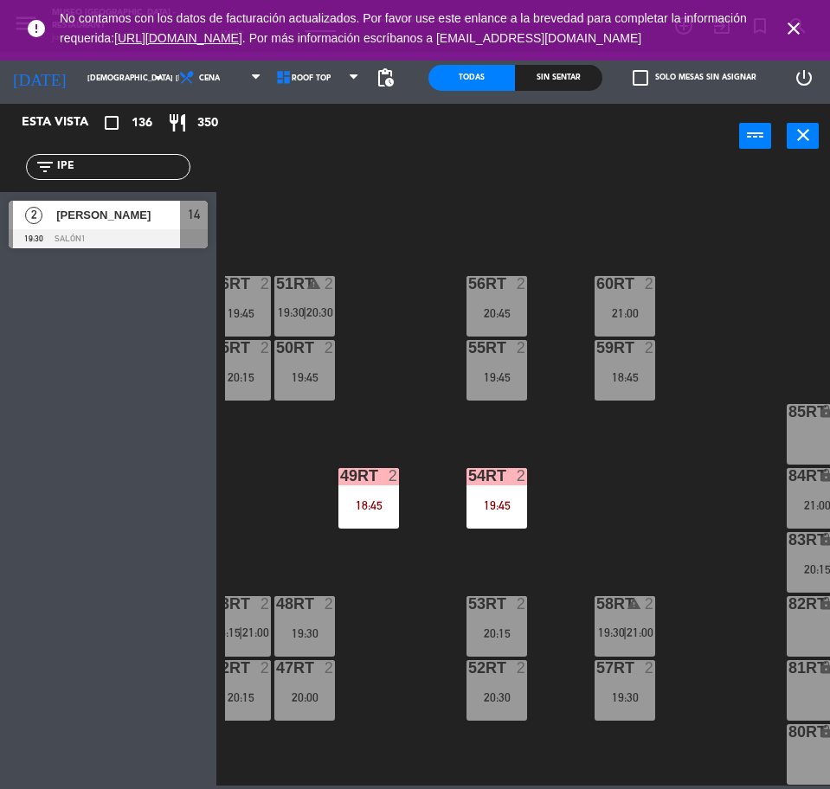
type input "IPE"
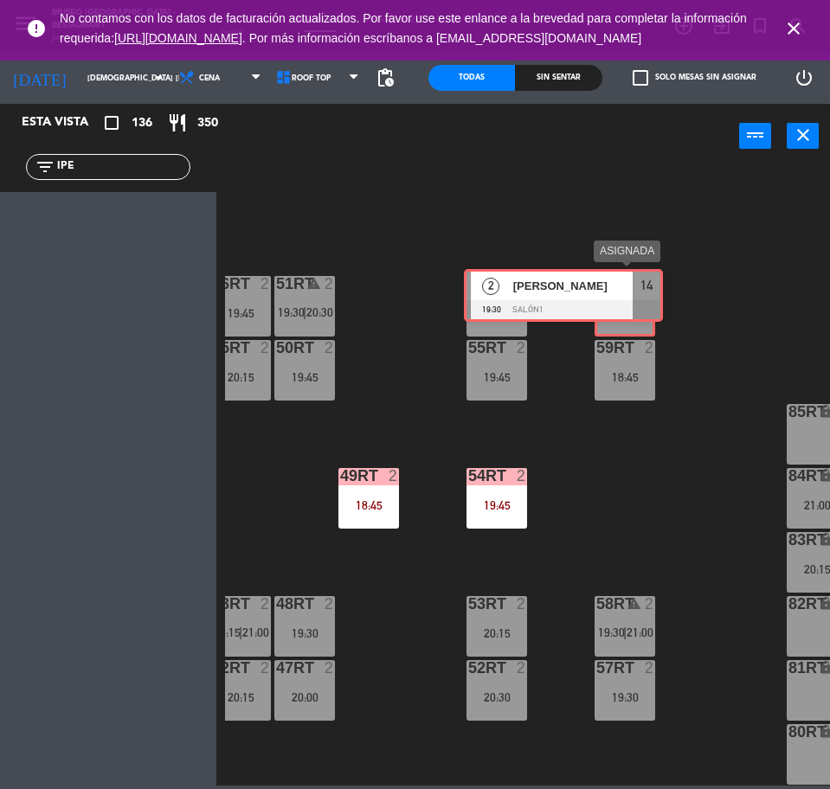
drag, startPoint x: 171, startPoint y: 233, endPoint x: 628, endPoint y: 302, distance: 462.1
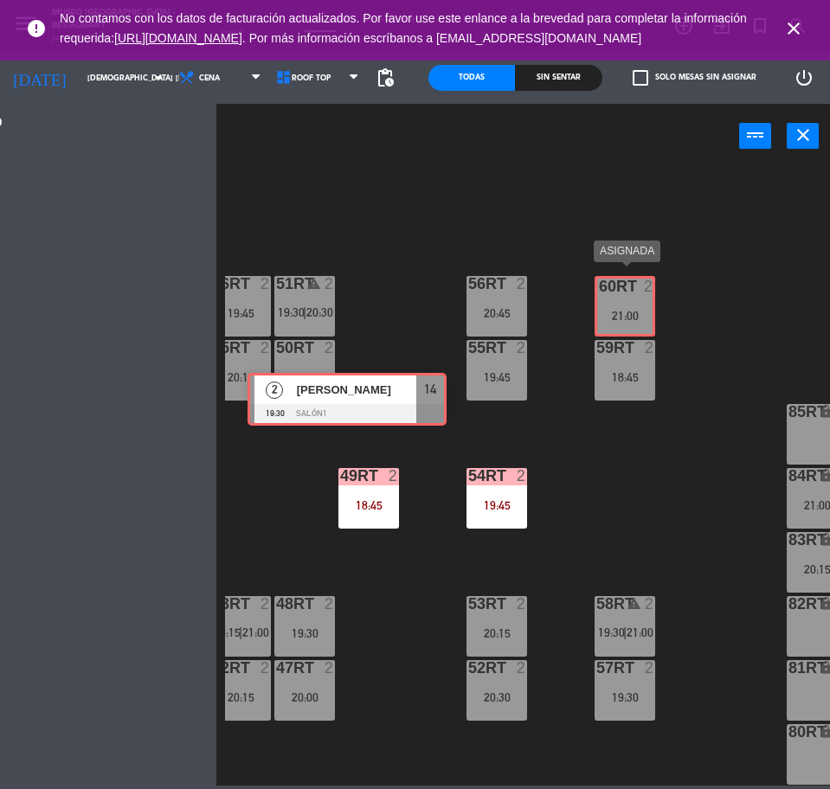
click at [628, 302] on div "Esta vista crop_square 136 restaurant 350 filter_list IPE 2 [PERSON_NAME] 19:30…" at bounding box center [415, 445] width 830 height 682
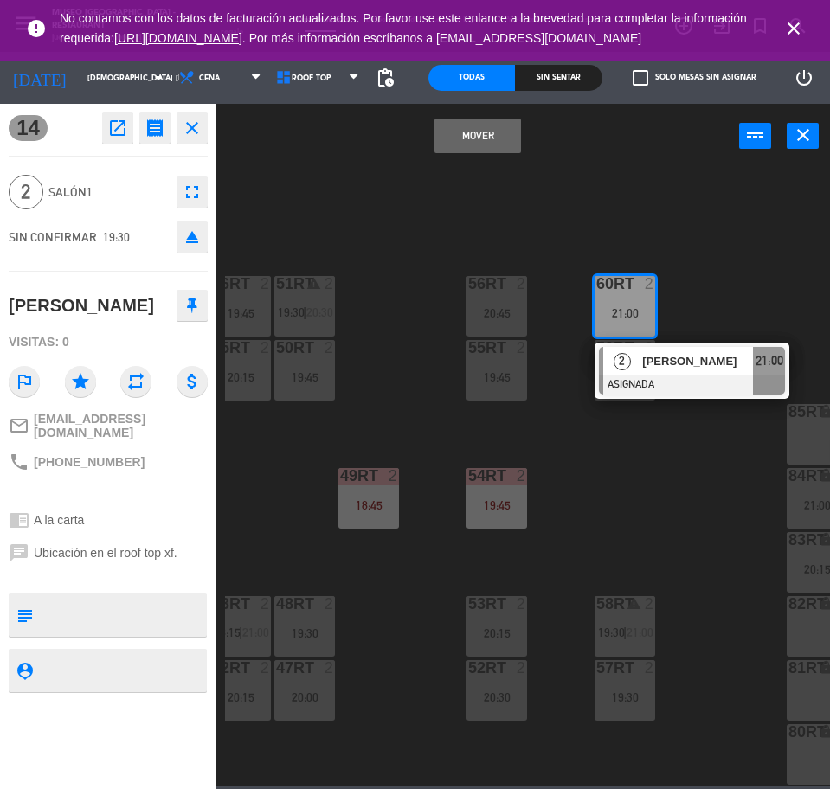
click at [456, 126] on button "Mover" at bounding box center [477, 136] width 87 height 35
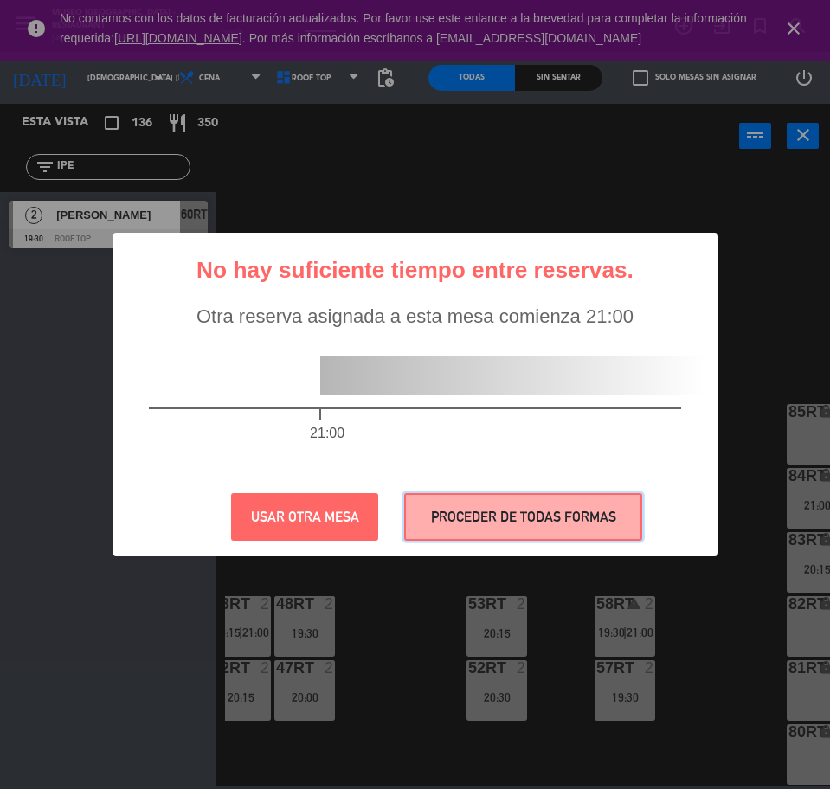
click at [575, 503] on button "PROCEDER DE TODAS FORMAS" at bounding box center [523, 517] width 238 height 48
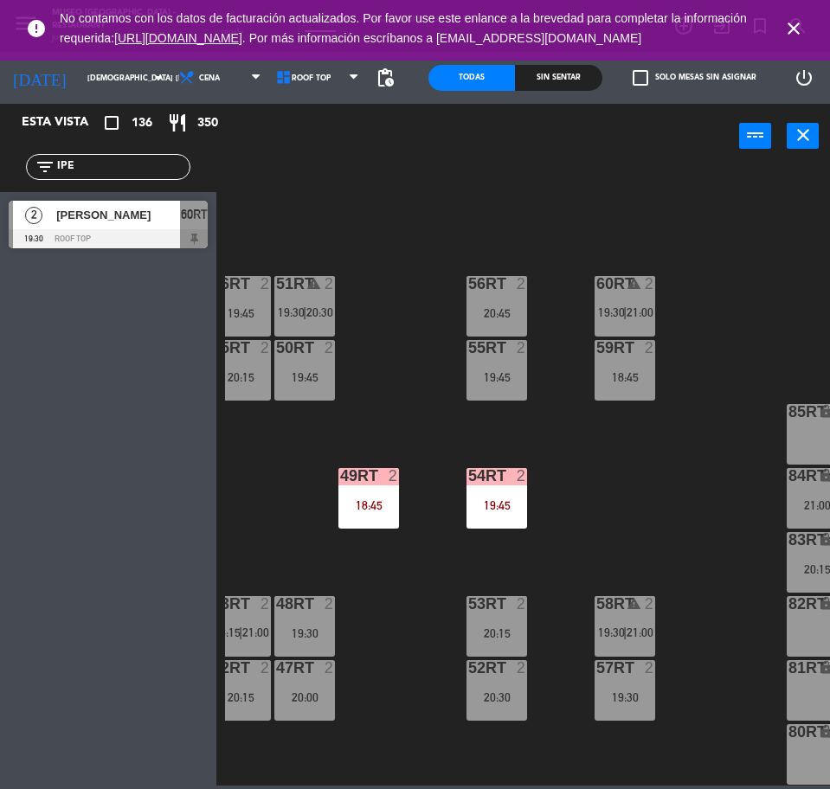
click at [144, 164] on input "IPE" at bounding box center [122, 166] width 134 height 19
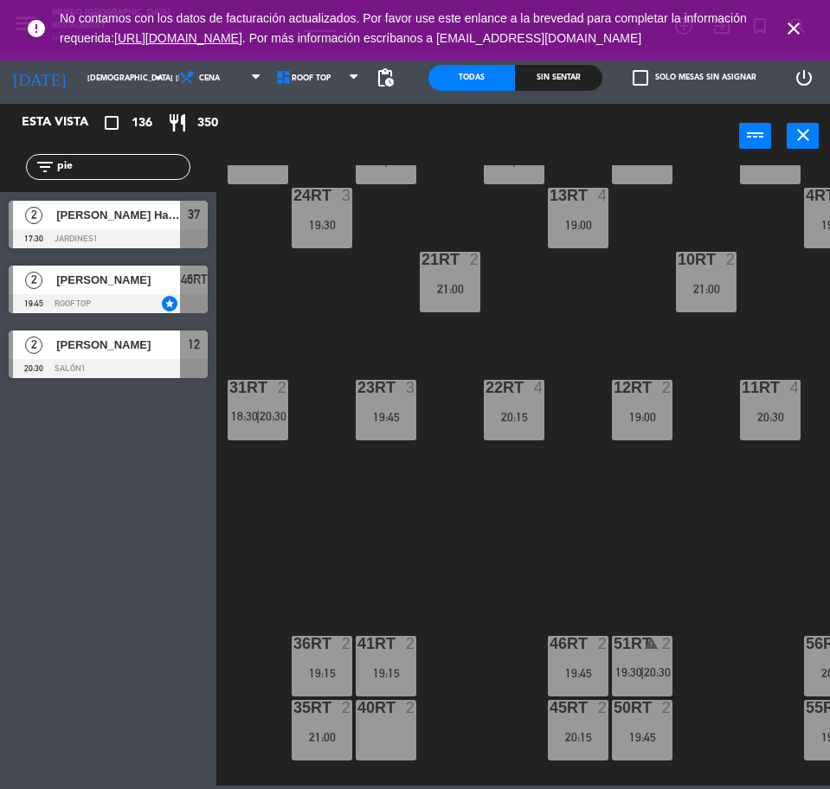
scroll to position [324, 0]
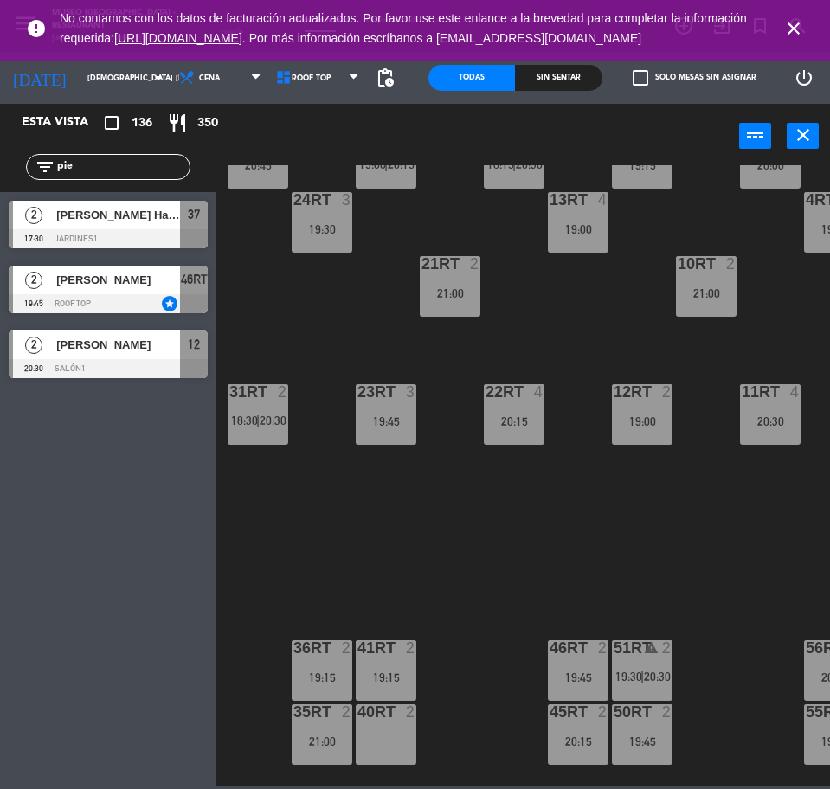
type input "pie"
click at [157, 274] on span "[PERSON_NAME]" at bounding box center [118, 280] width 124 height 18
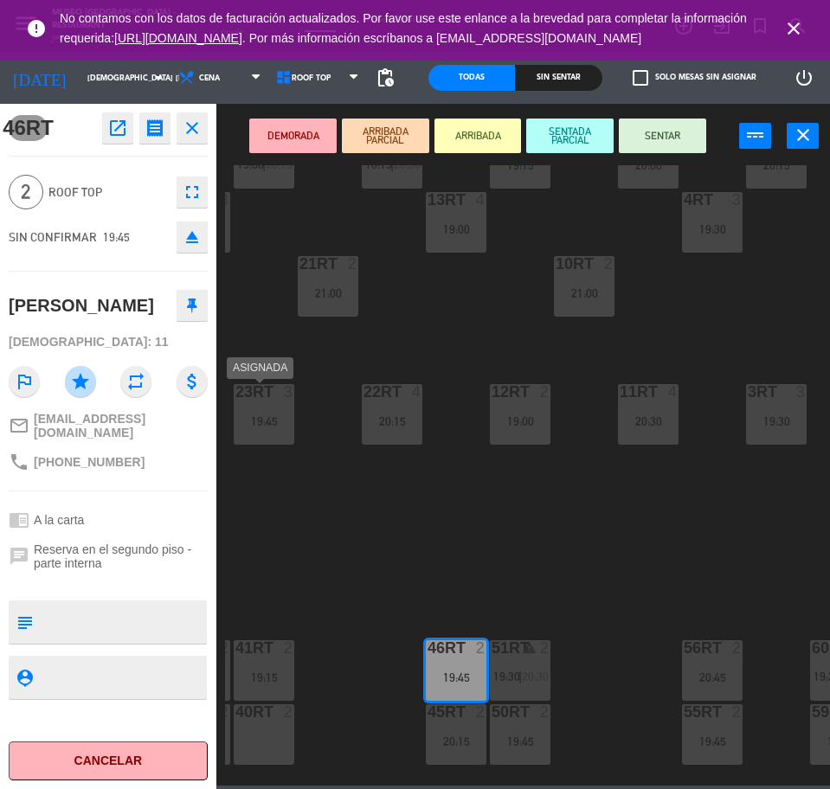
scroll to position [324, 128]
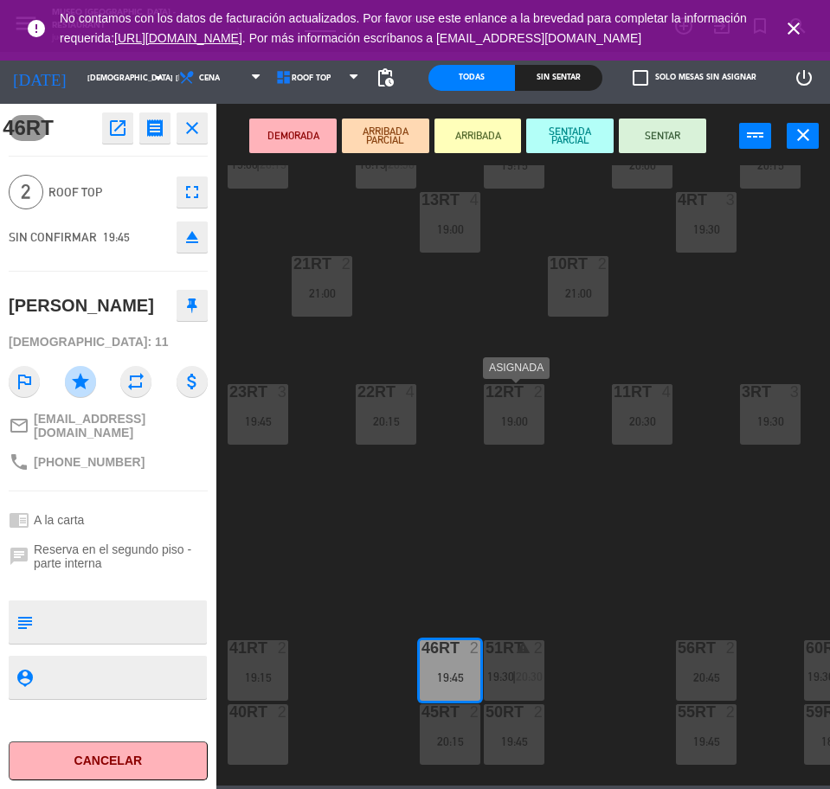
click at [506, 441] on div "12RT 2 19:00" at bounding box center [514, 414] width 61 height 61
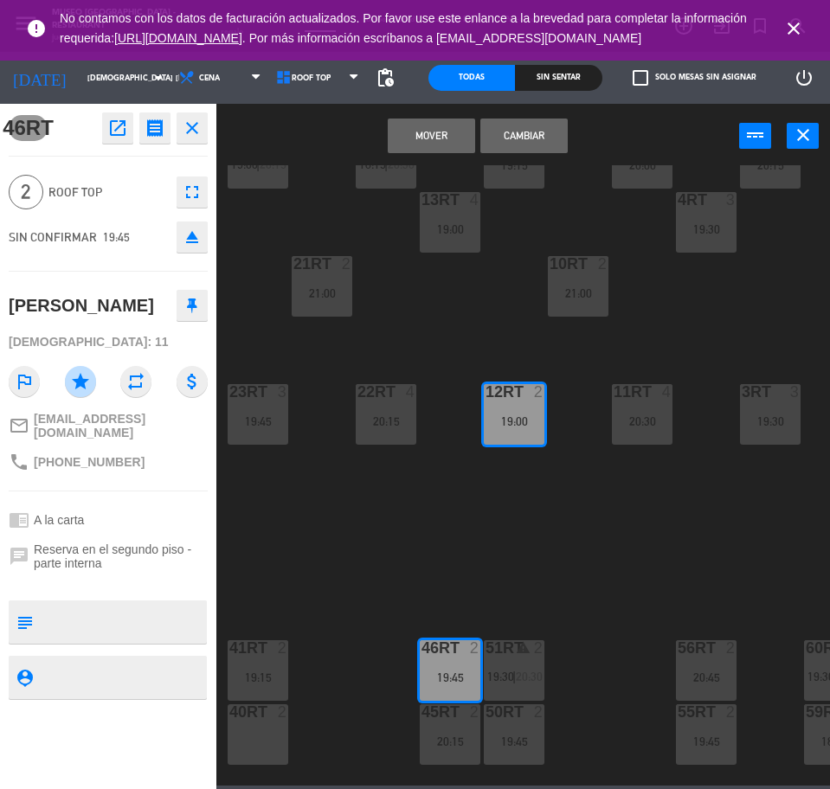
click at [522, 134] on button "Cambiar" at bounding box center [523, 136] width 87 height 35
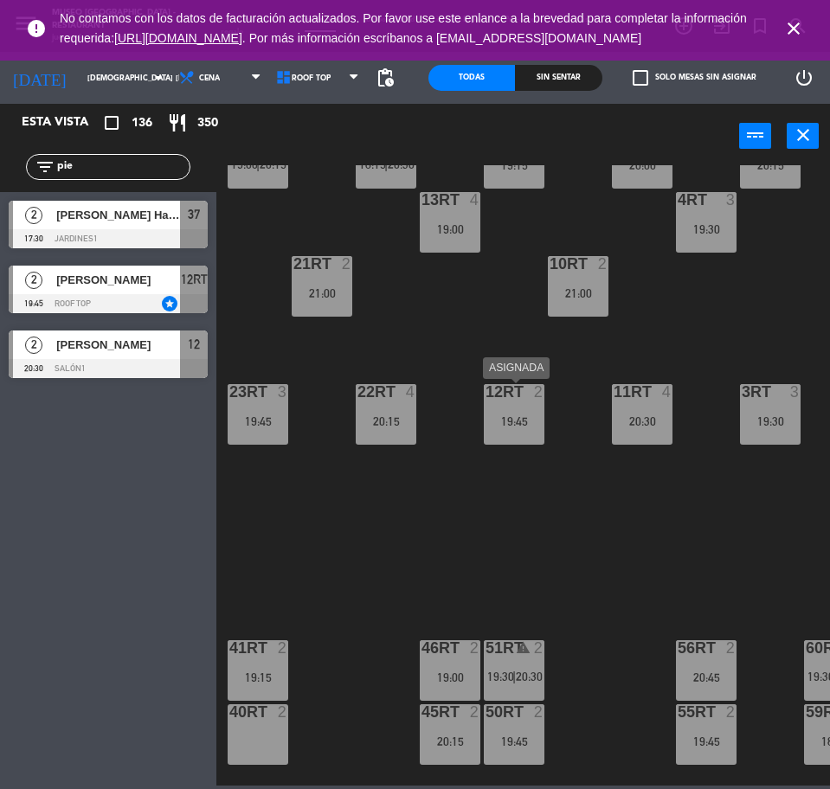
click at [527, 433] on div "12RT 2 19:45" at bounding box center [514, 414] width 61 height 61
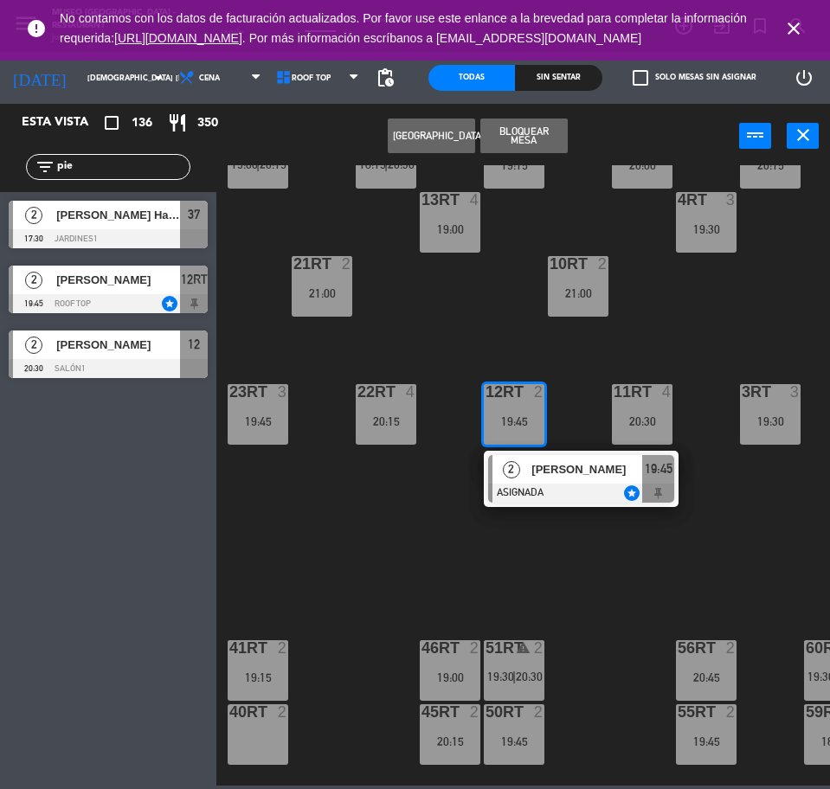
click at [125, 170] on input "pie" at bounding box center [122, 166] width 134 height 19
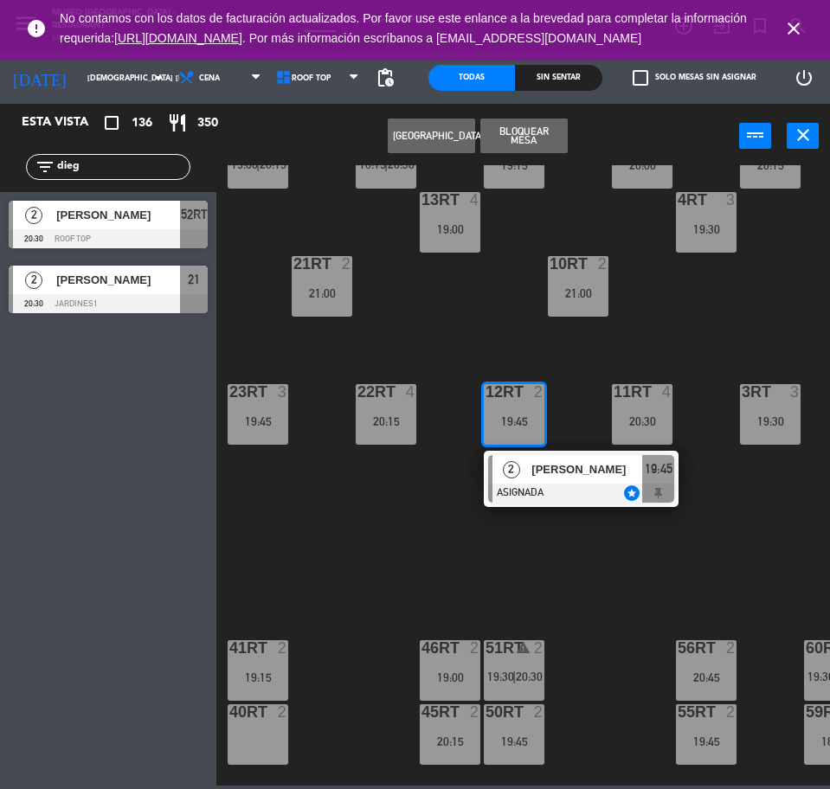
type input "dieg"
click at [342, 393] on div "18RT 2 19:00 16RT 2 19:00 28RT 2 21:00 80RR lock 2 27RT 5 19:15 7RT 4 19:45 S1R…" at bounding box center [527, 475] width 605 height 620
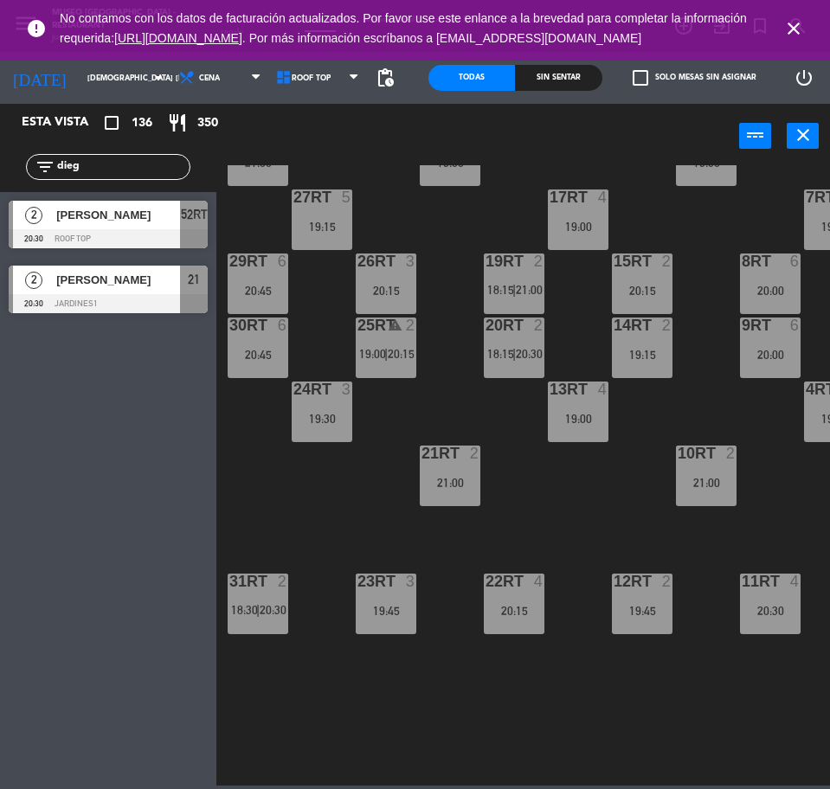
scroll to position [133, 0]
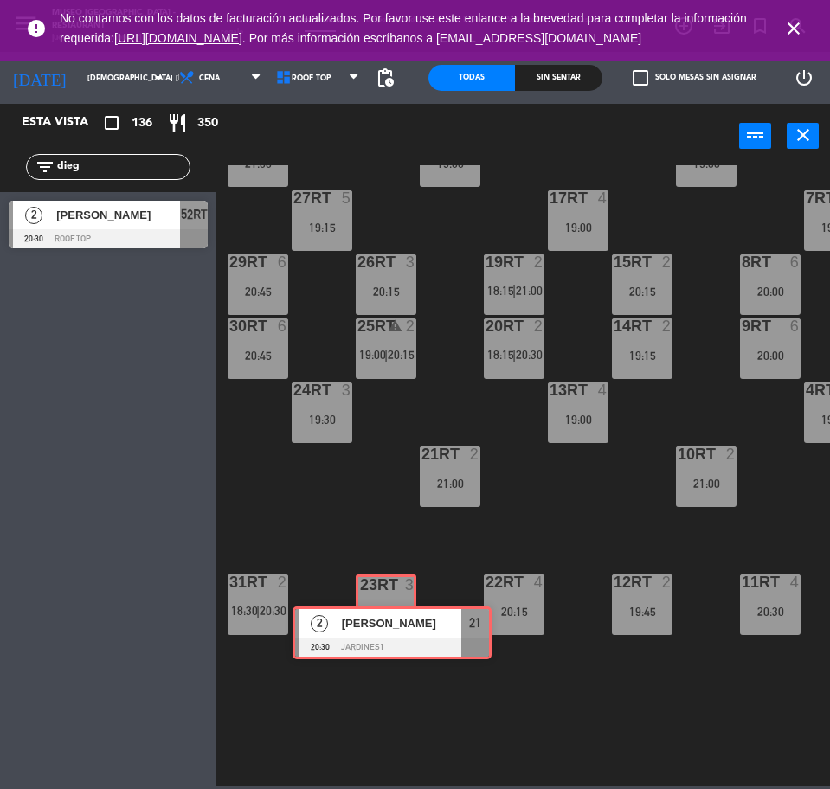
drag, startPoint x: 119, startPoint y: 290, endPoint x: 403, endPoint y: 631, distance: 443.6
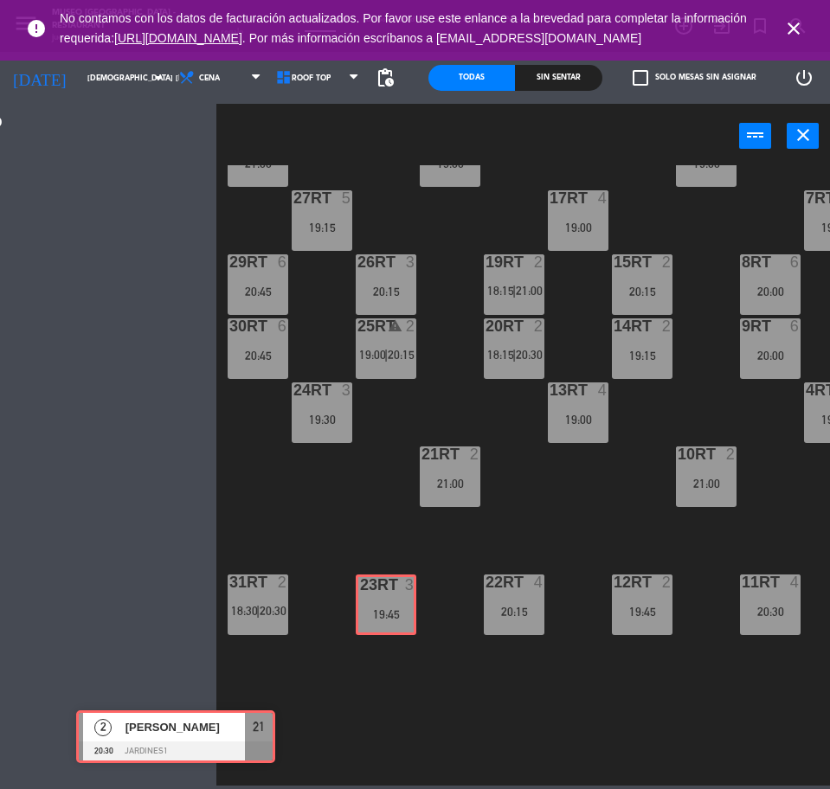
click at [403, 631] on div "Esta vista crop_square 136 restaurant 350 filter_list dieg 2 [PERSON_NAME] Tan …" at bounding box center [415, 445] width 830 height 682
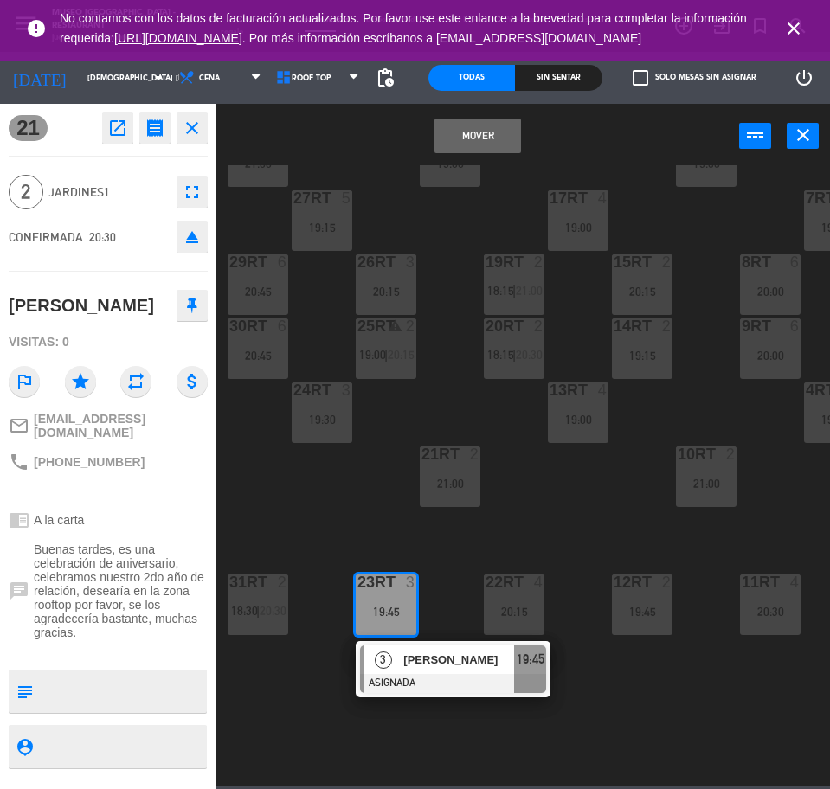
click at [499, 136] on button "Mover" at bounding box center [477, 136] width 87 height 35
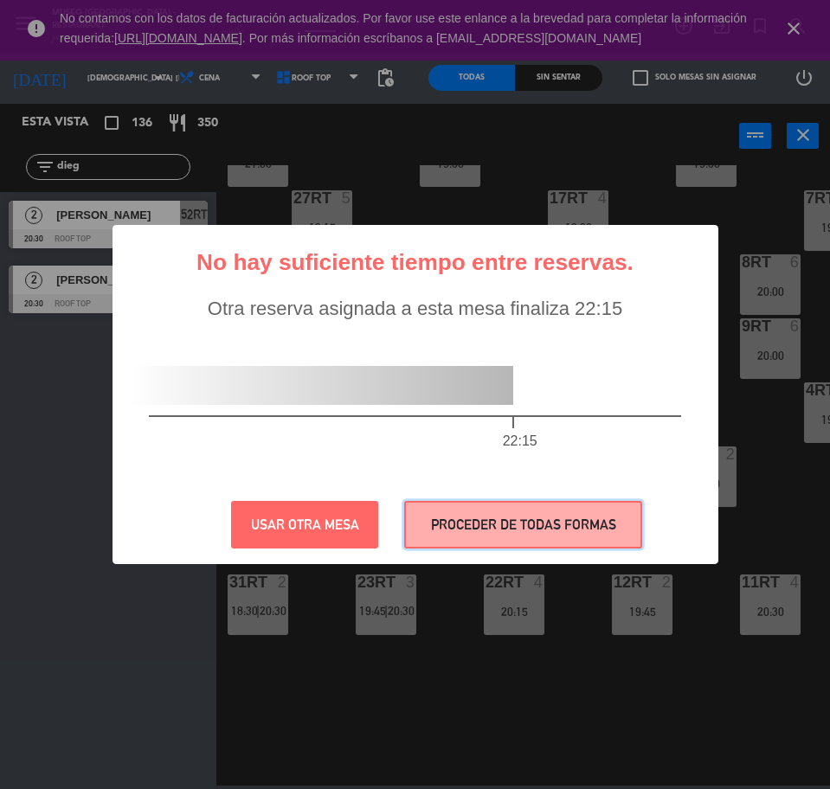
click at [585, 527] on button "PROCEDER DE TODAS FORMAS" at bounding box center [523, 525] width 238 height 48
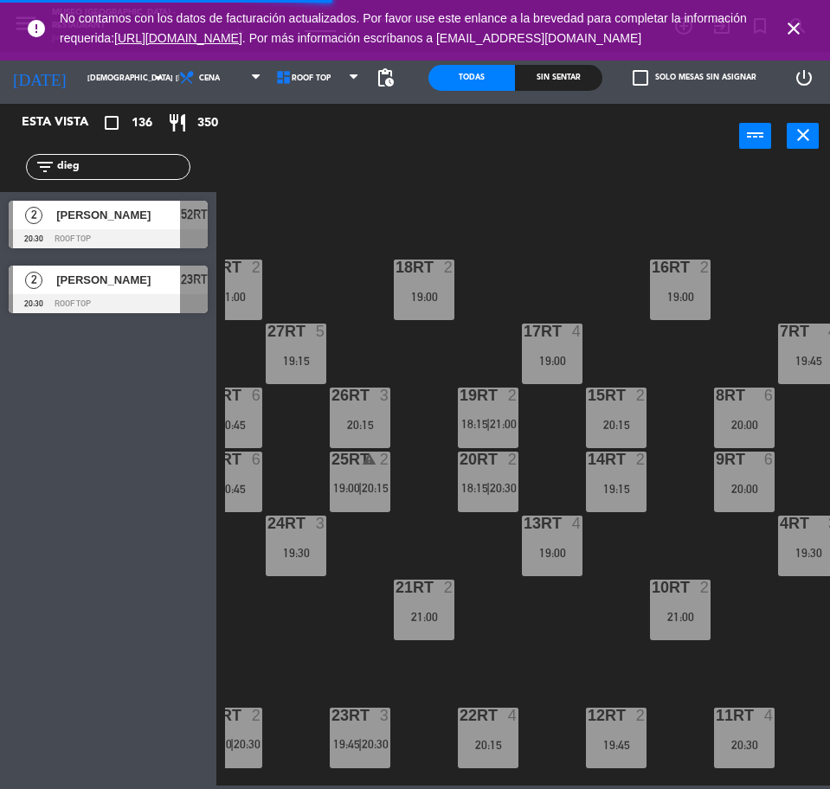
scroll to position [0, 26]
click at [754, 473] on div "9RT 6 20:00" at bounding box center [744, 482] width 61 height 61
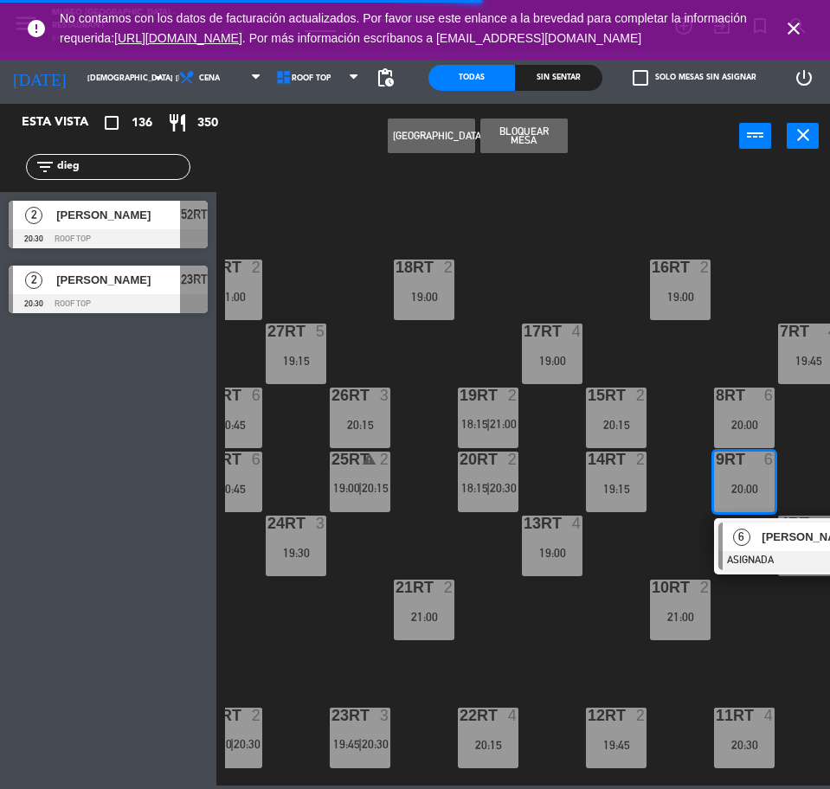
click at [766, 530] on span "[PERSON_NAME]" at bounding box center [817, 537] width 111 height 18
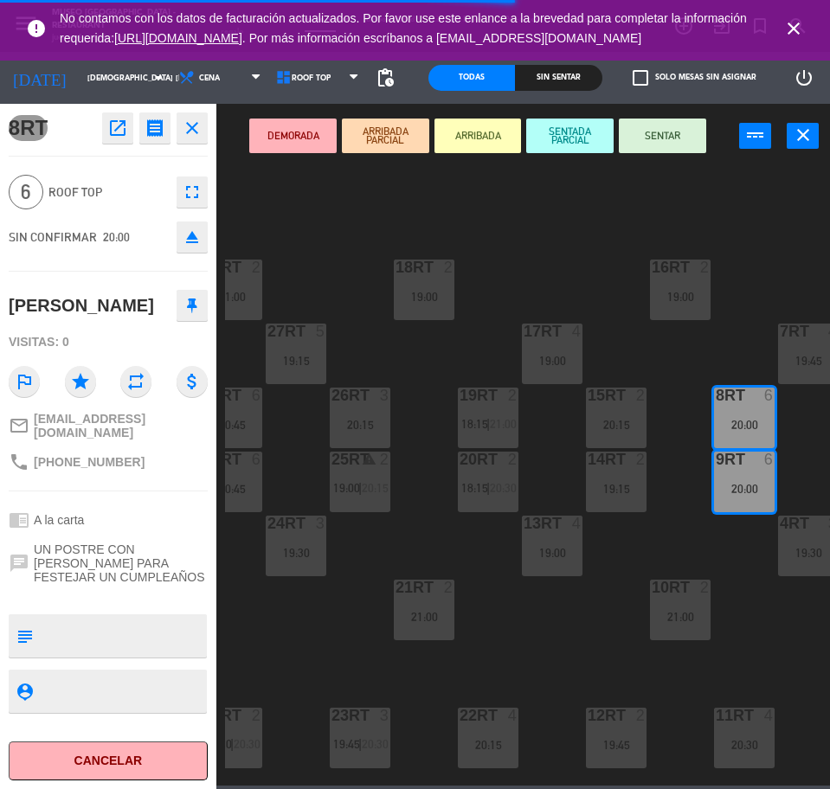
click at [418, 273] on div at bounding box center [423, 268] width 29 height 16
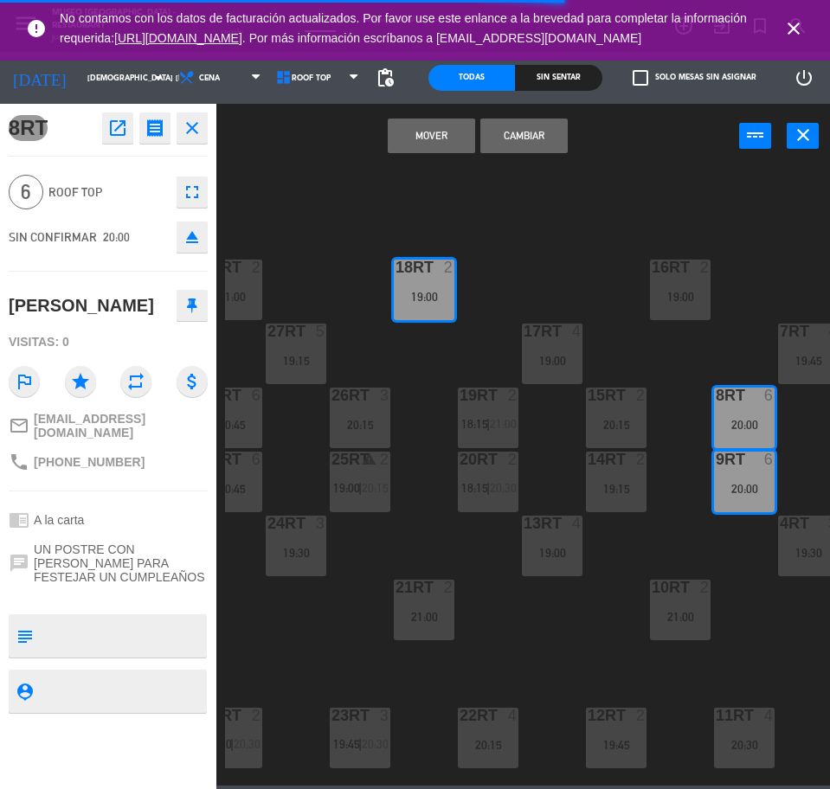
click at [539, 134] on button "Cambiar" at bounding box center [523, 136] width 87 height 35
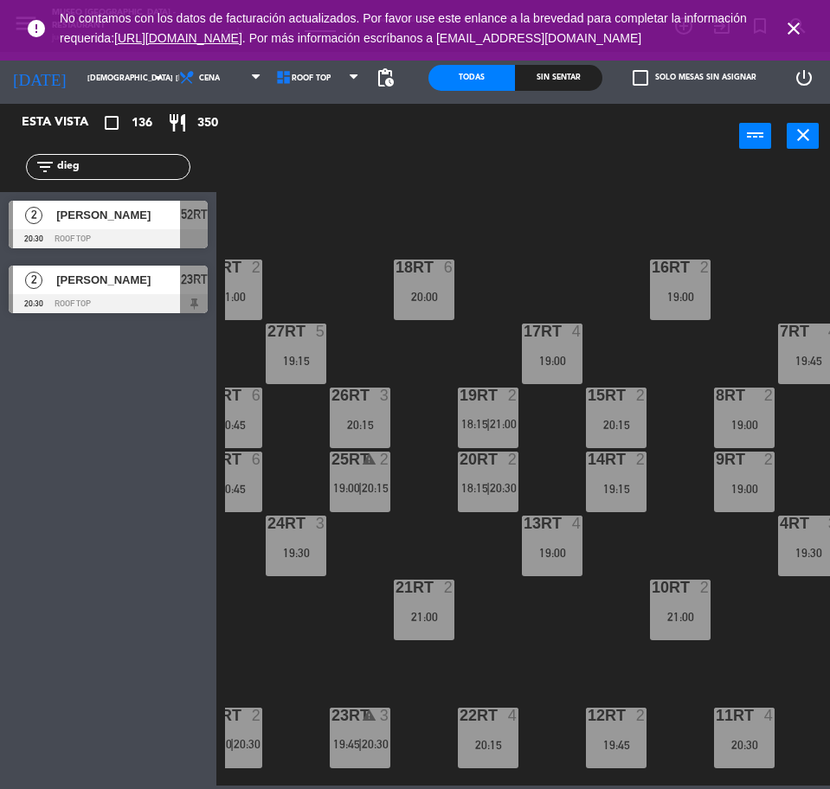
click at [136, 172] on input "dieg" at bounding box center [122, 166] width 134 height 19
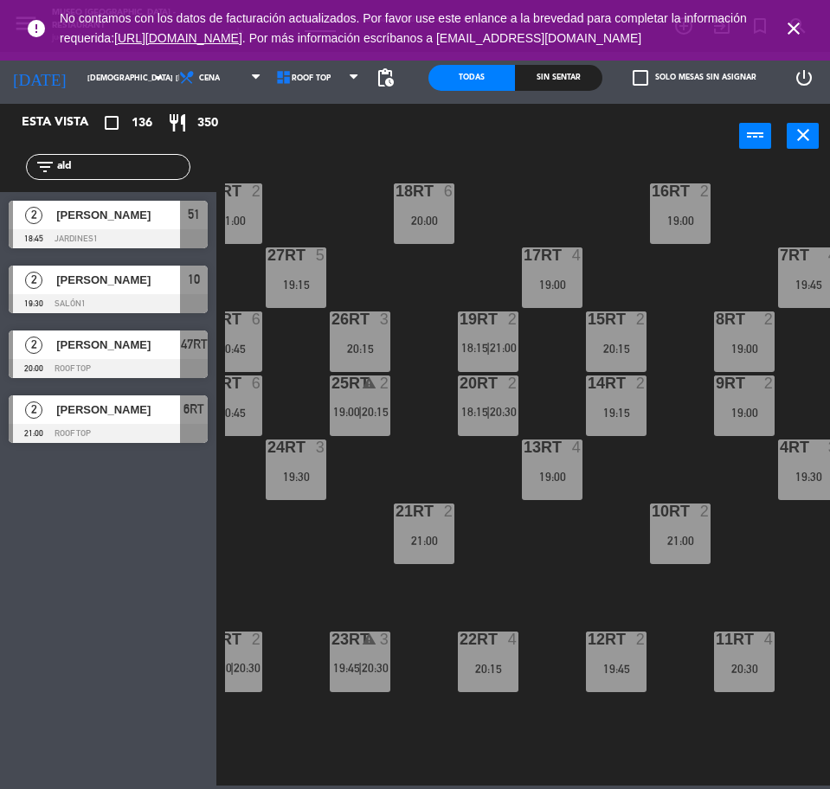
scroll to position [78, 26]
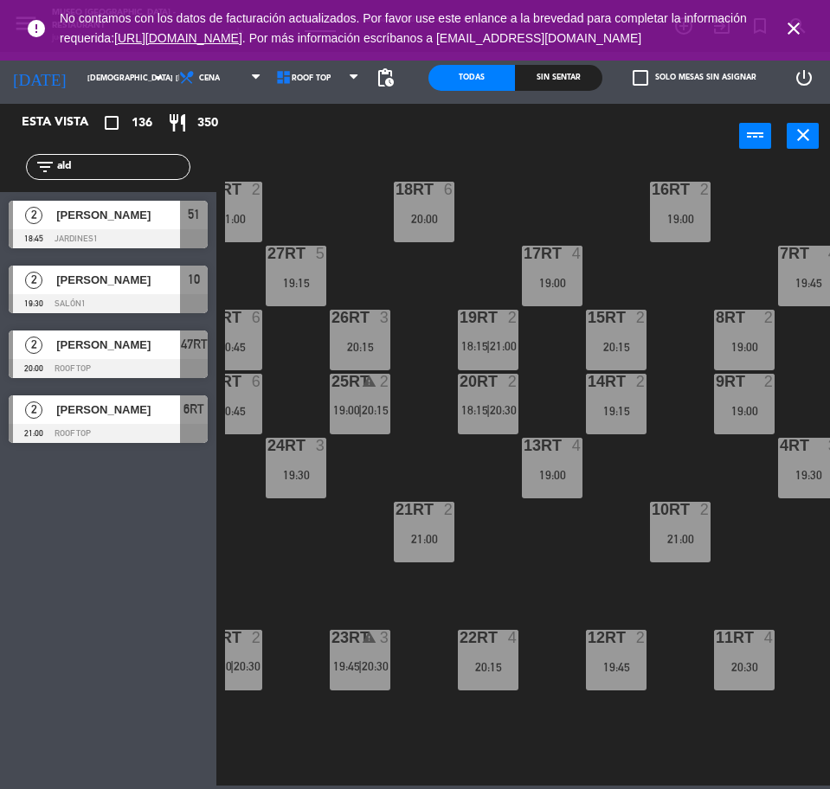
type input "ald"
click at [155, 426] on div at bounding box center [108, 433] width 199 height 19
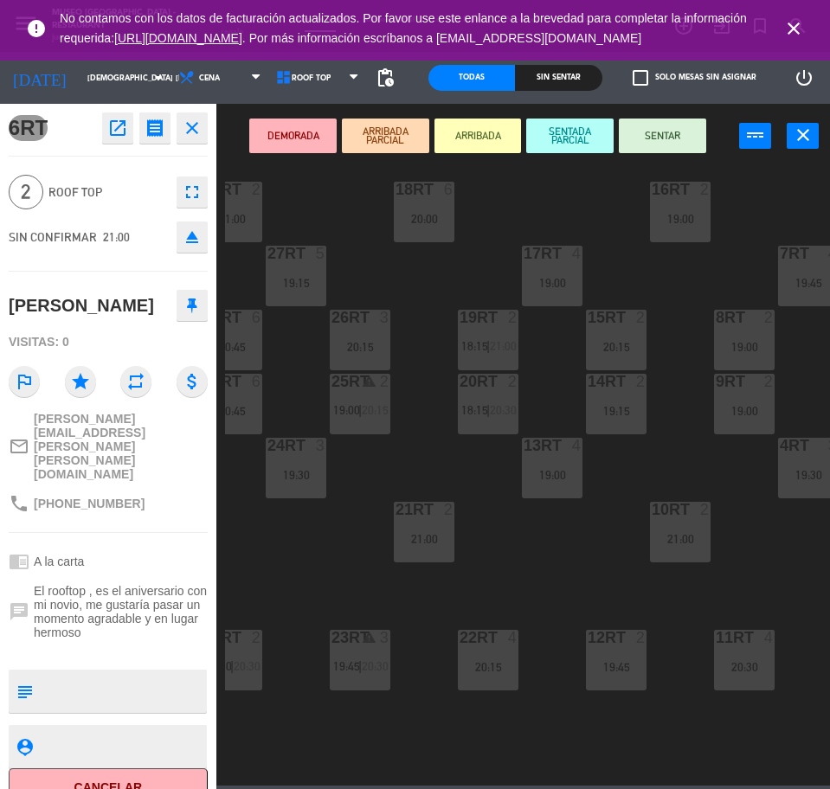
click at [443, 466] on div "18RT 6 20:00 16RT 2 19:00 28RT 2 21:00 80RR lock 2 27RT 5 19:15 7RT 4 19:45 S1R…" at bounding box center [527, 475] width 605 height 620
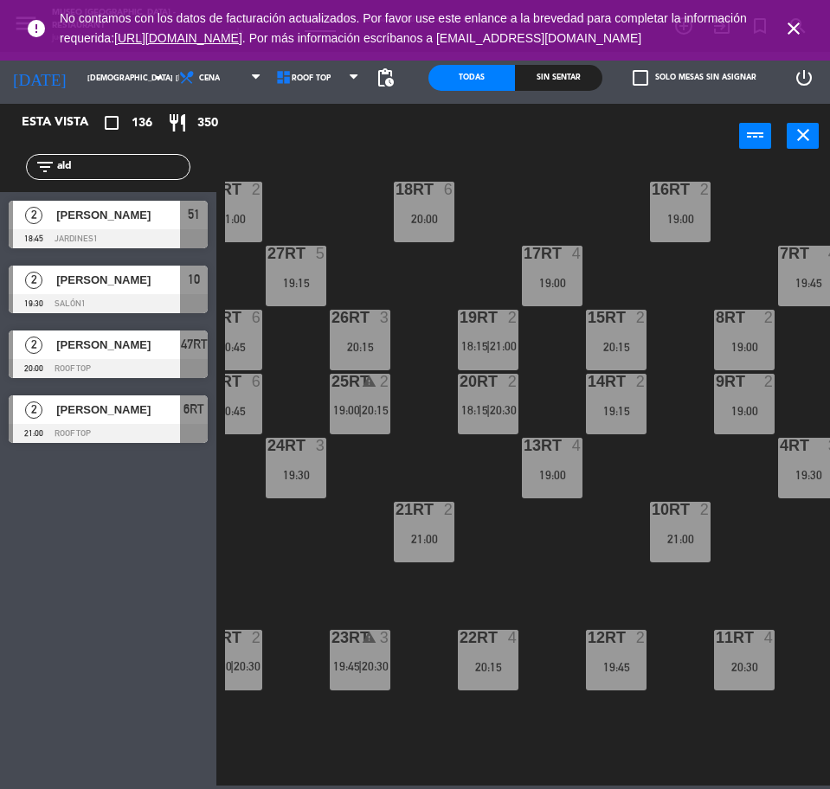
click at [87, 159] on input "ald" at bounding box center [122, 166] width 134 height 19
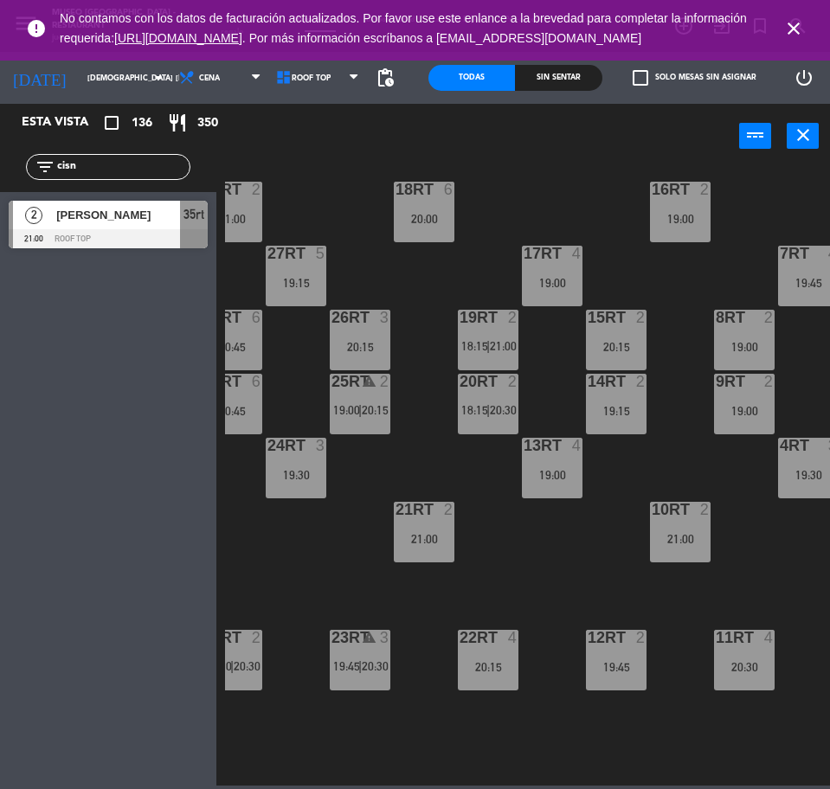
type input "cisn"
click at [133, 231] on div at bounding box center [108, 238] width 199 height 19
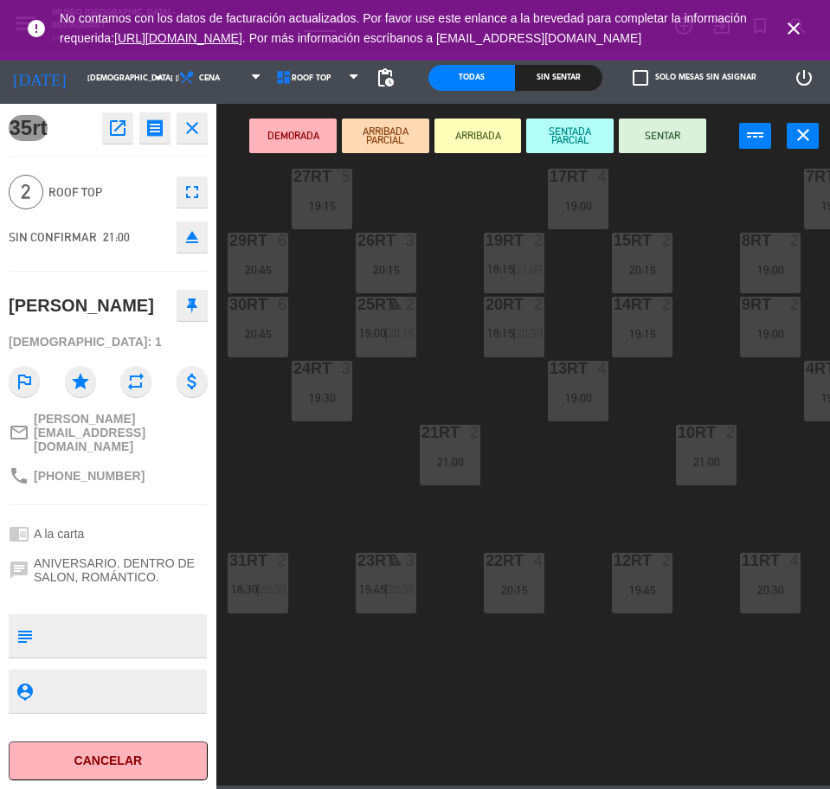
scroll to position [164, 0]
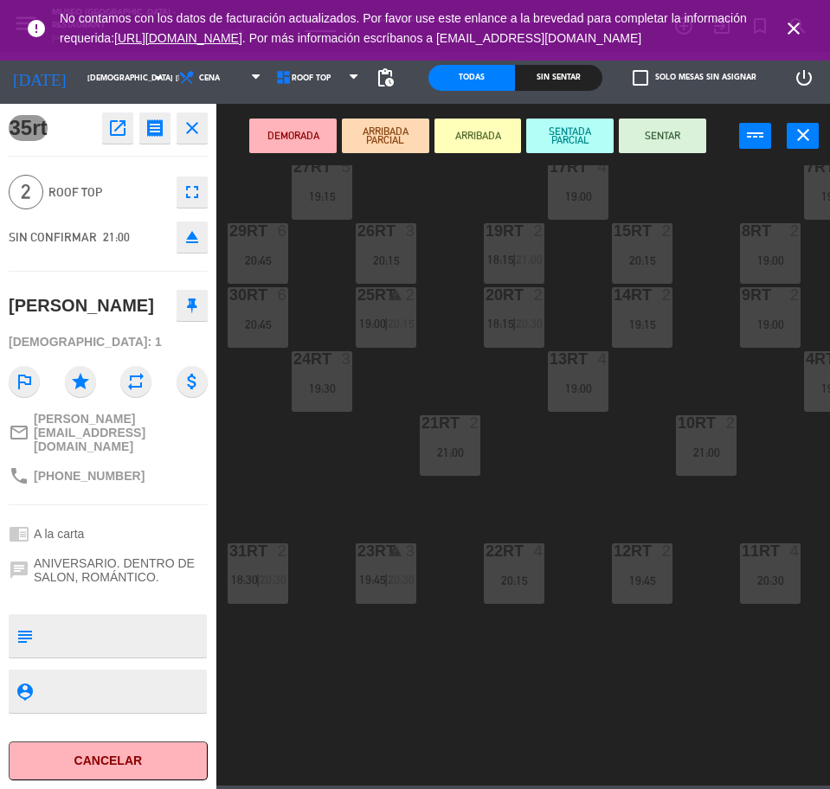
click at [476, 425] on div "2" at bounding box center [475, 423] width 10 height 16
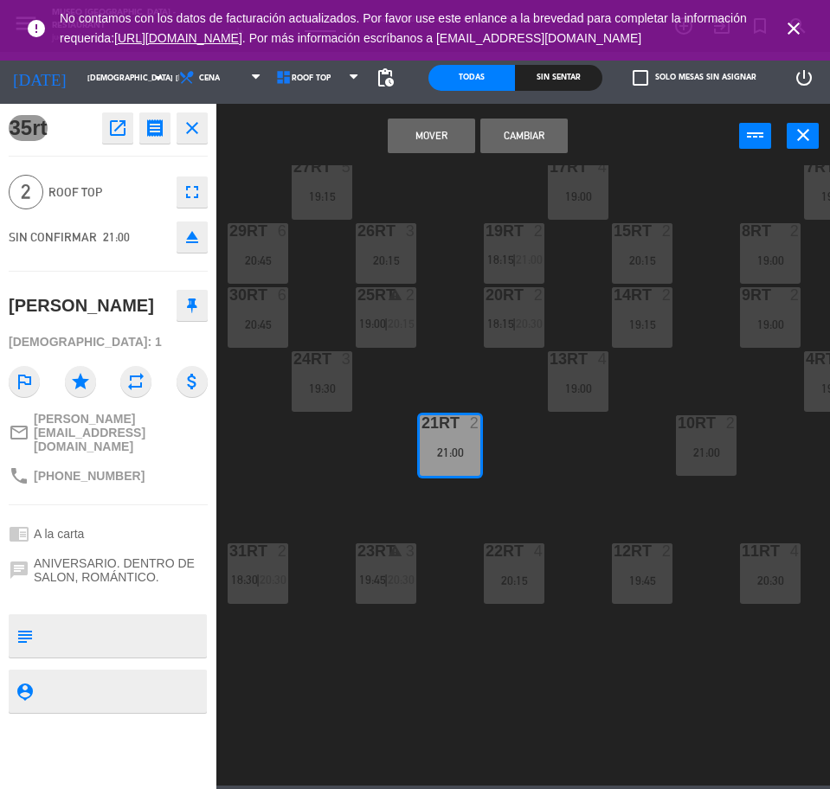
click at [535, 133] on button "Cambiar" at bounding box center [523, 136] width 87 height 35
